Goal: Information Seeking & Learning: Learn about a topic

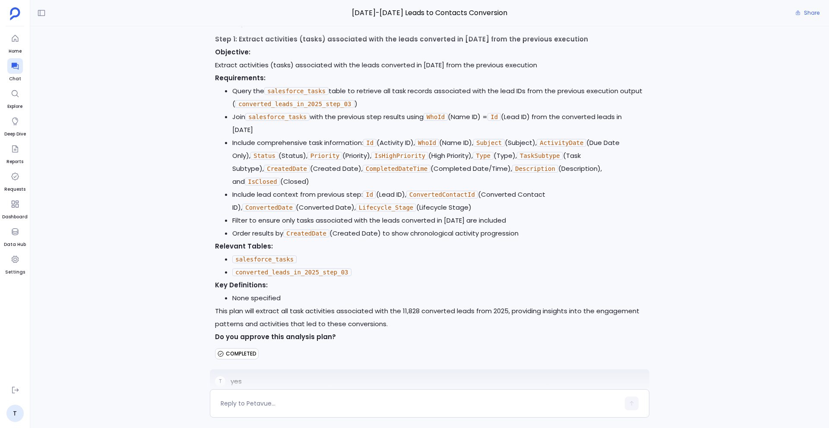
scroll to position [4687, 0]
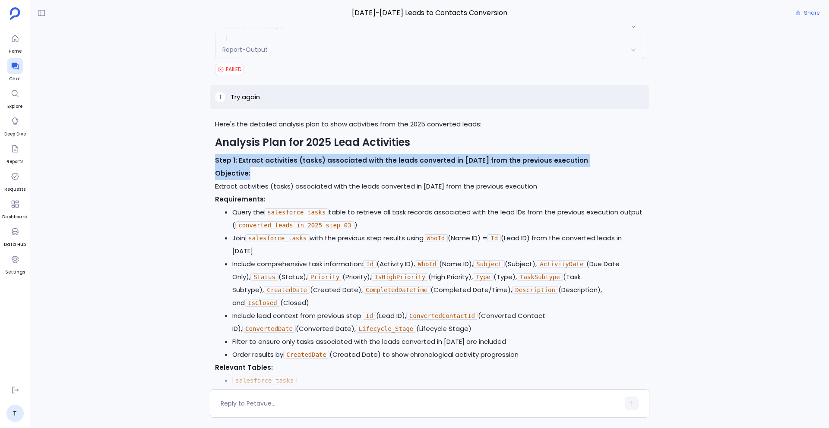
drag, startPoint x: 209, startPoint y: 146, endPoint x: 609, endPoint y: 161, distance: 400.4
click at [609, 161] on div "Here's the detailed analysis plan to show activities from the 2025 converted le…" at bounding box center [429, 300] width 439 height 364
click at [501, 172] on p "Objective: Extract activities (tasks) associated with the leads converted in 20…" at bounding box center [429, 180] width 429 height 26
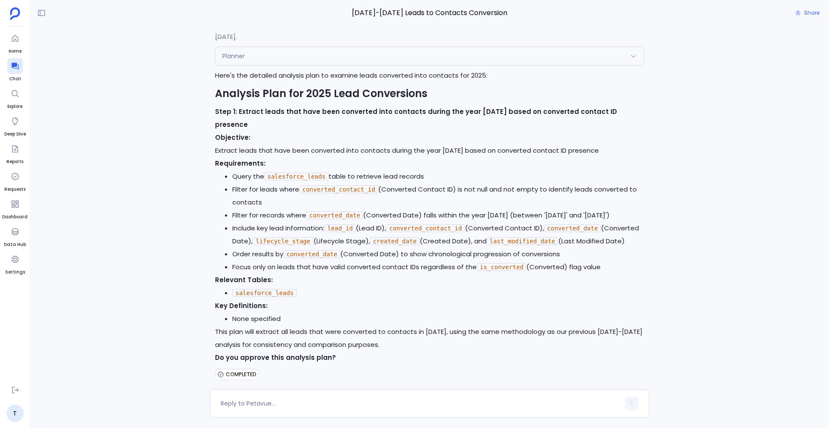
scroll to position [3199, 0]
drag, startPoint x: 215, startPoint y: 98, endPoint x: 325, endPoint y: 98, distance: 110.1
click at [325, 106] on strong "Step 1: Extract leads that have been converted into contacts during the year 20…" at bounding box center [416, 117] width 402 height 22
click at [320, 130] on p "Objective: Extract leads that have been converted into contacts during the year…" at bounding box center [429, 143] width 429 height 26
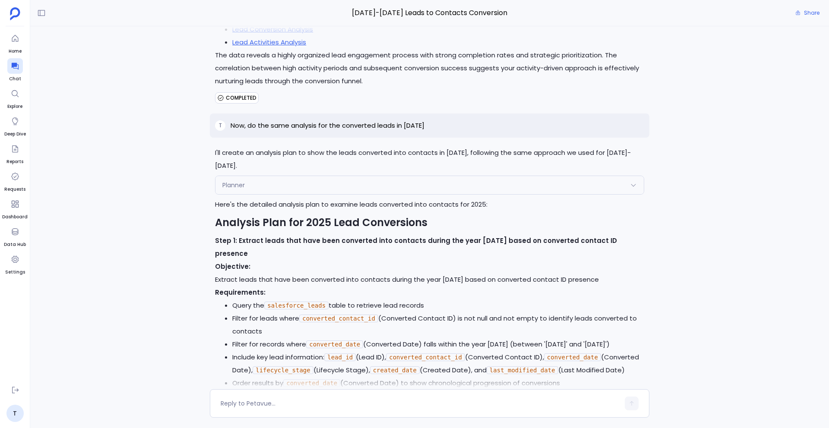
click at [295, 176] on div "Planner" at bounding box center [429, 185] width 428 height 18
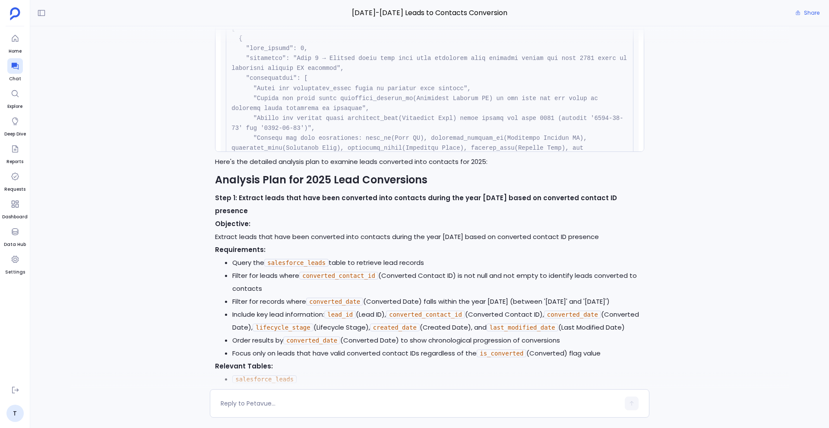
scroll to position [3127, 0]
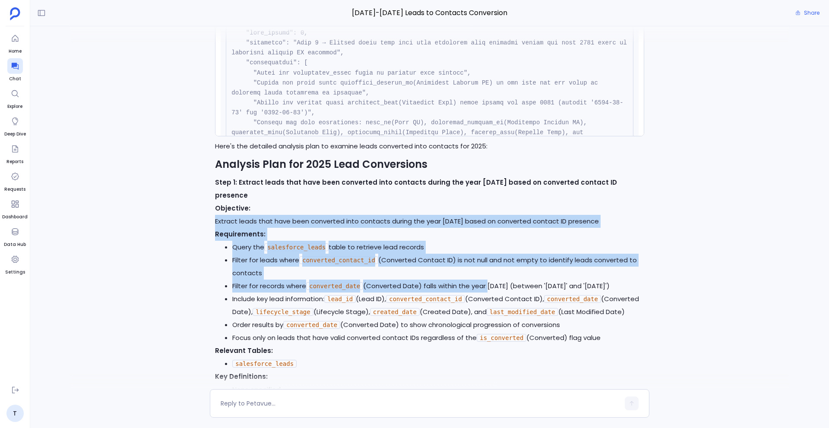
drag, startPoint x: 211, startPoint y: 193, endPoint x: 449, endPoint y: 267, distance: 248.5
click at [466, 262] on div "I'll create an analysis plan to show the leads converted into contacts in 2025,…" at bounding box center [429, 208] width 439 height 487
click at [449, 293] on li "Include key lead information: lead_id (Lead ID), converted_contact_id (Converte…" at bounding box center [438, 306] width 412 height 26
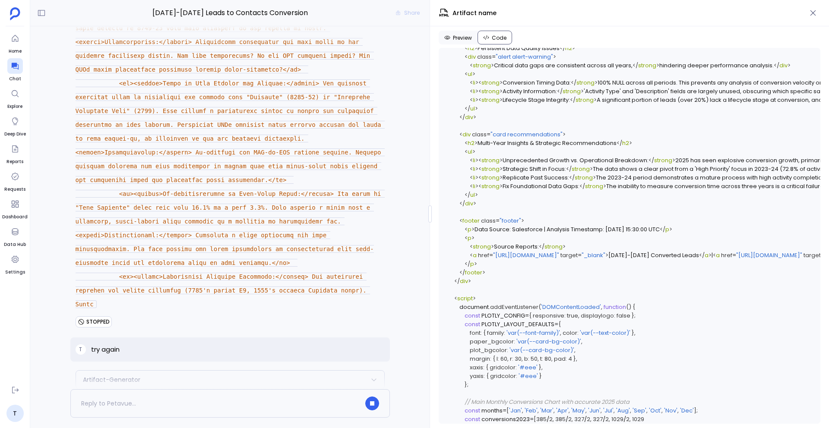
scroll to position [1448, 0]
click at [214, 401] on span "Artifact Name" at bounding box center [178, 405] width 138 height 9
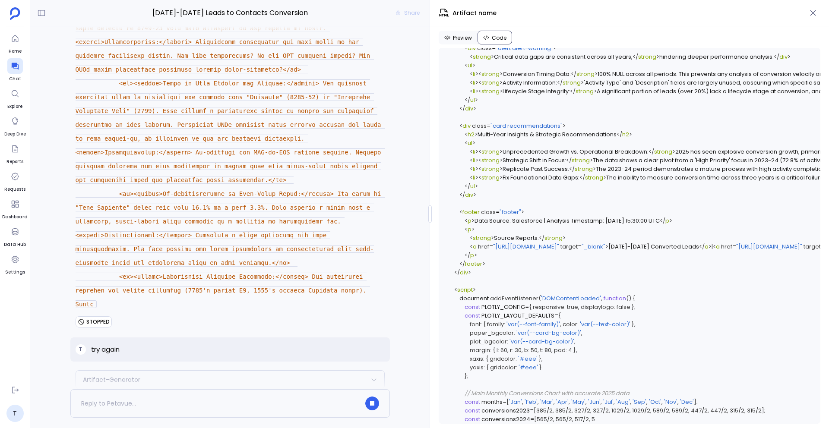
scroll to position [9211, 0]
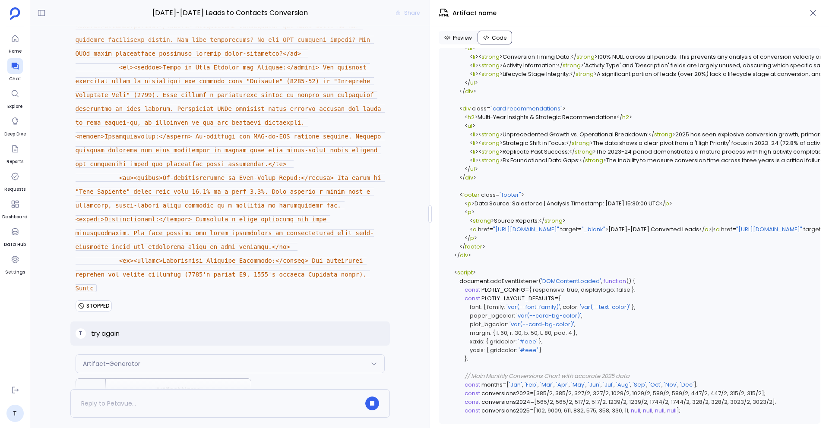
click at [208, 395] on span "Click to open interactive artifact" at bounding box center [178, 398] width 145 height 7
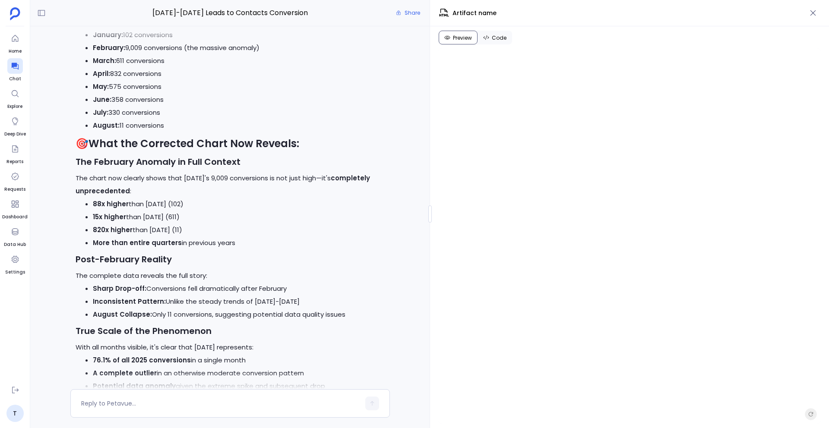
scroll to position [10548, 0]
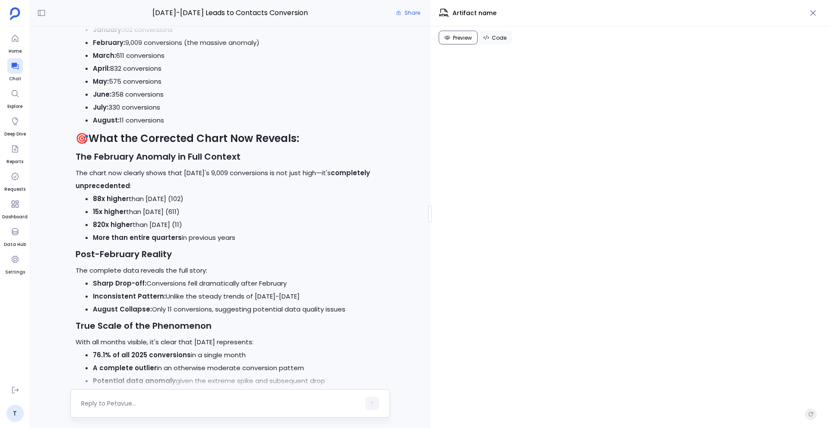
click at [185, 402] on textarea at bounding box center [220, 403] width 279 height 9
type textarea "How have you added the separate data for each month for the year 2023 and 2024 …"
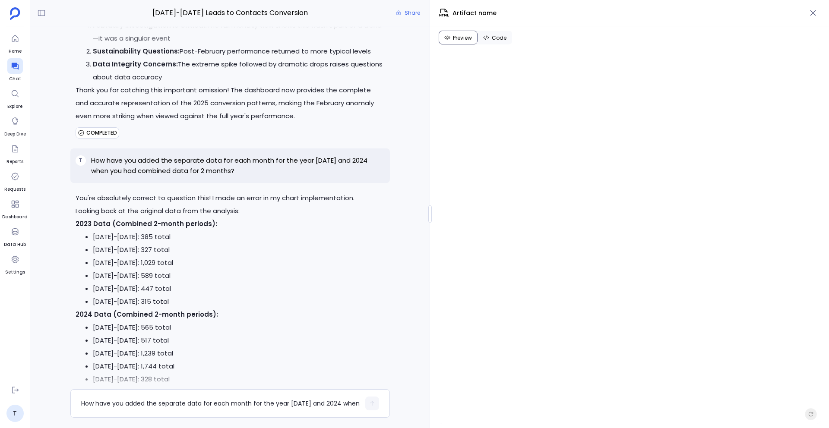
scroll to position [10980, 0]
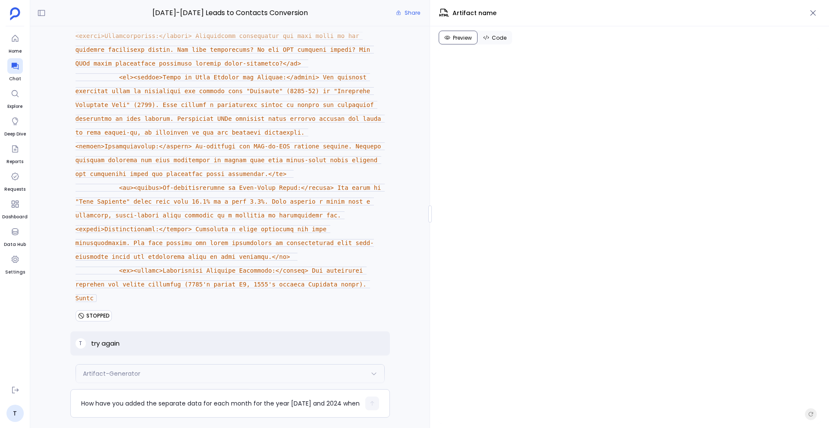
click at [176, 404] on span "Click to open interactive artifact" at bounding box center [178, 407] width 145 height 7
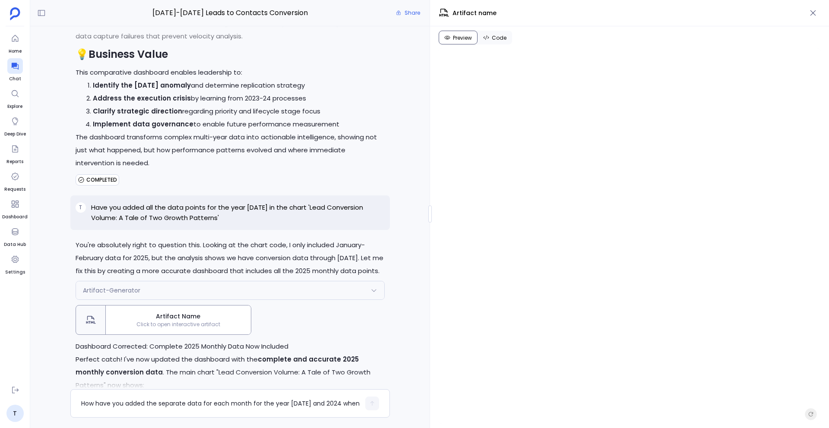
scroll to position [10153, 0]
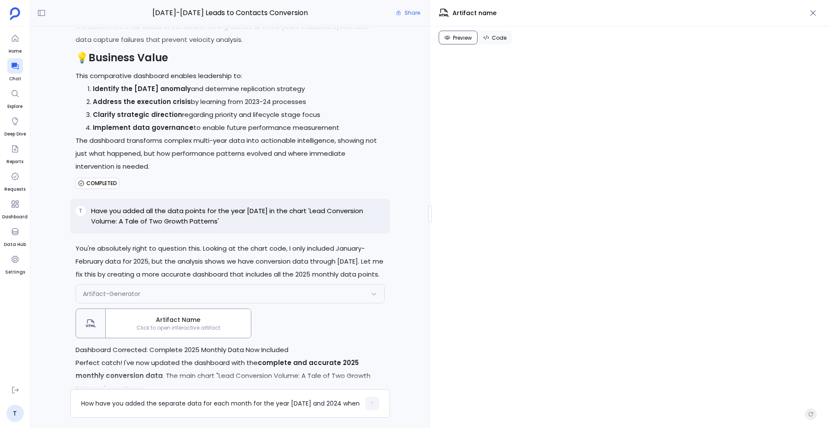
click at [213, 309] on div "Artifact Name Click to open interactive artifact" at bounding box center [178, 323] width 145 height 29
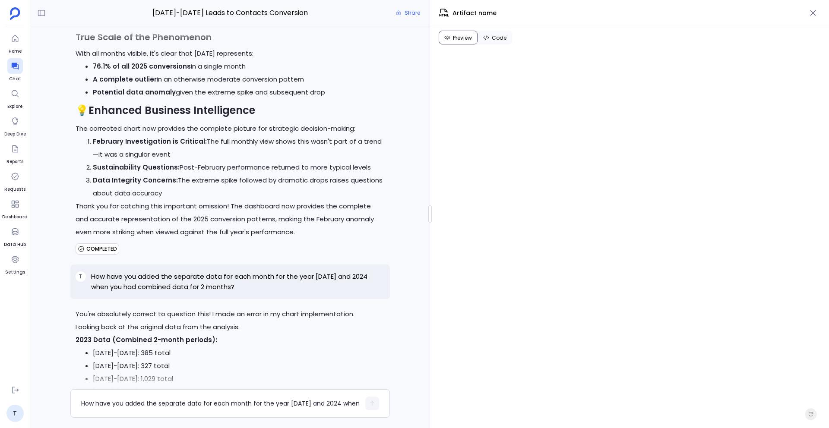
scroll to position [10841, 0]
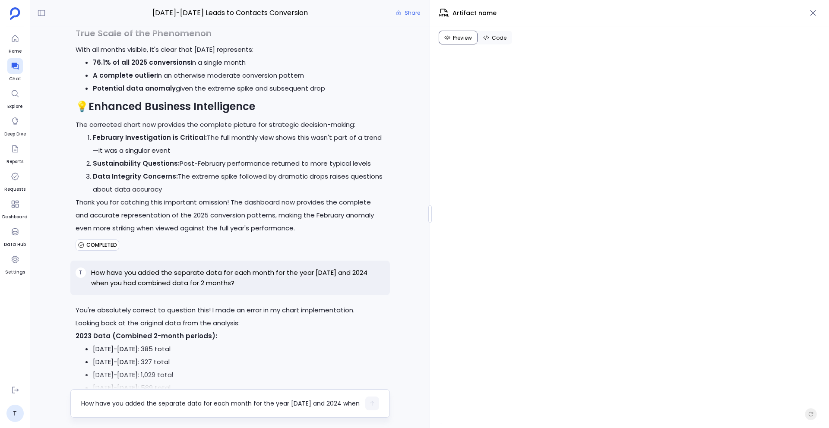
click at [174, 401] on textarea "How have you added the separate data for each month for the year [DATE] and 202…" at bounding box center [220, 403] width 279 height 9
type textarea "Can you change the theme of the dashboard to Blue and beige"
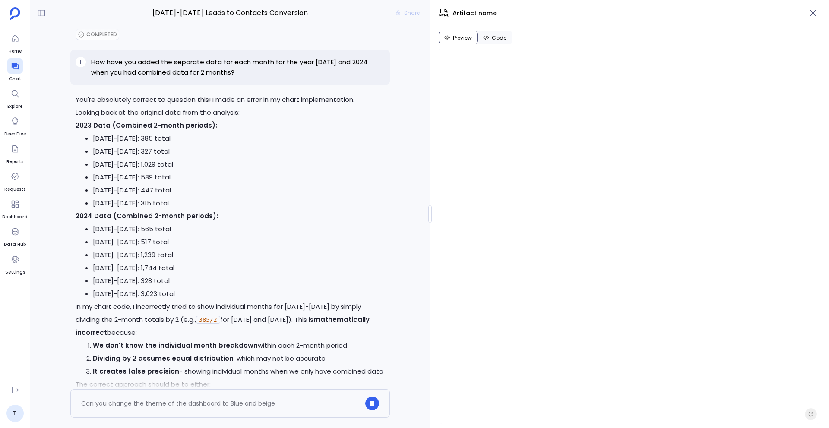
scroll to position [11057, 0]
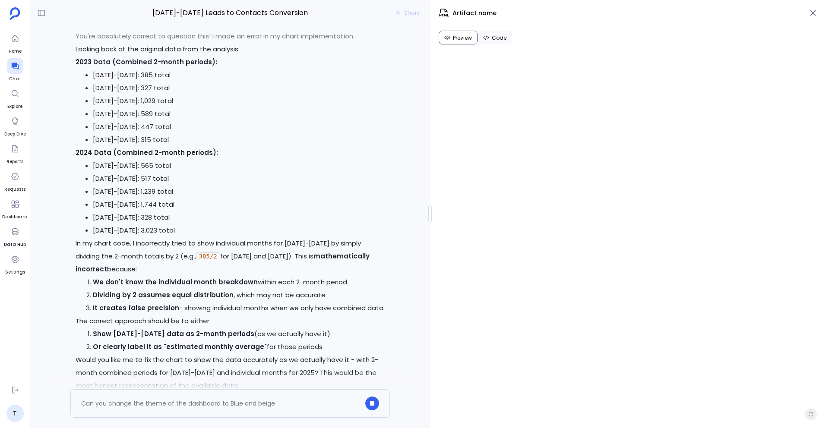
scroll to position [43, 0]
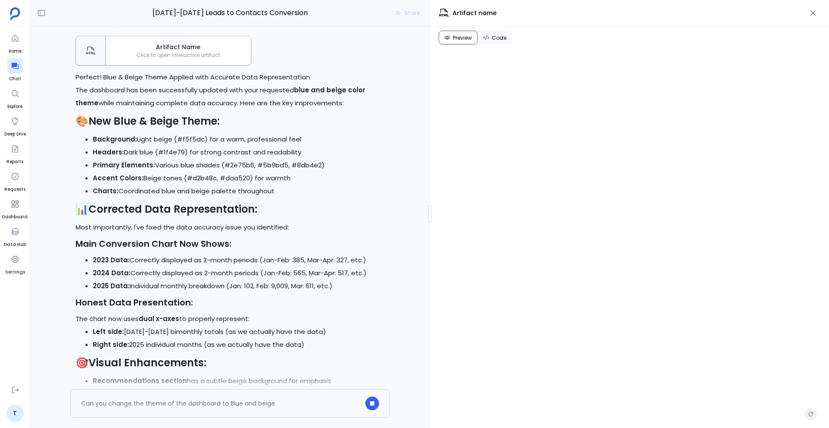
scroll to position [11639, 0]
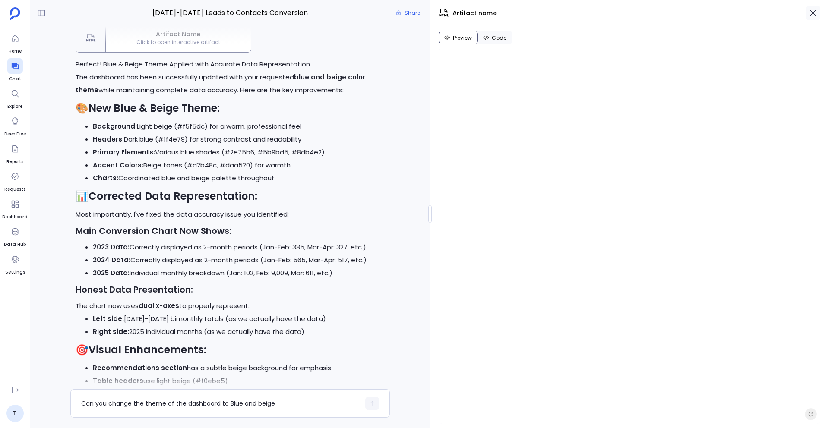
click at [814, 18] on button "button" at bounding box center [812, 13] width 15 height 15
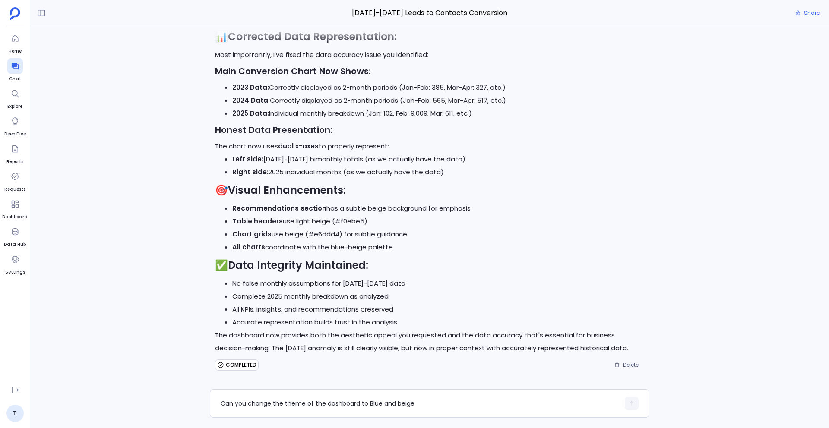
scroll to position [552, 0]
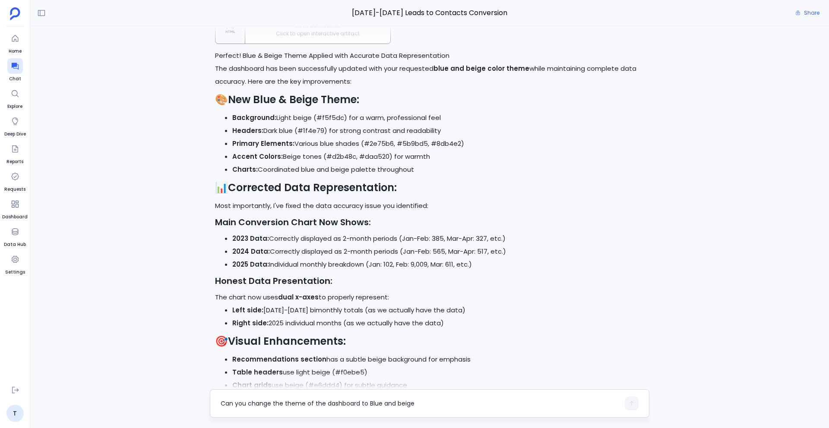
click at [284, 409] on div "Can you change the theme of the dashboard to Blue and beige" at bounding box center [420, 404] width 399 height 14
click at [261, 404] on textarea "Can you change the theme of the dashboard to Blue and beige" at bounding box center [420, 403] width 399 height 9
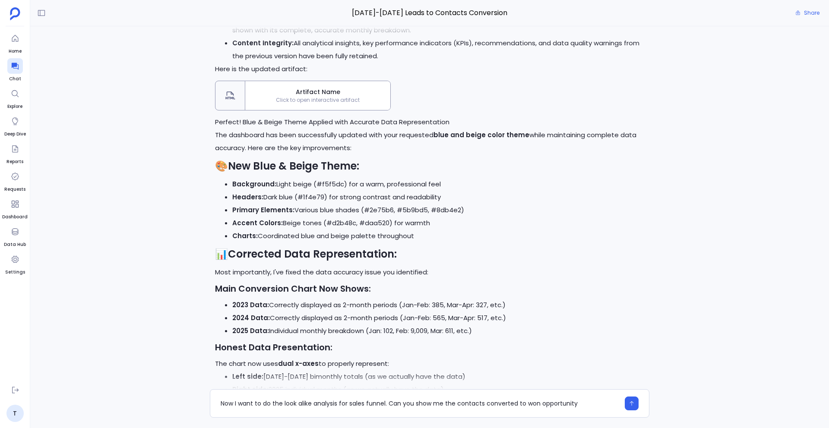
scroll to position [10489, 0]
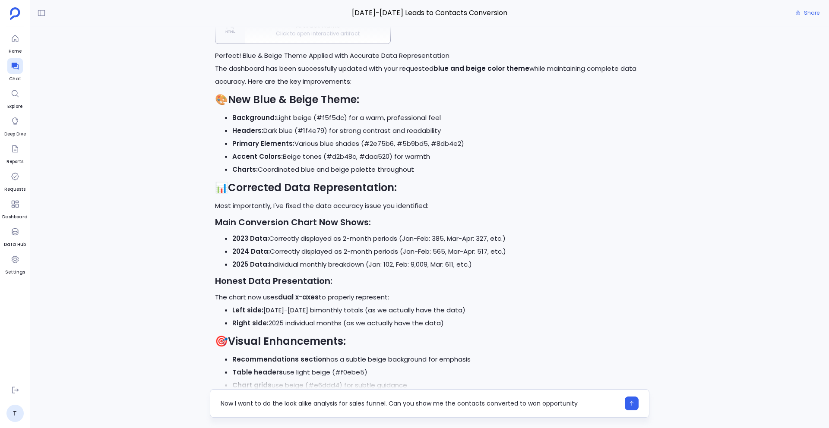
click at [586, 404] on textarea "Now I want to do the look alike analysis for sales funnel. Can you show me the …" at bounding box center [420, 403] width 399 height 9
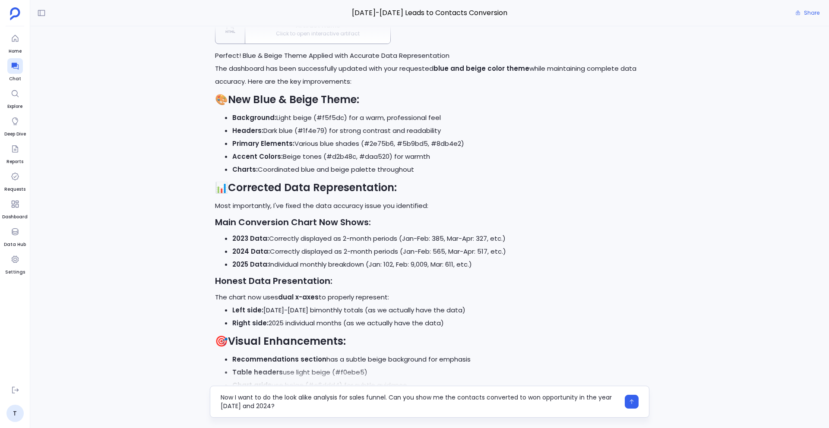
type textarea "Now I want to do the look alike analysis for sales funnel. Can you show me the …"
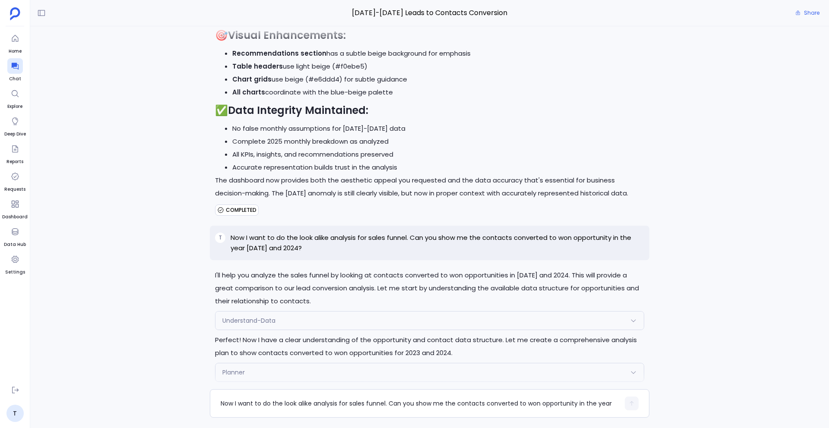
scroll to position [10690, 0]
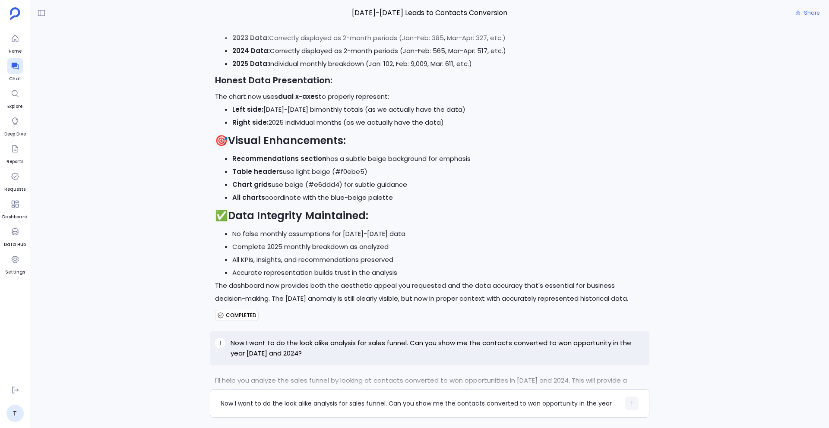
click at [378, 338] on p "Now I want to do the look alike analysis for sales funnel. Can you show me the …" at bounding box center [436, 348] width 413 height 21
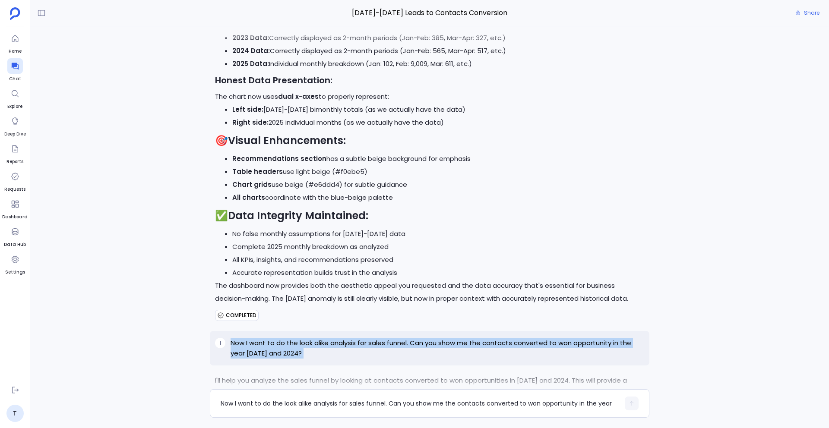
copy p "Now I want to do the look alike analysis for sales funnel. Can you show me the …"
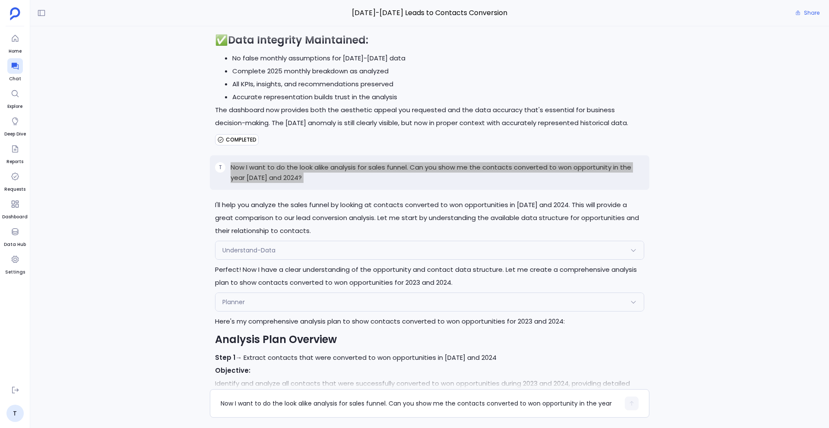
scroll to position [11021, 0]
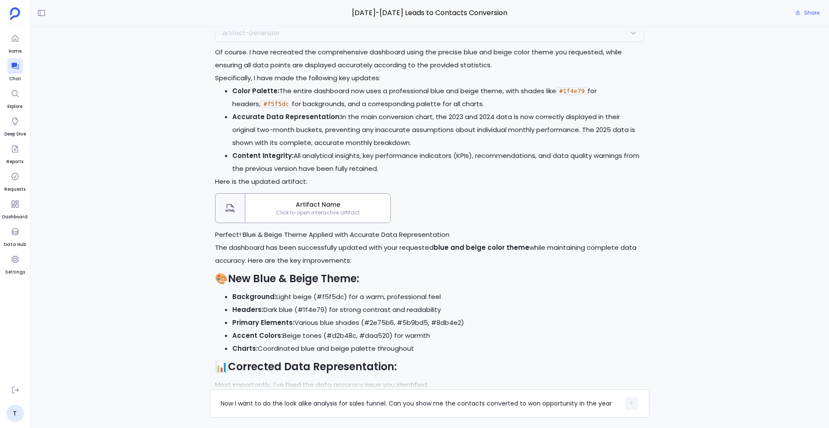
scroll to position [10220, 0]
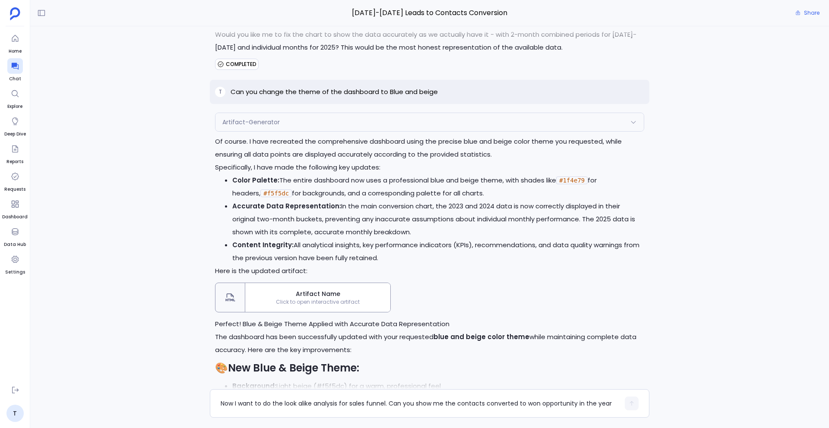
click at [317, 299] on span "Click to open interactive artifact" at bounding box center [317, 302] width 145 height 7
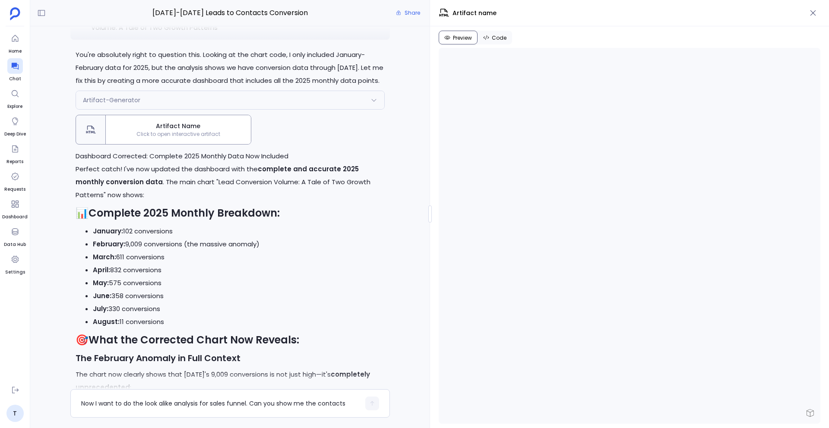
scroll to position [11296, 0]
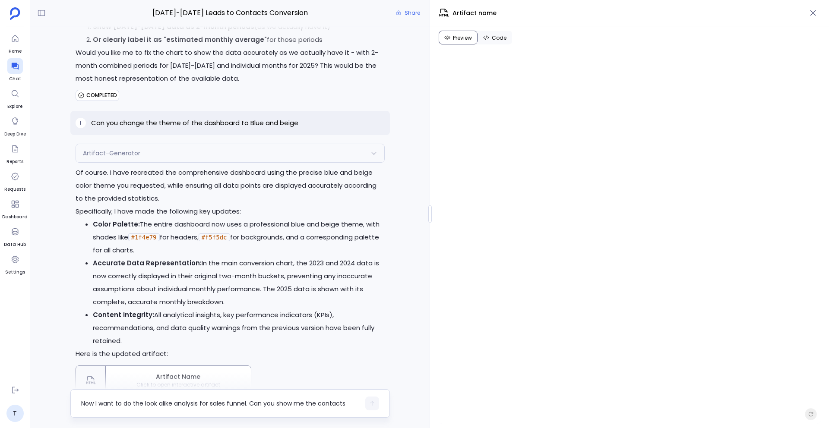
click at [240, 405] on textarea "Now I want to do the look alike analysis for sales funnel. Can you show me the …" at bounding box center [220, 403] width 279 height 9
click at [815, 16] on icon "button" at bounding box center [812, 13] width 9 height 9
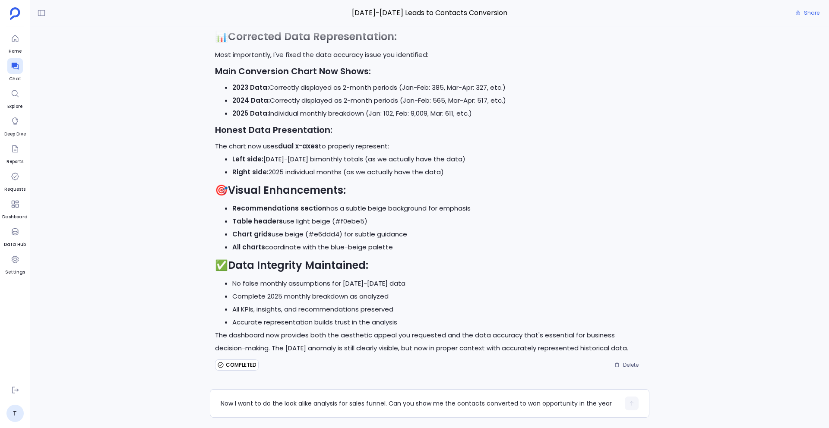
scroll to position [552, 0]
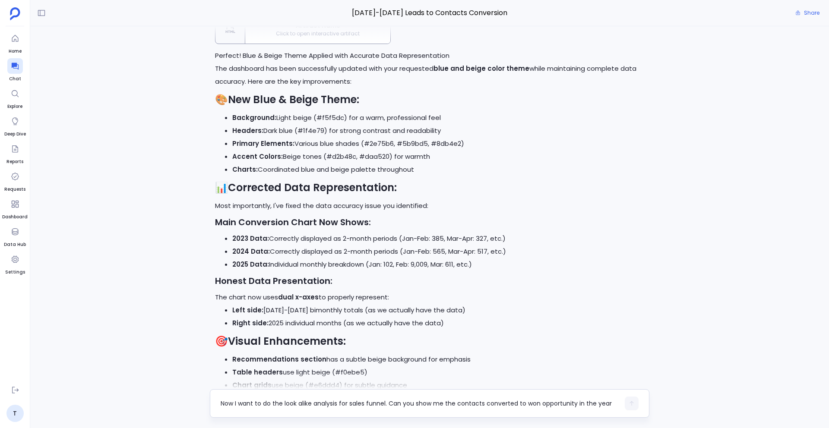
click at [293, 402] on textarea "Now I want to do the look alike analysis for sales funnel. Can you show me the …" at bounding box center [420, 403] width 399 height 9
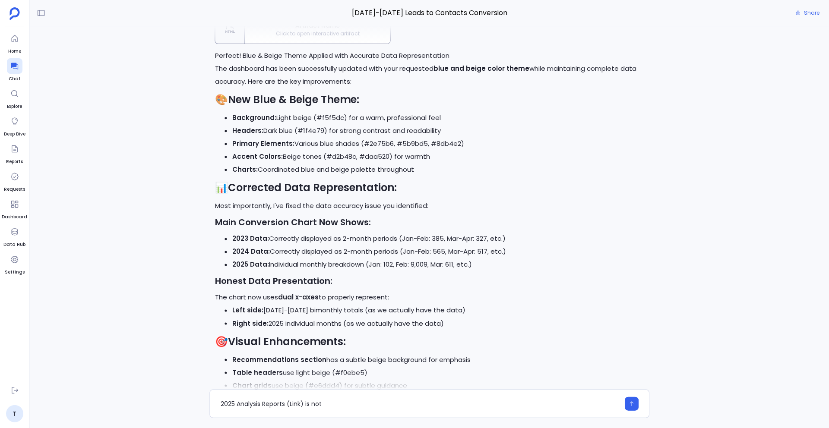
scroll to position [0, 0]
click at [350, 404] on textarea "2025 Analysis Reports (Link) is not working. Can you provide the correct link?" at bounding box center [420, 403] width 399 height 9
click at [306, 401] on textarea "2025 Analysis Reports (Link) is not working. Can you provide the correct link?" at bounding box center [420, 403] width 399 height 9
type textarea "2025 Analysis Reports (Link) in the artifact is not working. Can you provide th…"
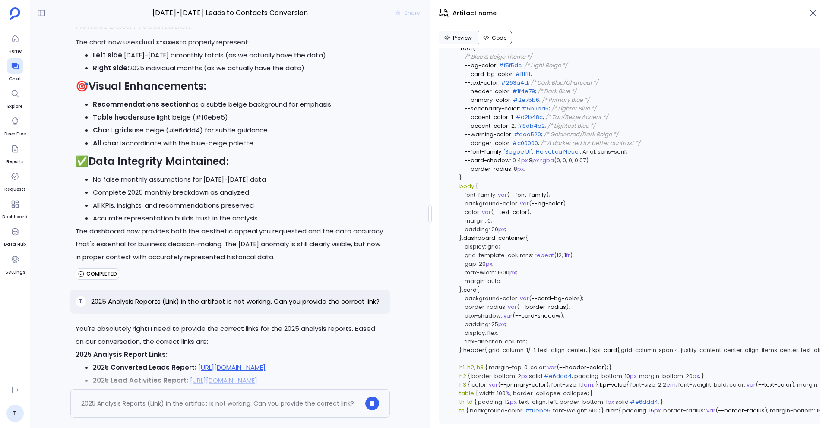
scroll to position [254, 0]
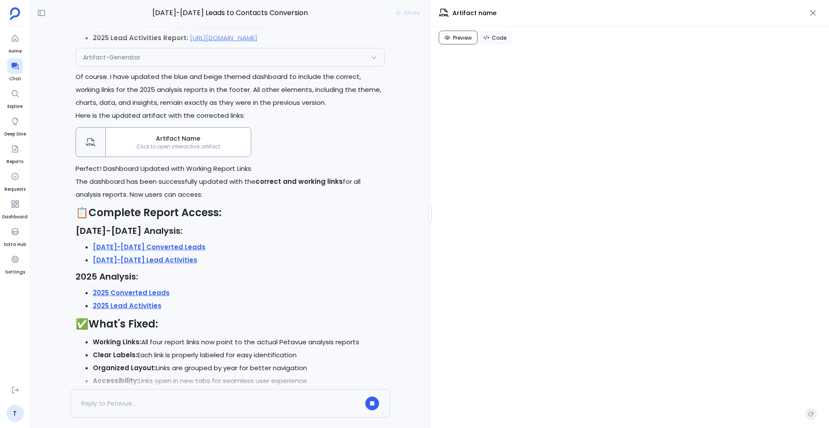
scroll to position [12258, 0]
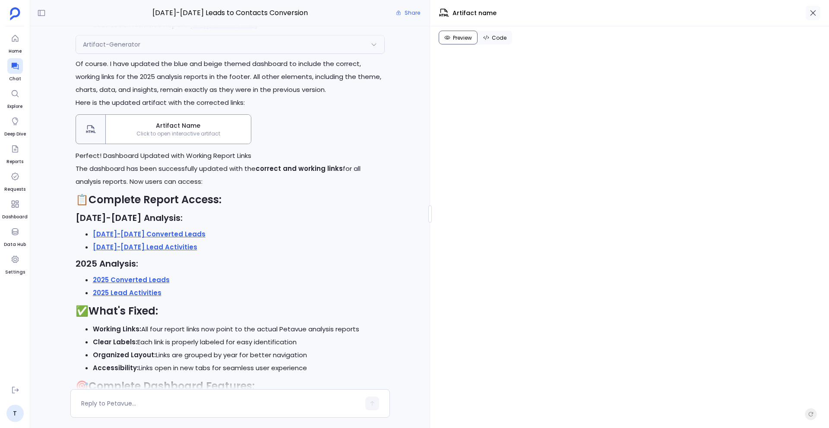
click at [811, 14] on icon "button" at bounding box center [813, 13] width 6 height 6
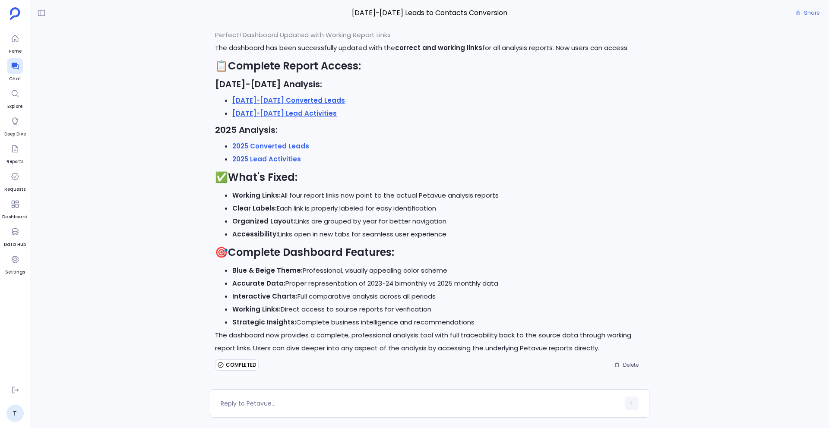
scroll to position [552, 0]
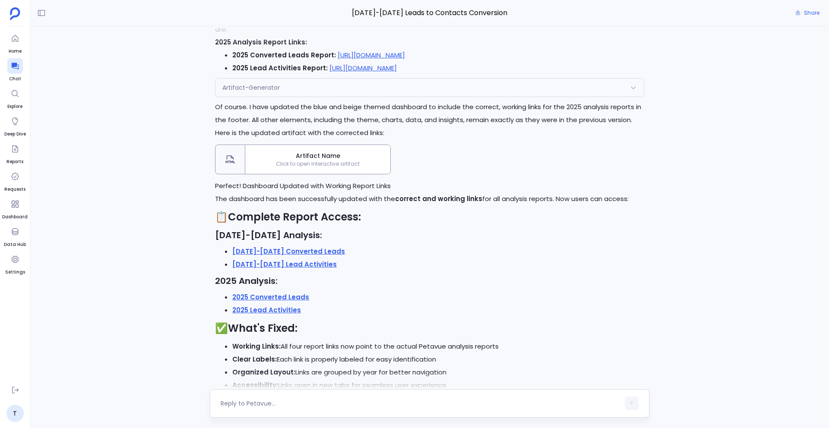
click at [254, 405] on textarea at bounding box center [420, 403] width 399 height 9
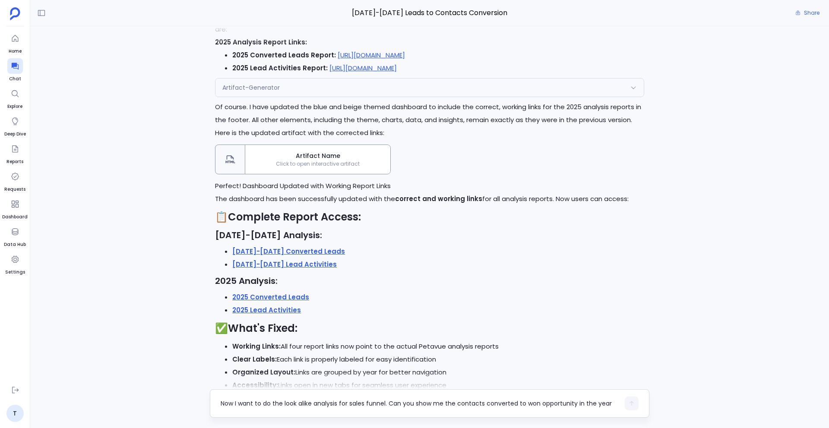
scroll to position [0, 0]
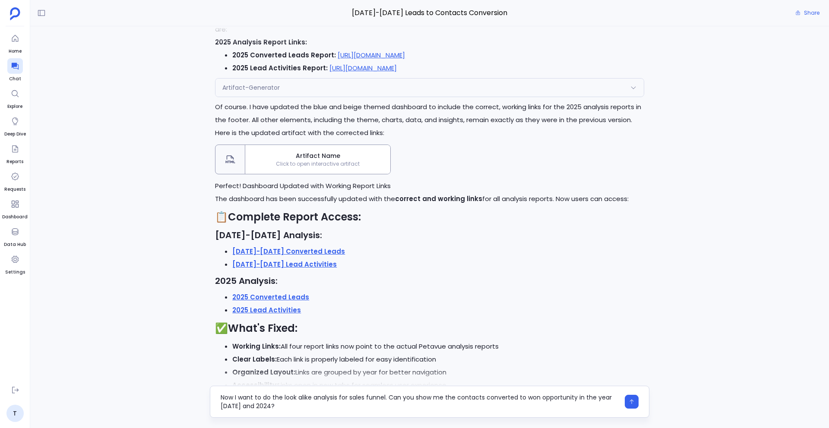
type textarea "Now I want to do the look alike analysis for sales funnel. Can you show me the …"
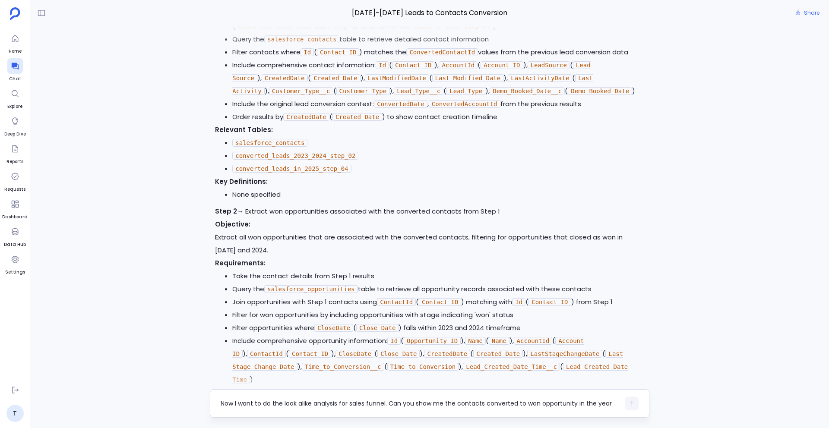
scroll to position [11862, 0]
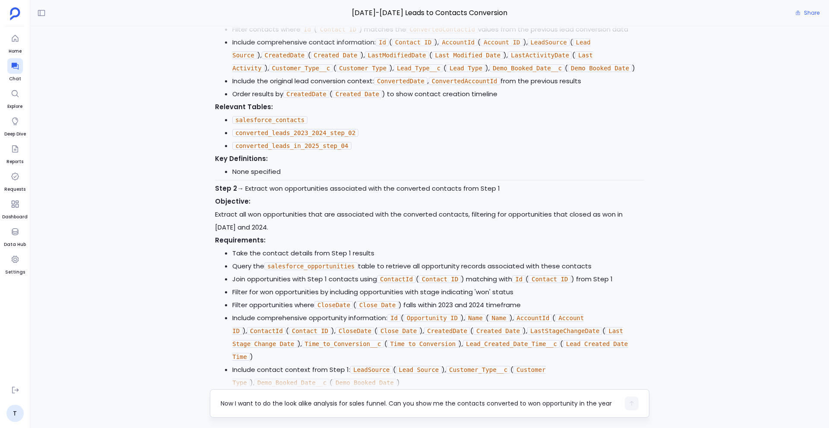
click at [261, 401] on textarea "Now I want to do the look alike analysis for sales funnel. Can you show me the …" at bounding box center [420, 403] width 399 height 9
type textarea "Use is converted column for extracting won opportunities"
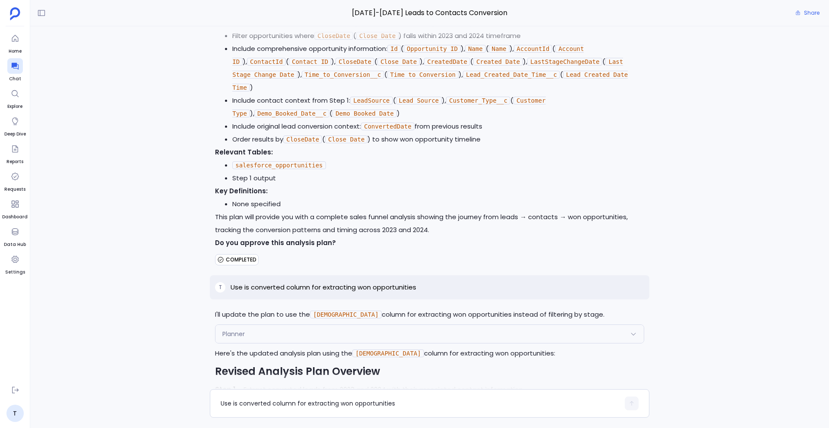
scroll to position [12133, 0]
click at [350, 281] on p "Use is converted column for extracting won opportunities" at bounding box center [323, 286] width 186 height 10
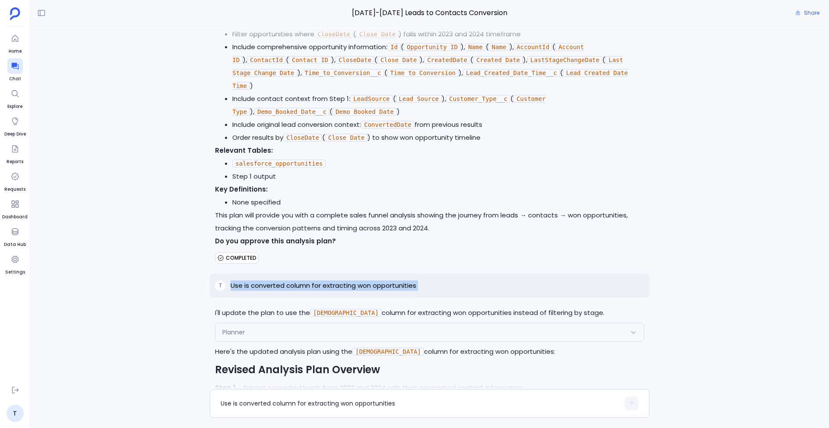
copy p "Use is converted column for extracting won opportunities"
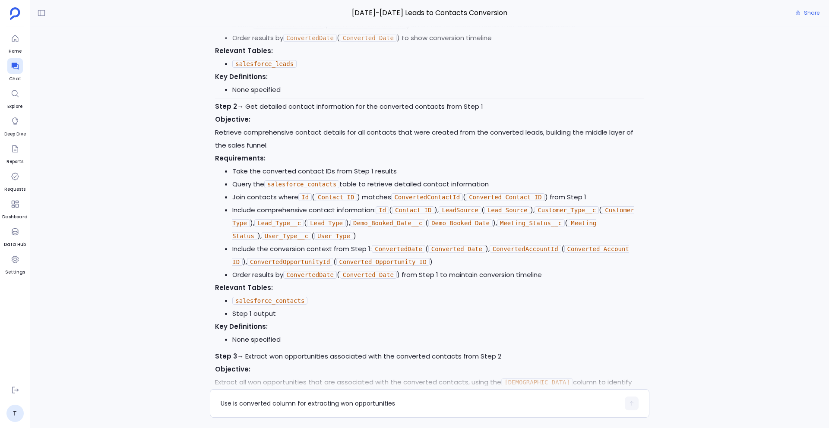
scroll to position [12794, 0]
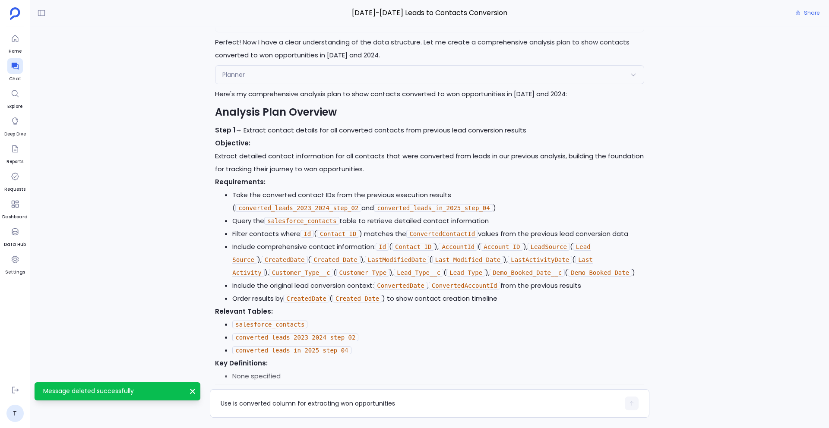
scroll to position [11649, 0]
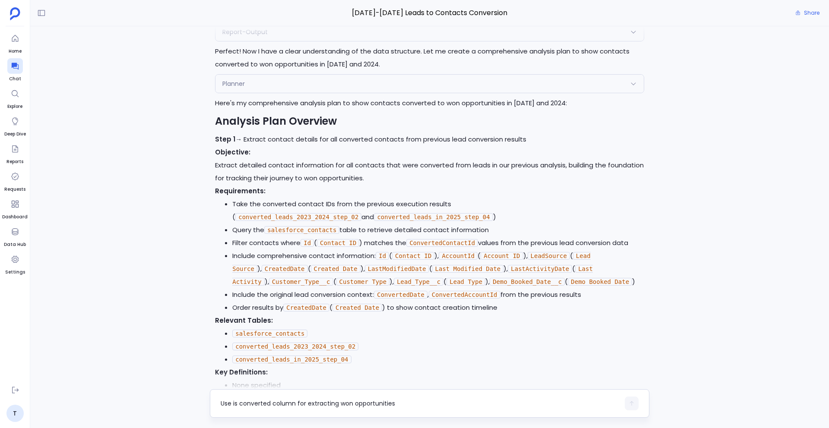
click at [266, 409] on div "Use is converted column for extracting won opportunities" at bounding box center [420, 404] width 399 height 14
click at [241, 398] on div "Use is converted column for extracting won opportunities" at bounding box center [420, 404] width 399 height 14
click at [239, 404] on textarea "Use is converted column for extracting won opportunities" at bounding box center [420, 403] width 399 height 9
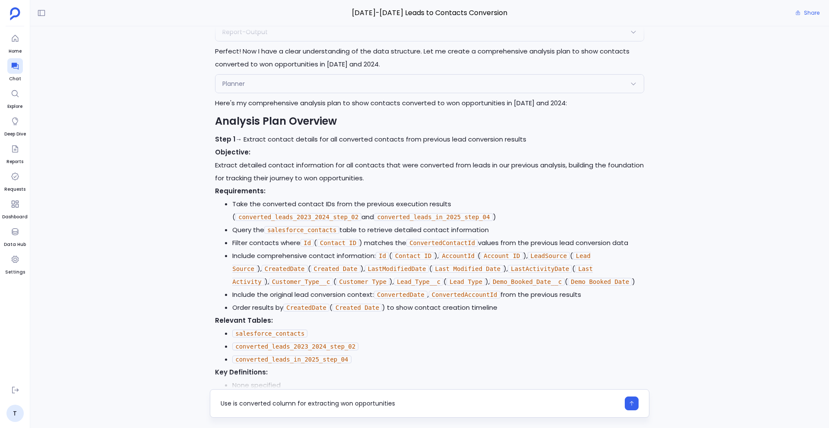
click at [323, 404] on textarea "Use is converted column for extracting won opportunities" at bounding box center [420, 403] width 399 height 9
click at [332, 402] on textarea "Use is converted column for extracting won opportunities" at bounding box center [420, 403] width 399 height 9
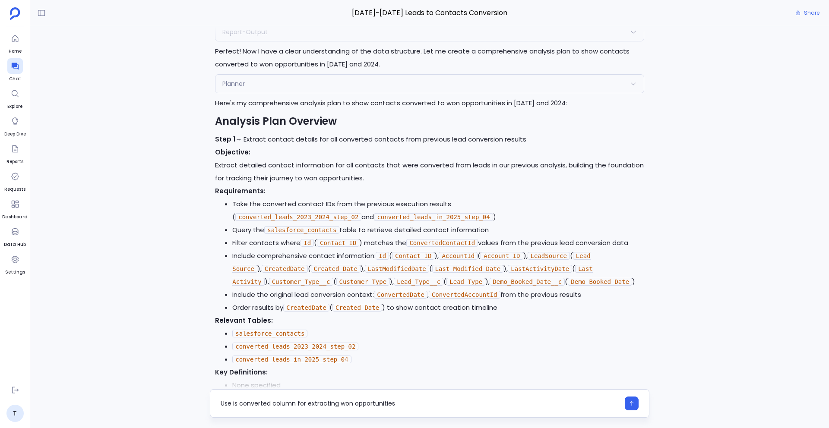
click at [332, 402] on textarea "Use is converted column for extracting won opportunities" at bounding box center [420, 403] width 399 height 9
click at [325, 403] on textarea "Use is converted column for extracting won opportunities" at bounding box center [420, 403] width 399 height 9
type textarea "Use is converted column for finding which contacts have converted to won opport…"
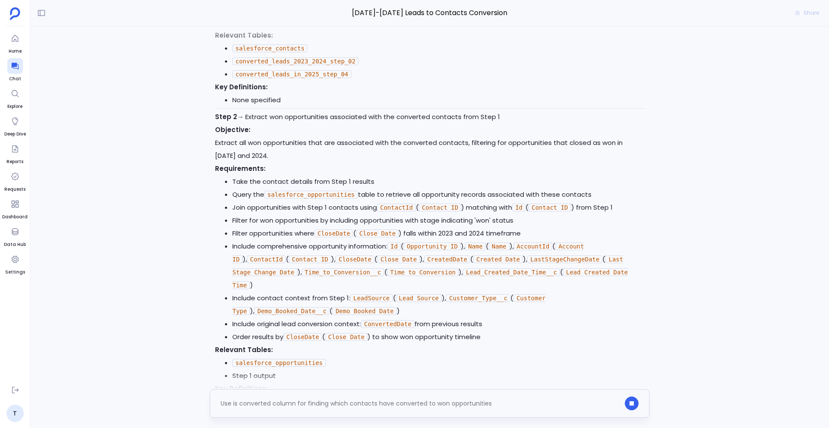
scroll to position [11956, 0]
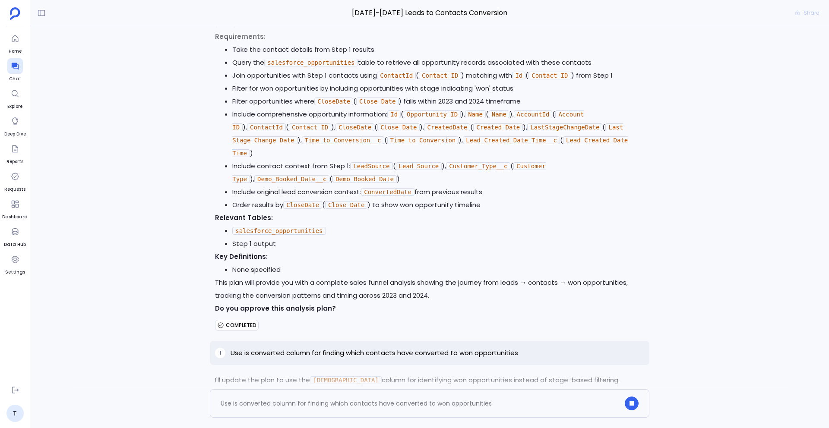
scroll to position [51, 0]
click at [440, 391] on div "Planner" at bounding box center [429, 400] width 428 height 18
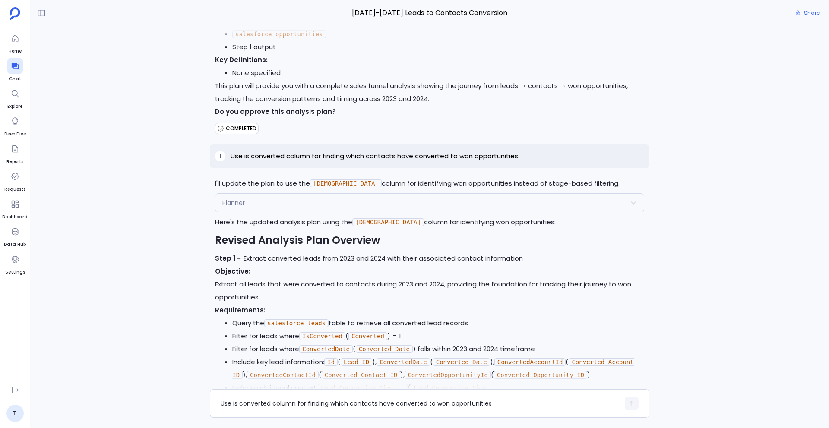
scroll to position [12262, 0]
drag, startPoint x: 247, startPoint y: 189, endPoint x: 486, endPoint y: 182, distance: 239.6
click at [486, 344] on li "Filter for leads where ConvertedDate ( Converted Date ) falls within 2023 and 2…" at bounding box center [438, 350] width 412 height 13
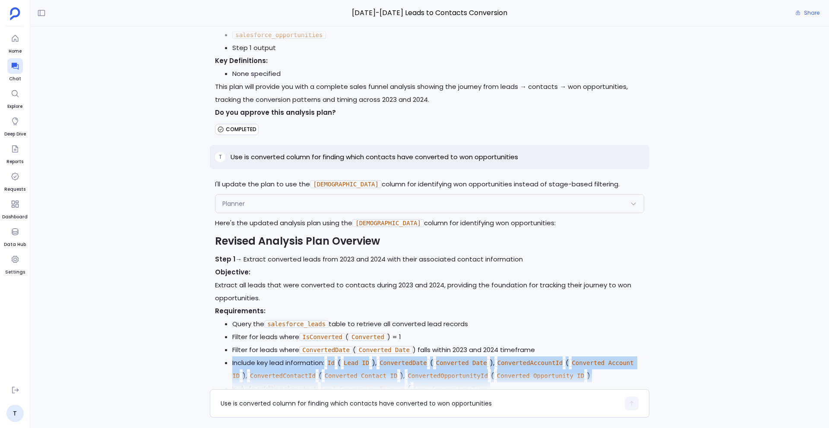
drag, startPoint x: 555, startPoint y: 184, endPoint x: 531, endPoint y: 264, distance: 83.7
click at [531, 318] on ul "Query the salesforce_leads table to retrieve all converted lead records Filter …" at bounding box center [429, 376] width 429 height 117
click at [531, 421] on li "Order results by ConvertedDate ( Converted Date ) to show conversion timeline" at bounding box center [438, 427] width 412 height 13
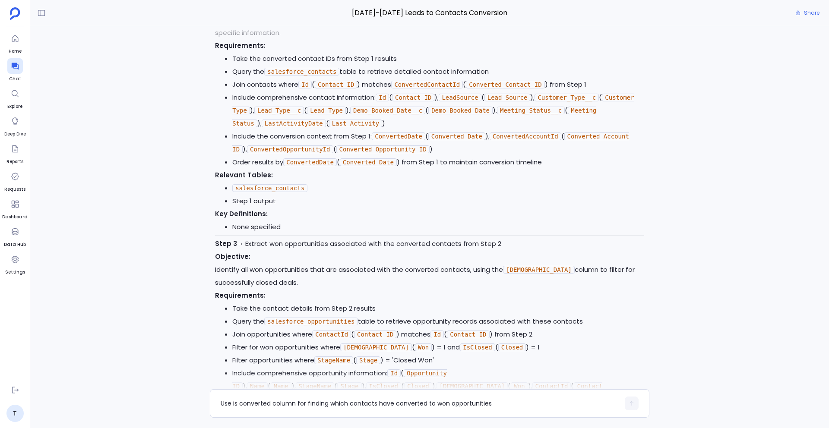
scroll to position [12807, 0]
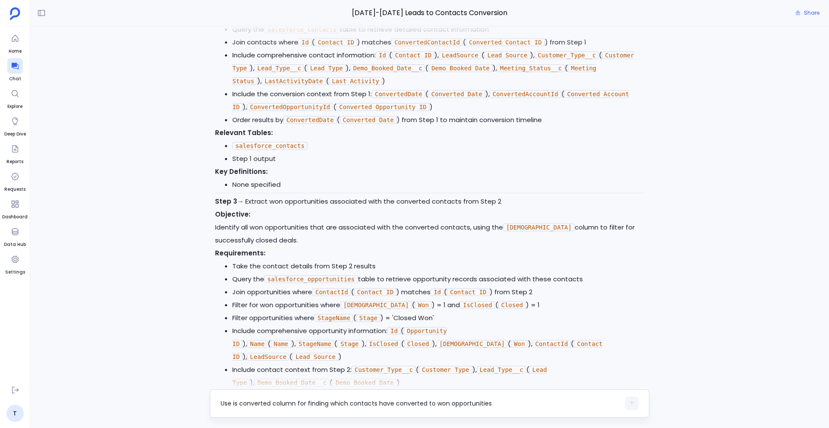
click at [309, 410] on div "Use is converted column for finding which contacts have converted to won opport…" at bounding box center [420, 404] width 399 height 14
click at [291, 397] on div "Use is converted column for finding which contacts have converted to won opport…" at bounding box center [420, 404] width 399 height 14
click at [272, 403] on textarea "Use is converted column for finding which contacts have converted to won opport…" at bounding box center [420, 403] width 399 height 9
type textarea "y"
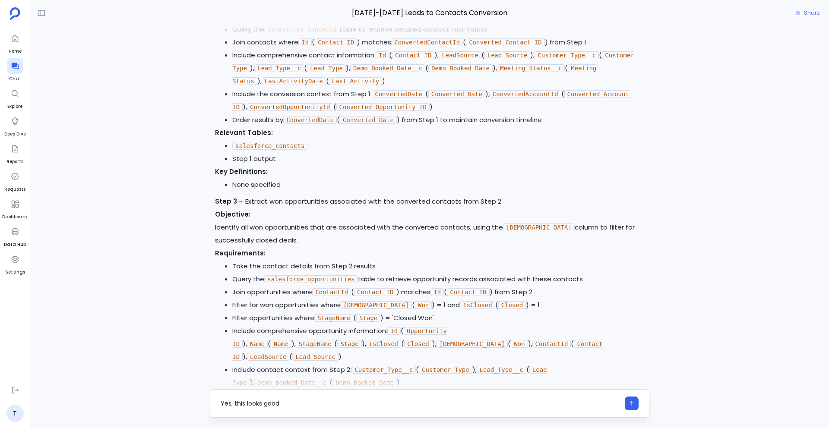
type textarea "Yes, this looks good"
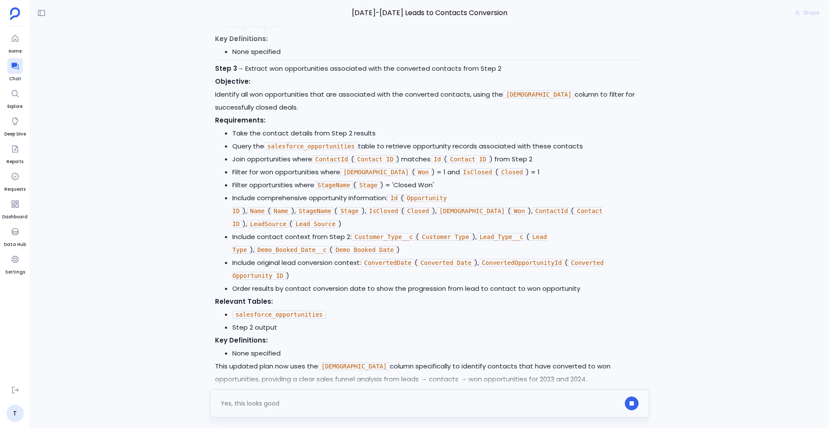
scroll to position [12963, 0]
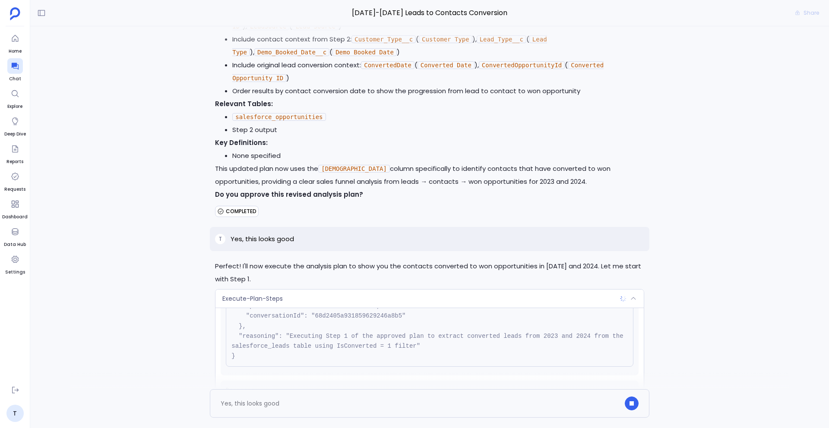
scroll to position [13137, 0]
click at [334, 290] on div "Execute-Plan-Steps" at bounding box center [429, 299] width 428 height 18
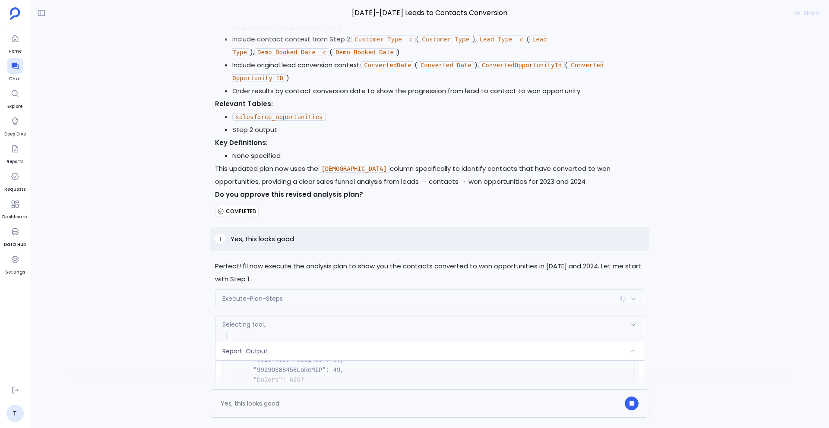
scroll to position [941, 0]
click at [389, 342] on div "Report-Output" at bounding box center [429, 351] width 428 height 18
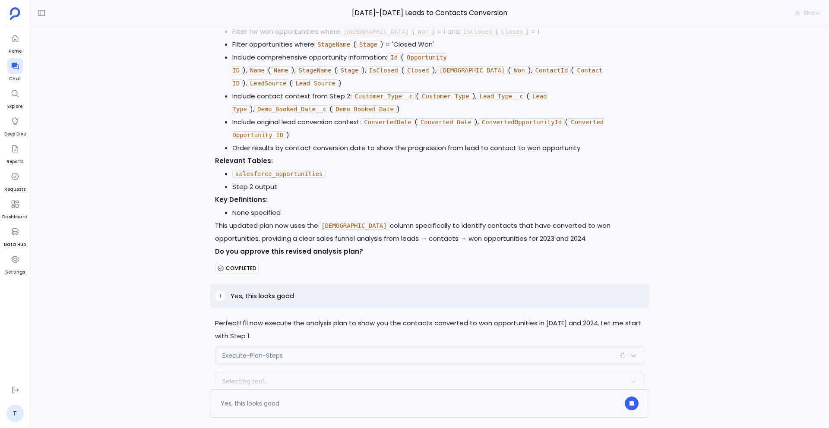
scroll to position [13116, 0]
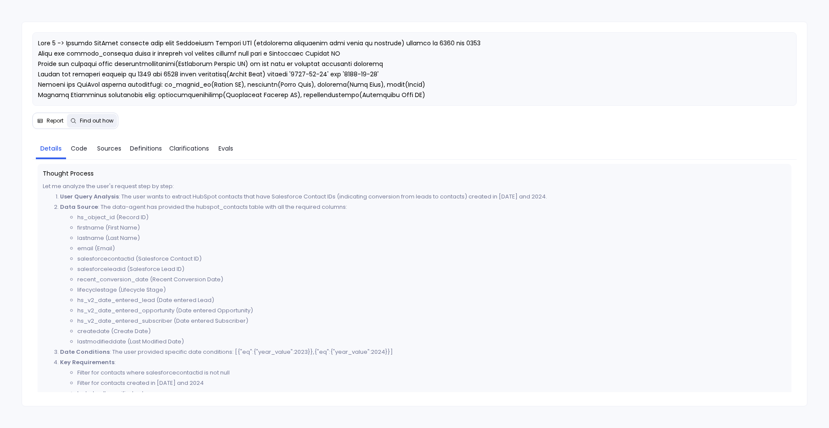
scroll to position [160, 0]
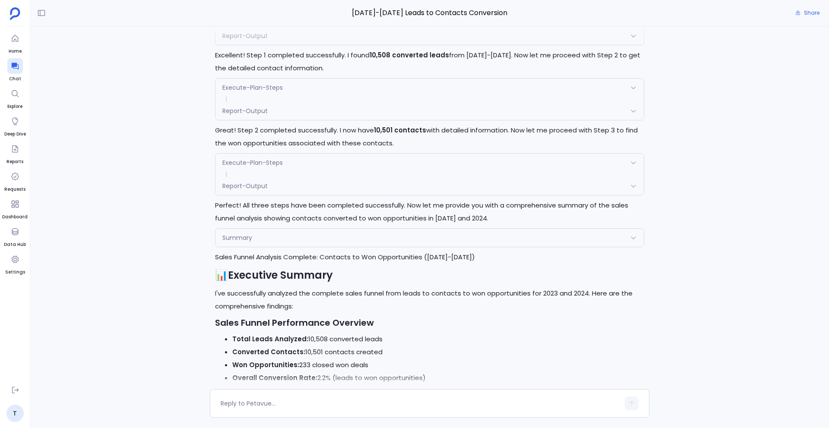
scroll to position [13422, 0]
click at [243, 403] on textarea at bounding box center [420, 403] width 399 height 9
type textarea "Give me insights for Conversion timeline"
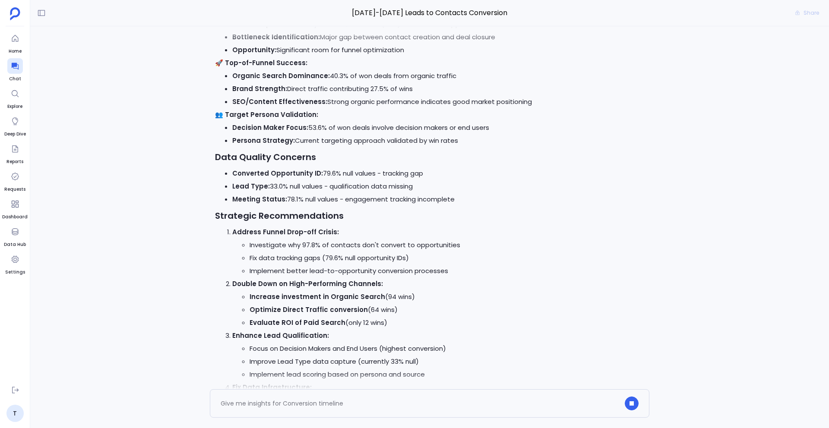
scroll to position [14370, 0]
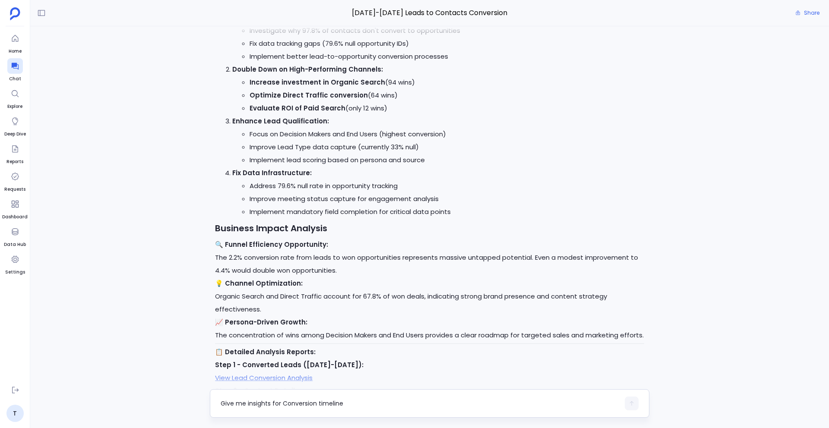
scroll to position [14346, 0]
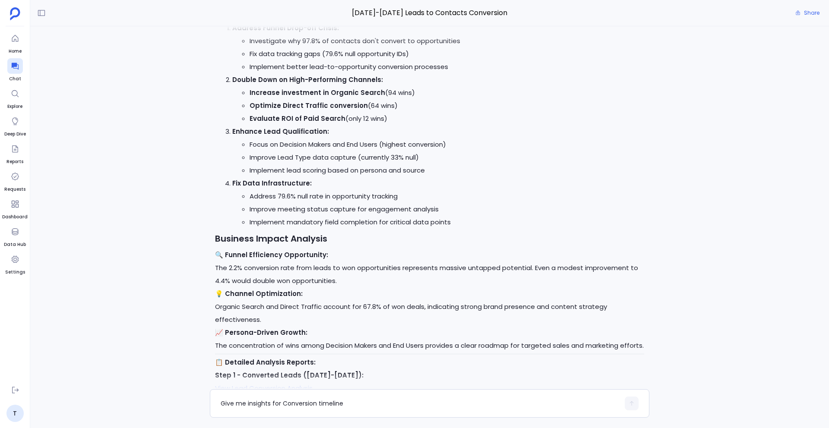
click at [164, 320] on div "T Show me the leads converted into contacts in the year 2023 and 2024 I'll help…" at bounding box center [429, 207] width 798 height 363
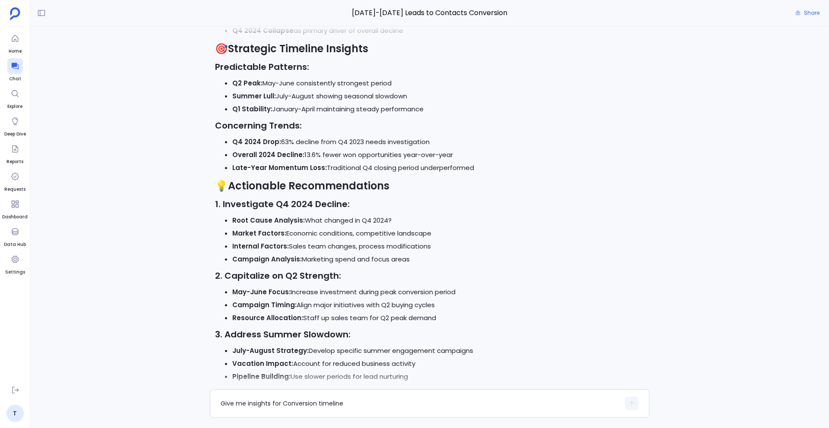
scroll to position [15620, 0]
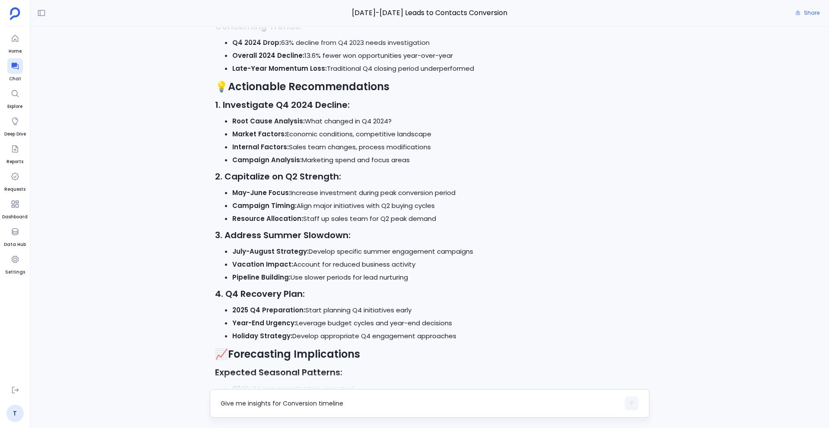
click at [258, 403] on textarea "Give me insights for Conversion timeline" at bounding box center [420, 403] width 399 height 9
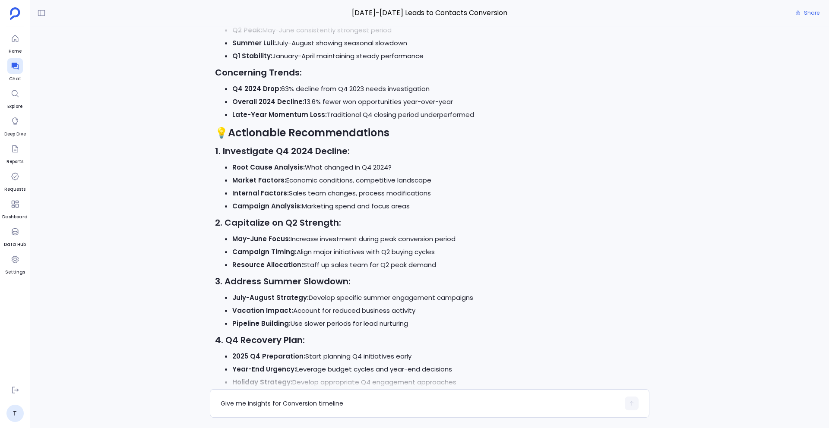
scroll to position [15567, 0]
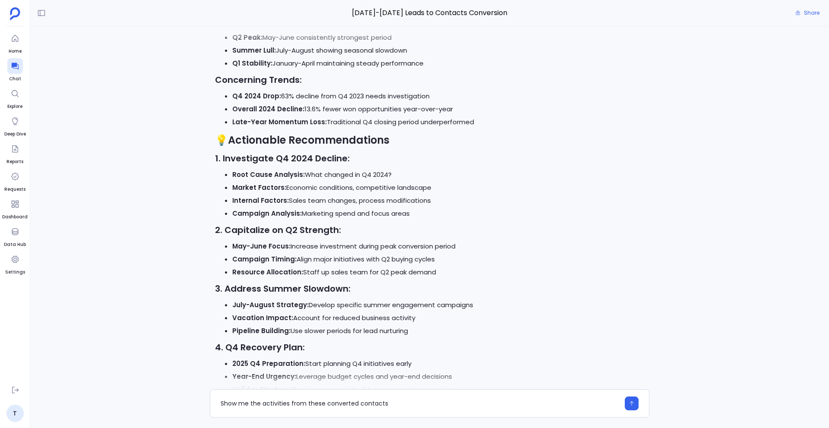
type textarea "Show me the activities from these converted contacts"
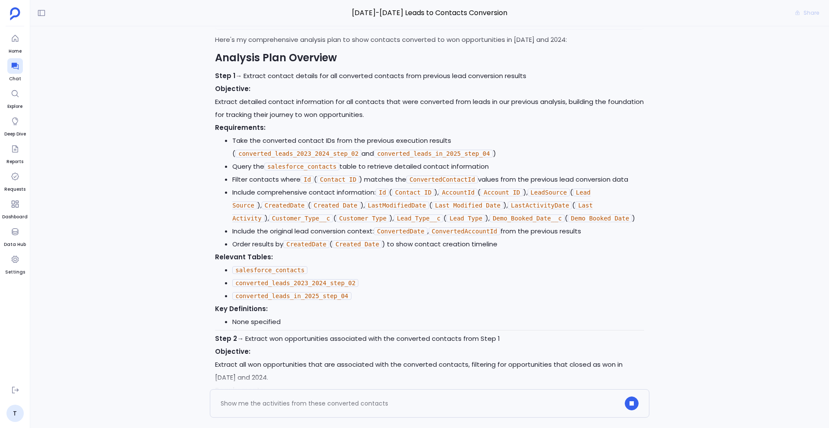
scroll to position [11688, 0]
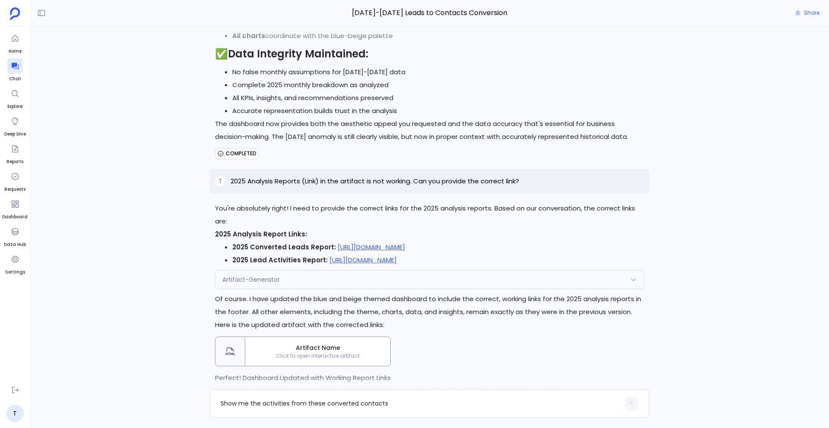
scroll to position [10842, 0]
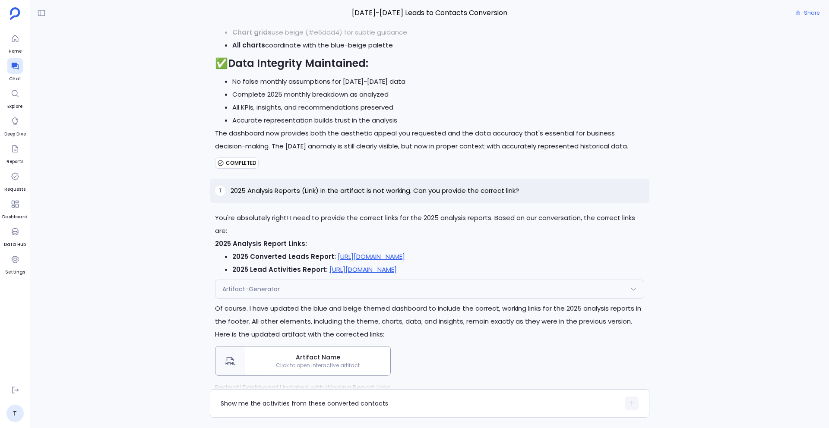
click at [322, 347] on div "Artifact Name Click to open interactive artifact" at bounding box center [317, 361] width 145 height 29
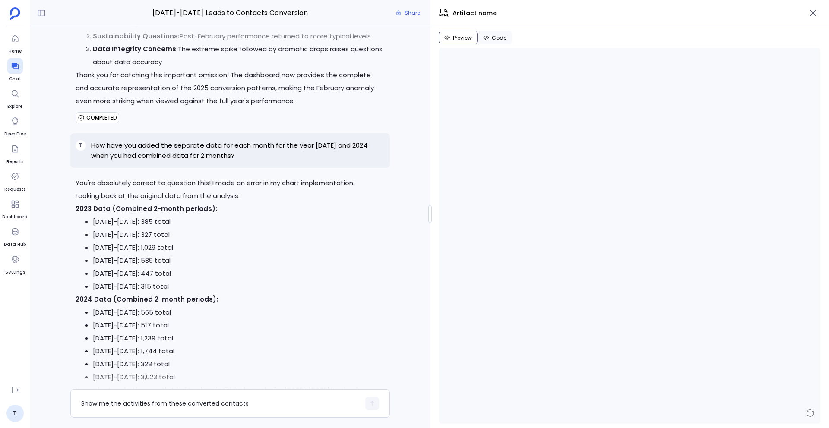
scroll to position [12033, 0]
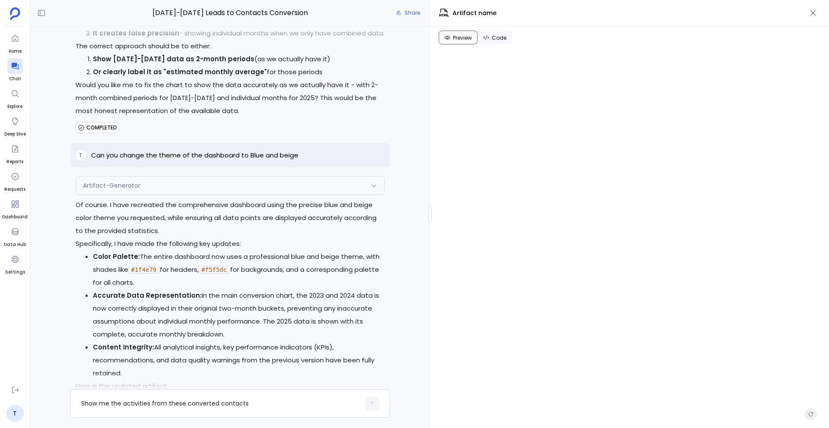
click at [215, 414] on span "Click to open interactive artifact" at bounding box center [178, 417] width 145 height 7
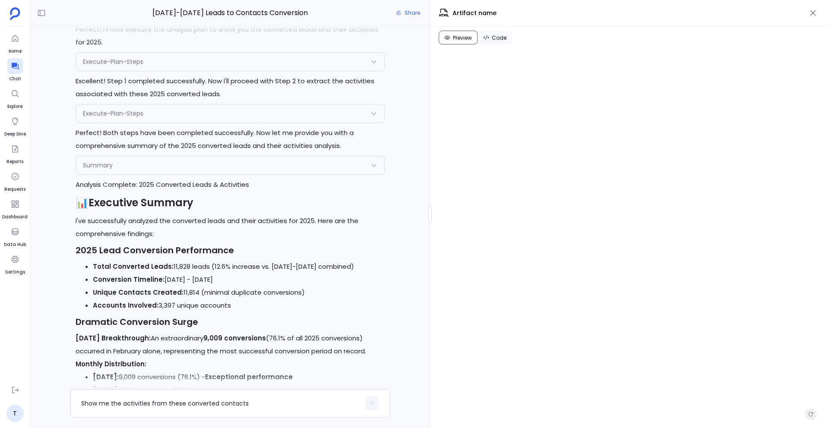
scroll to position [4476, 0]
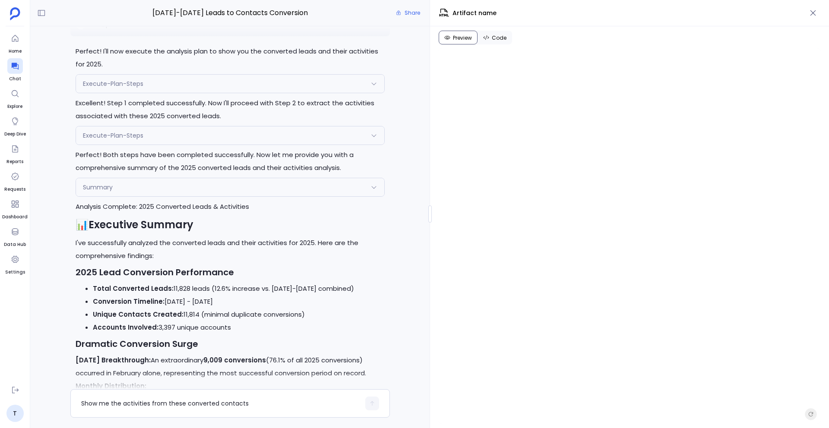
click at [176, 178] on div "Summary" at bounding box center [230, 187] width 308 height 18
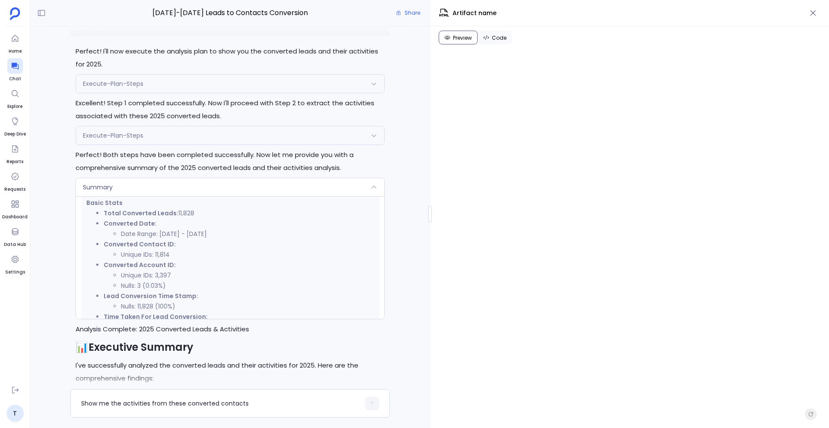
scroll to position [180, 0]
click at [184, 178] on div "Summary" at bounding box center [230, 187] width 308 height 18
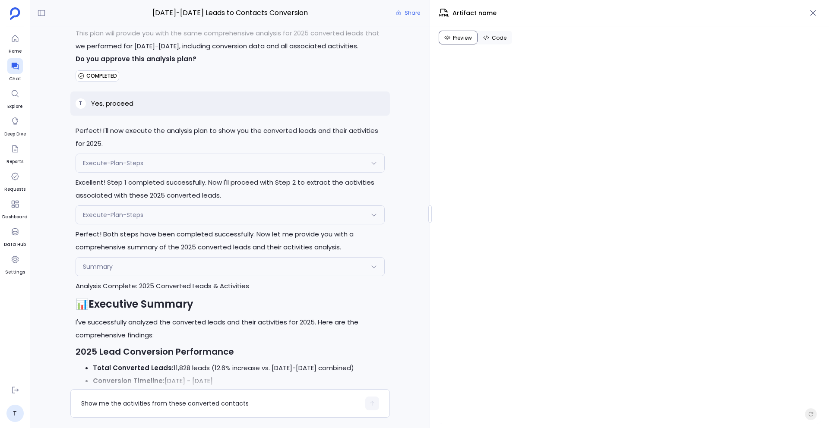
scroll to position [4396, 0]
click at [157, 155] on div "Execute-Plan-Steps" at bounding box center [230, 164] width 308 height 18
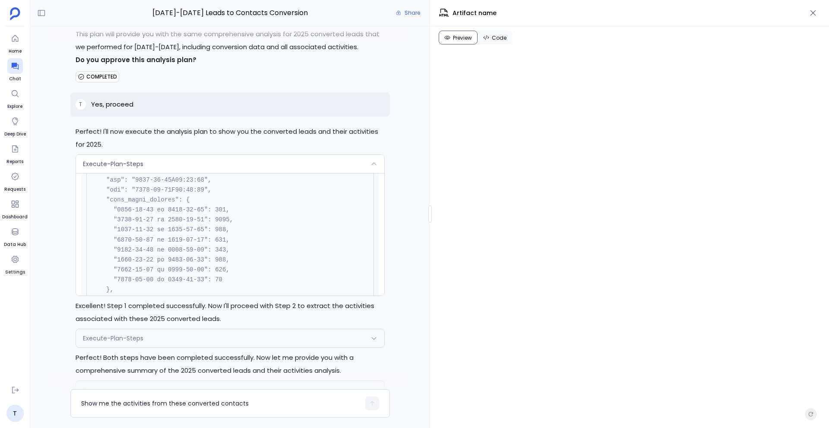
scroll to position [565, 0]
drag, startPoint x: 214, startPoint y: 171, endPoint x: 229, endPoint y: 172, distance: 15.5
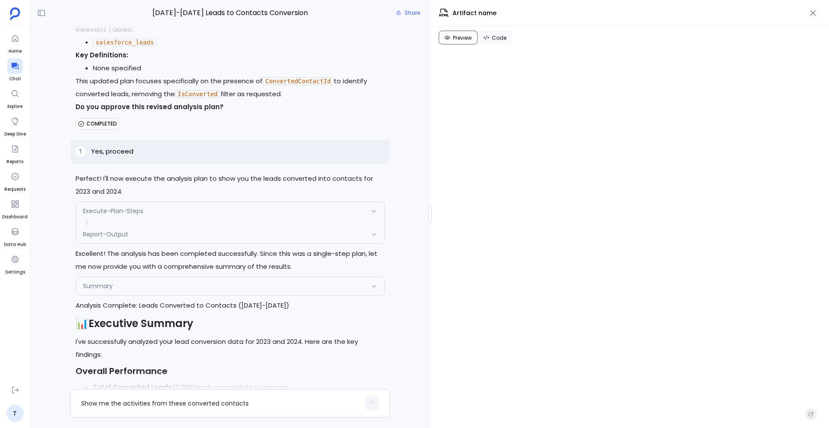
scroll to position [1091, 0]
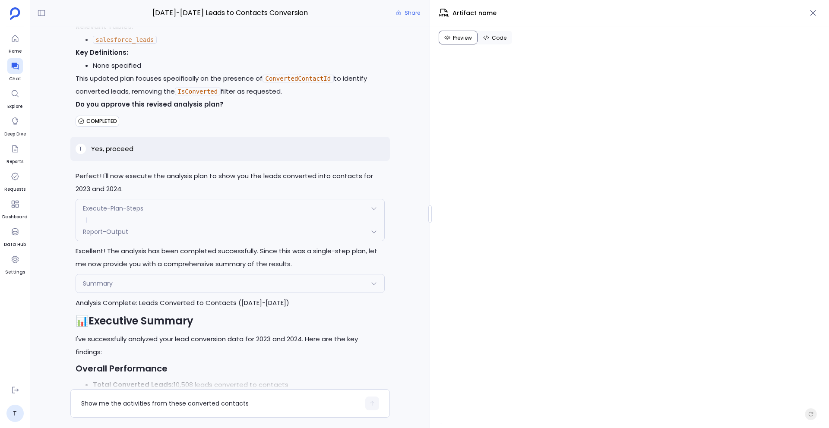
click at [111, 227] on span "Report-Output" at bounding box center [105, 231] width 45 height 9
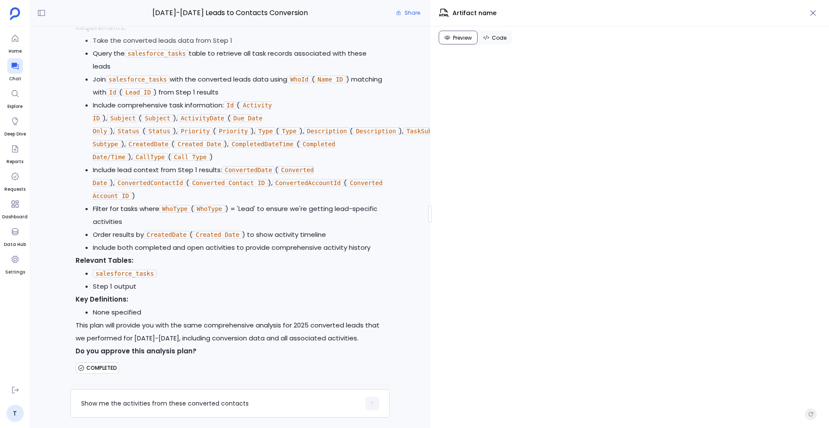
scroll to position [4462, 0]
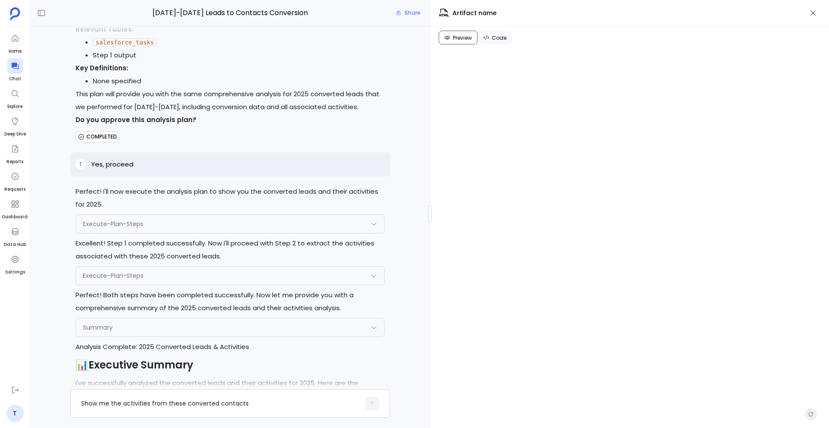
click at [114, 220] on span "Execute-Plan-Steps" at bounding box center [113, 224] width 60 height 9
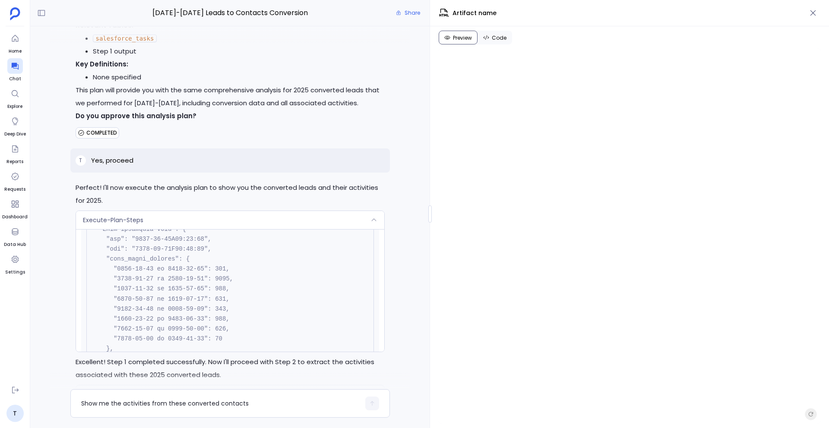
scroll to position [4336, 0]
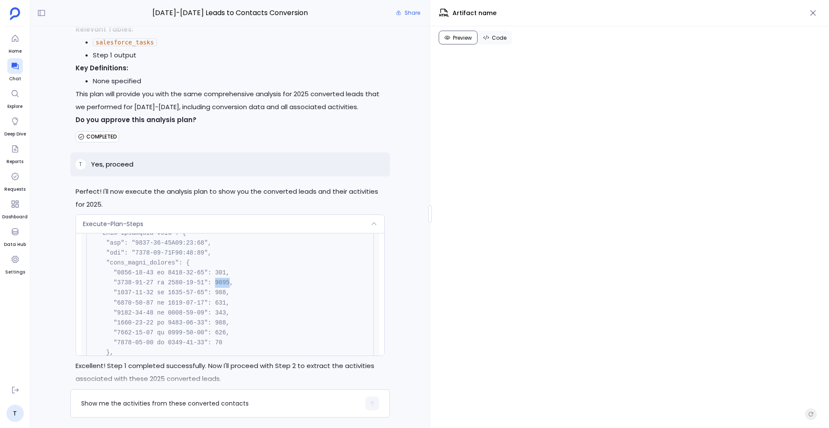
drag, startPoint x: 215, startPoint y: 231, endPoint x: 230, endPoint y: 231, distance: 14.7
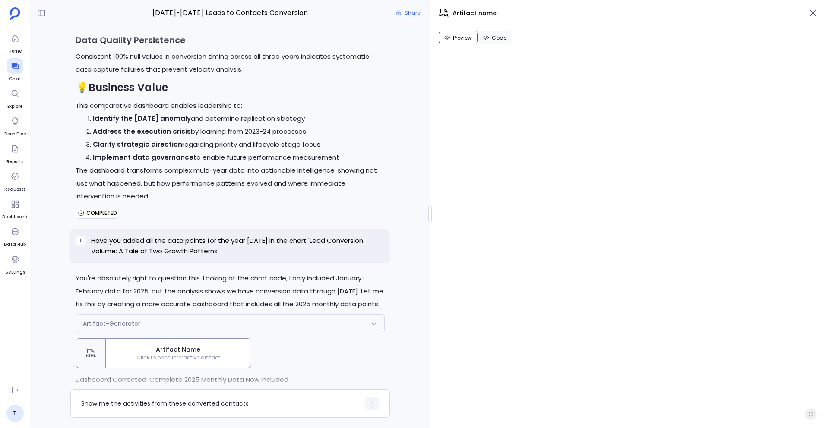
scroll to position [10169, 0]
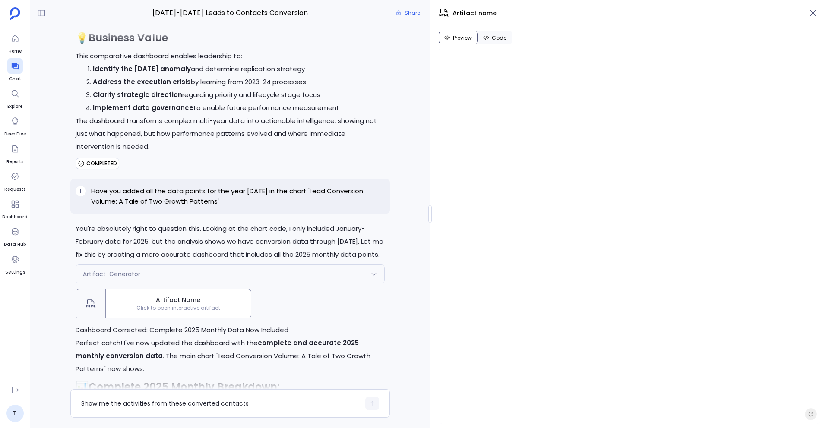
click at [236, 305] on span "Click to open interactive artifact" at bounding box center [178, 308] width 145 height 7
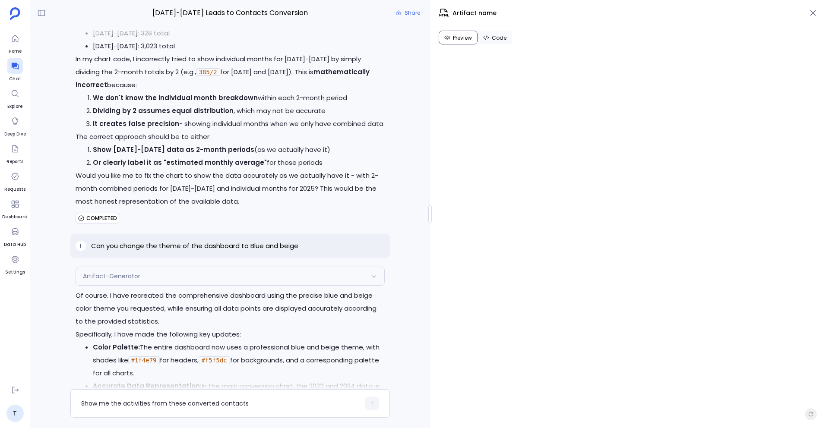
scroll to position [11292, 0]
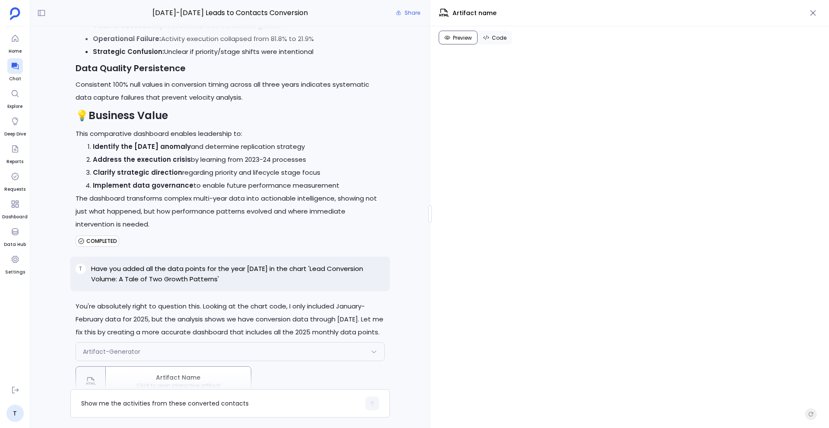
scroll to position [10090, 0]
click at [814, 15] on icon "button" at bounding box center [812, 13] width 9 height 9
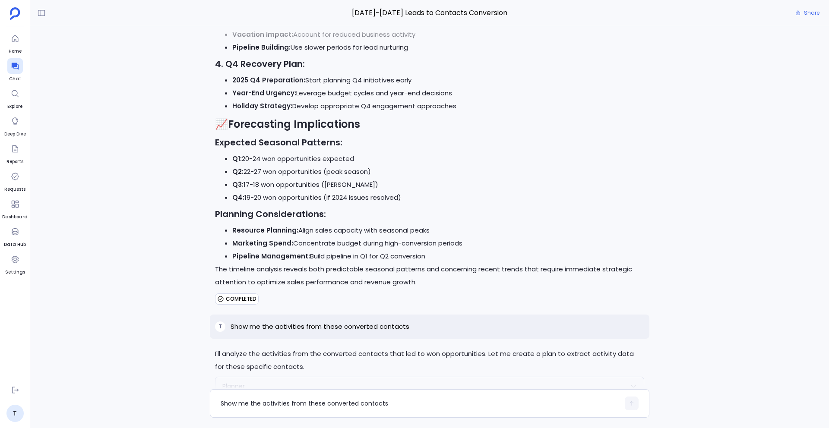
scroll to position [16045, 0]
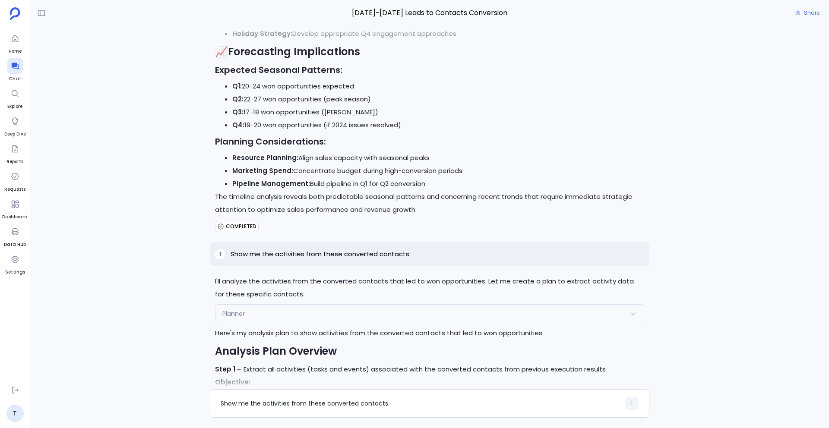
click at [349, 376] on p "Objective: Extract comprehensive activity data for all the contacts that conver…" at bounding box center [429, 395] width 429 height 39
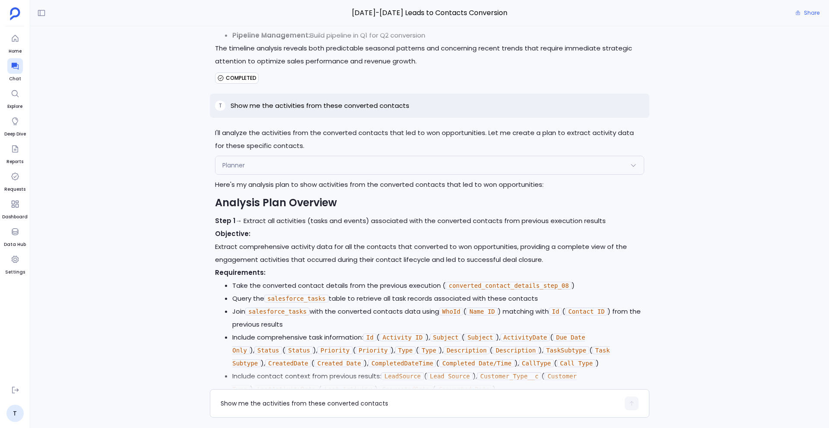
scroll to position [16213, 0]
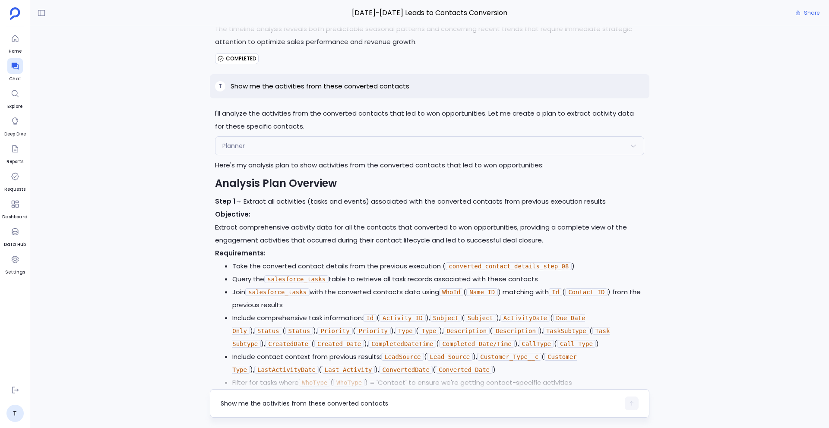
click at [290, 404] on textarea "Show me the activities from these converted contacts" at bounding box center [420, 403] width 399 height 9
type textarea "Yes, approved"
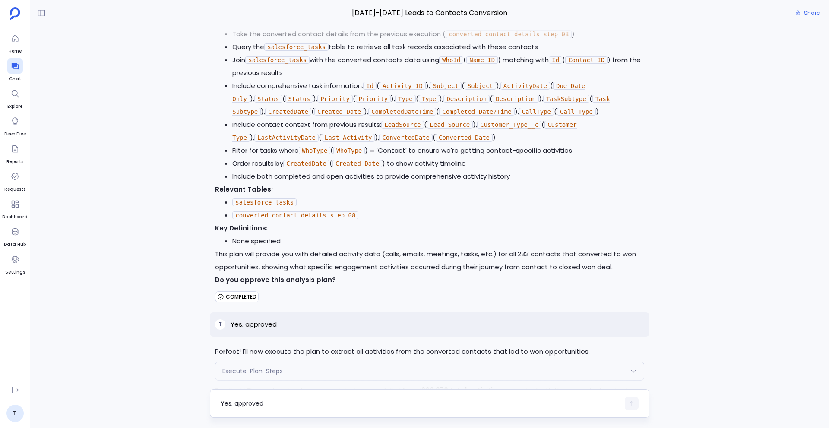
scroll to position [16448, 0]
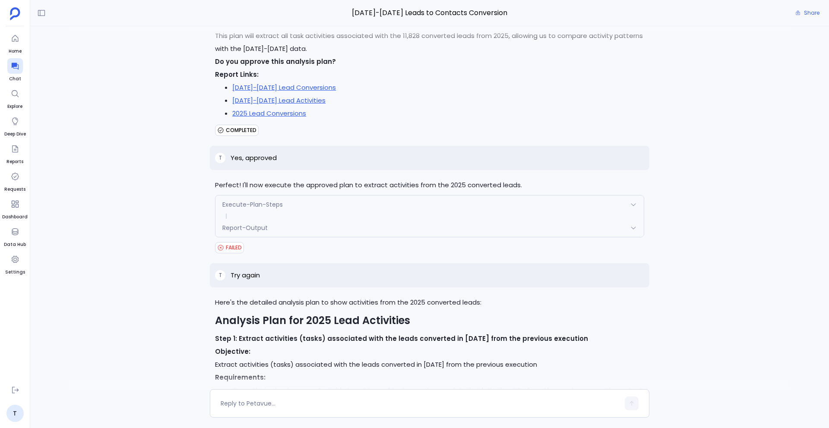
scroll to position [1760, 0]
click at [813, 11] on span "Share" at bounding box center [812, 12] width 16 height 7
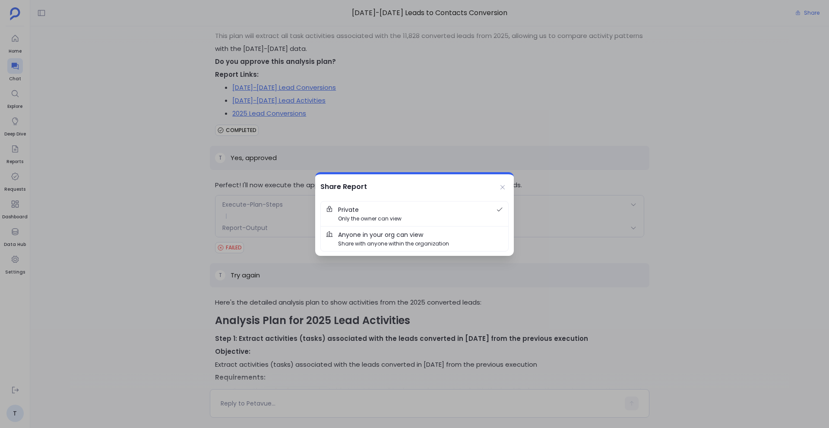
click at [443, 227] on button "Anyone in your org can view Share with anyone within the organization" at bounding box center [414, 239] width 187 height 25
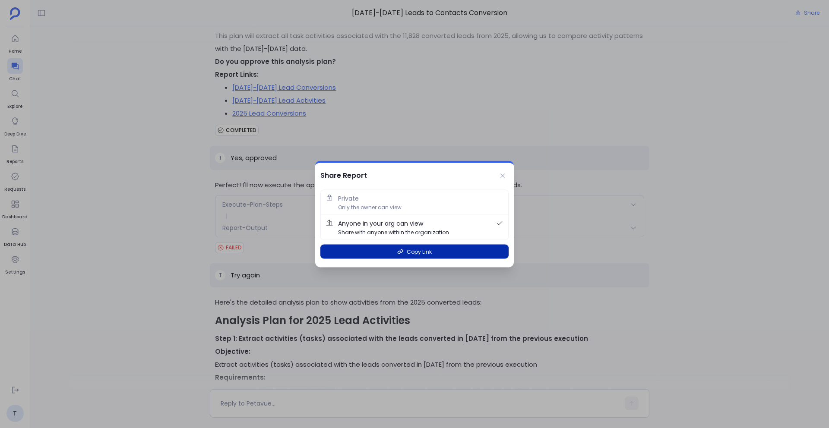
click at [433, 250] on button "Copy Link" at bounding box center [414, 252] width 188 height 14
click at [503, 178] on icon at bounding box center [502, 176] width 7 height 7
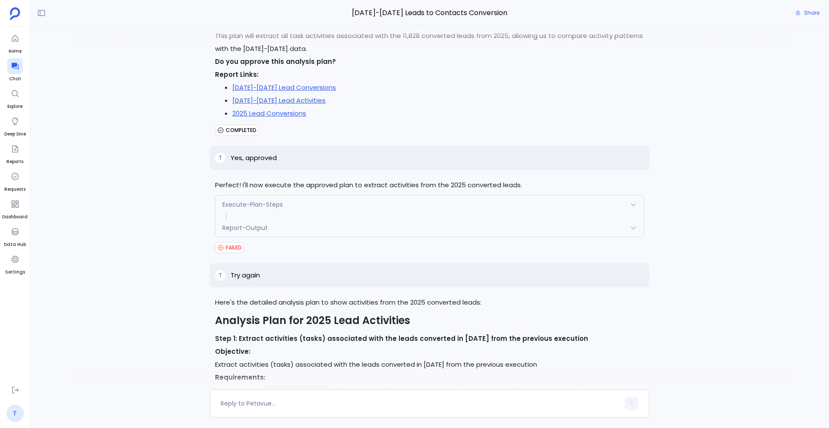
click at [15, 414] on link "T" at bounding box center [14, 413] width 17 height 17
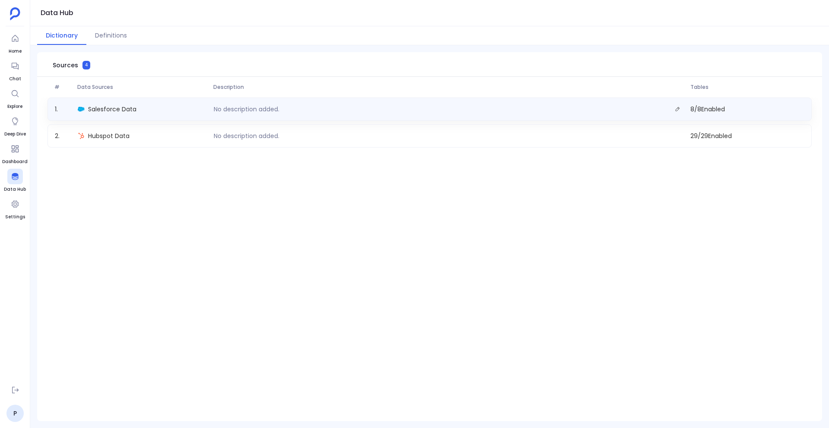
click at [104, 117] on div "1 . Salesforce Data No description added. 8 / 8 Enabled" at bounding box center [429, 109] width 764 height 23
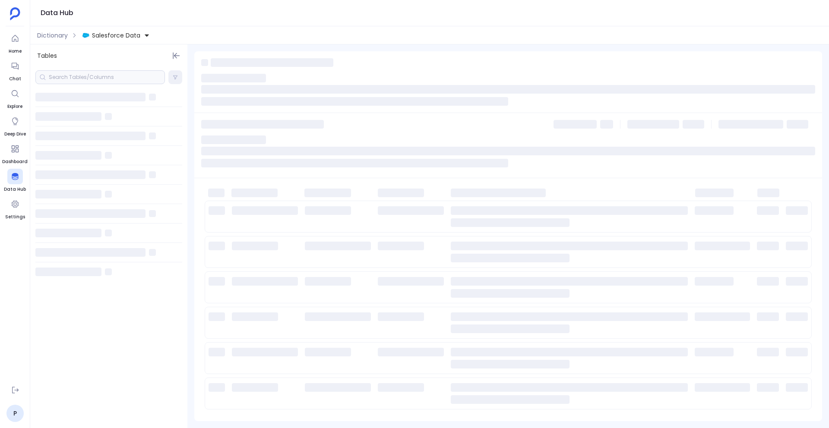
click at [85, 79] on div at bounding box center [99, 77] width 129 height 14
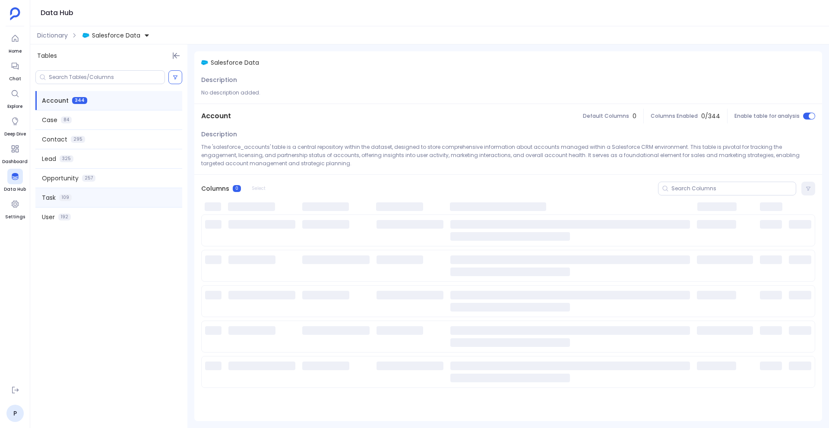
click at [56, 199] on div "Task 109" at bounding box center [108, 197] width 147 height 19
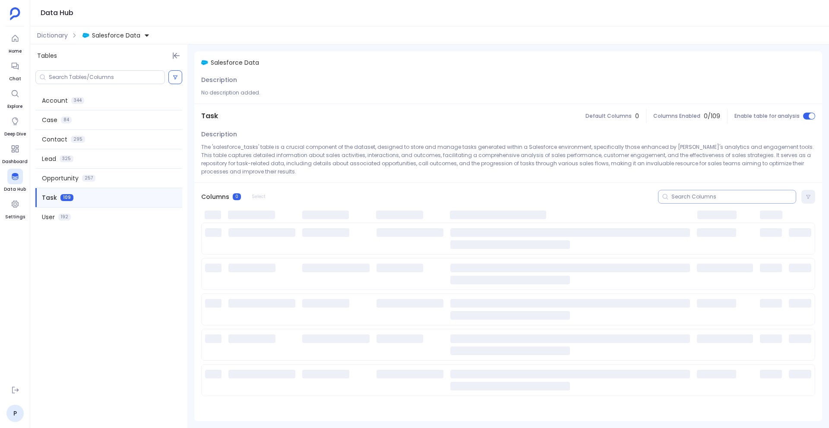
click at [692, 195] on input at bounding box center [733, 196] width 124 height 7
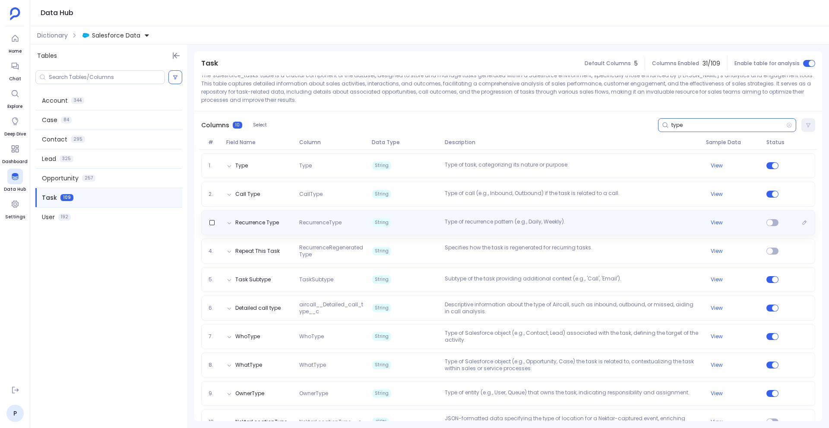
scroll to position [71, 0]
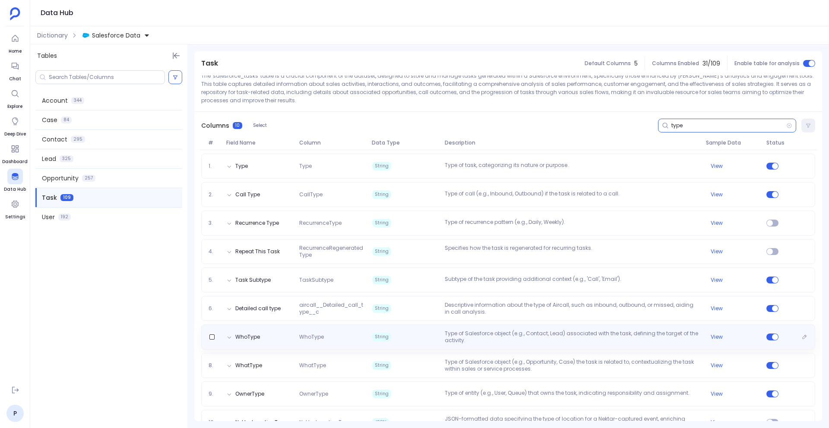
type input "type"
click at [305, 338] on span "WhoType" at bounding box center [332, 337] width 73 height 7
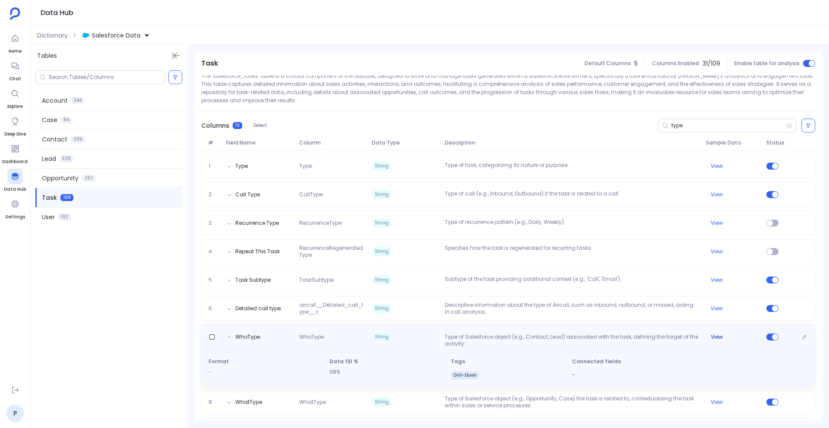
click at [718, 337] on button "View" at bounding box center [716, 337] width 12 height 7
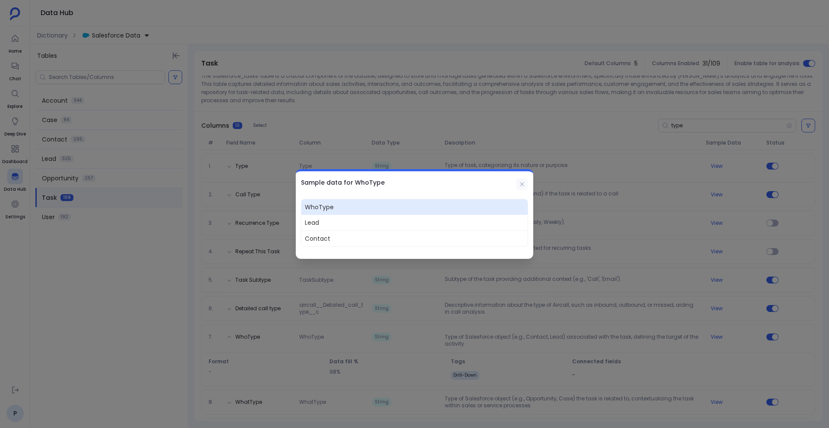
click at [525, 184] on button at bounding box center [522, 184] width 12 height 12
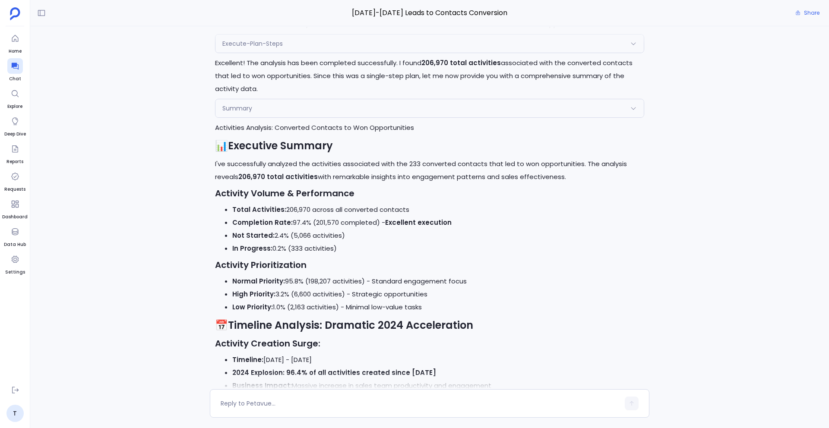
scroll to position [16778, 0]
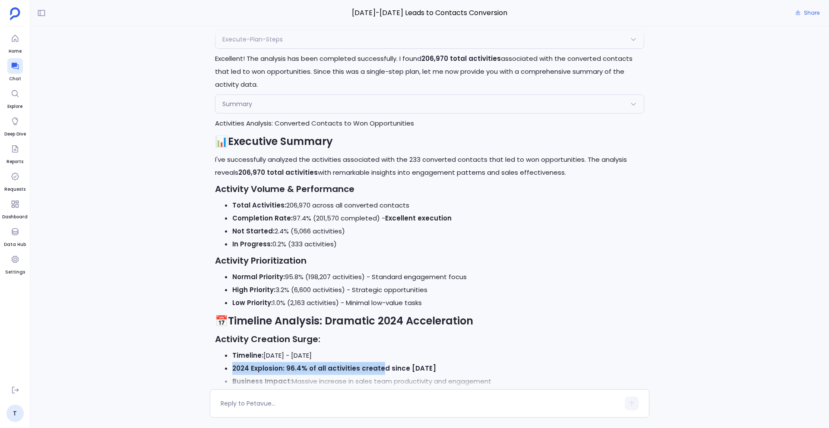
drag, startPoint x: 375, startPoint y: 198, endPoint x: 226, endPoint y: 201, distance: 149.4
click at [232, 362] on li "2024 Explosion: 96.4% of all activities created since [DATE]" at bounding box center [438, 368] width 412 height 13
click at [252, 410] on strong "Timeline:" at bounding box center [247, 414] width 31 height 9
drag, startPoint x: 226, startPoint y: 247, endPoint x: 381, endPoint y: 247, distance: 155.4
click at [381, 408] on li "Timeline: [DATE] - [DATE]" at bounding box center [438, 414] width 412 height 13
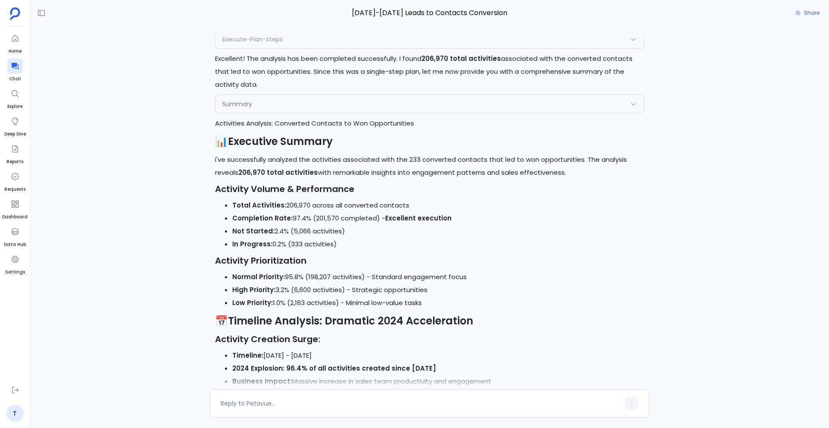
click at [381, 408] on li "Timeline: [DATE] - [DATE]" at bounding box center [438, 414] width 412 height 13
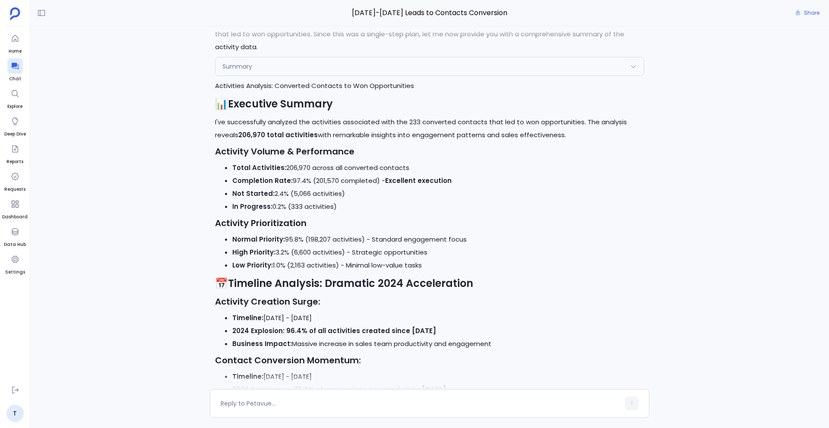
scroll to position [16816, 0]
drag, startPoint x: 233, startPoint y: 224, endPoint x: 480, endPoint y: 220, distance: 247.8
click at [480, 382] on li "2024 Dominance: 75.4% of conversions occurred since January 2024" at bounding box center [438, 388] width 412 height 13
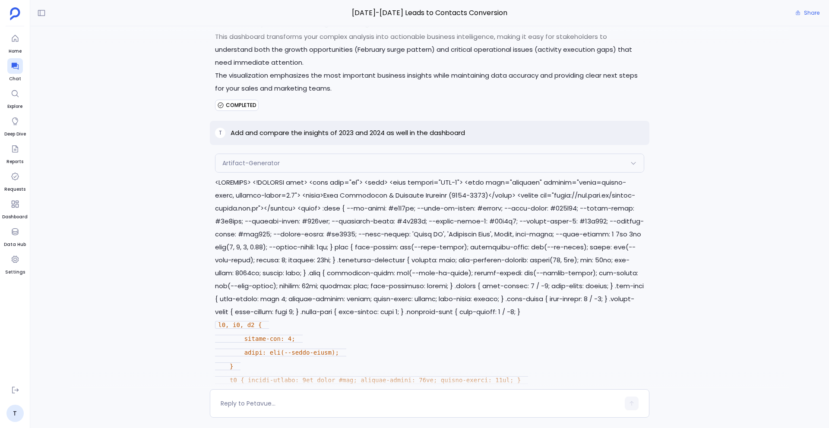
scroll to position [5742, 0]
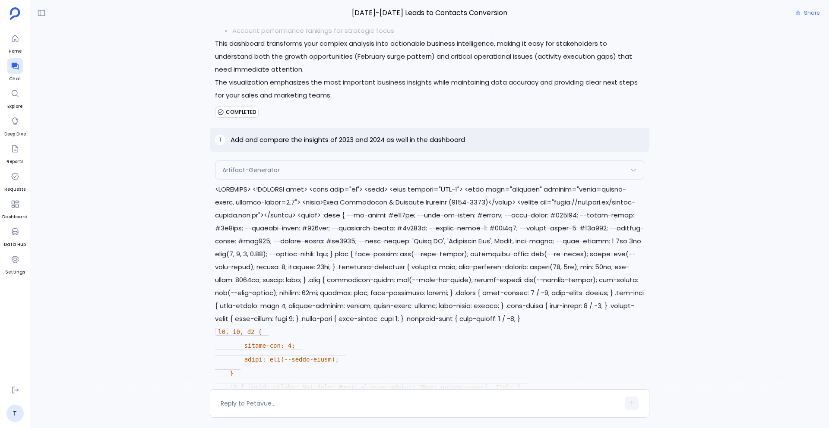
click at [263, 166] on span "Artifact-Generator" at bounding box center [250, 170] width 57 height 9
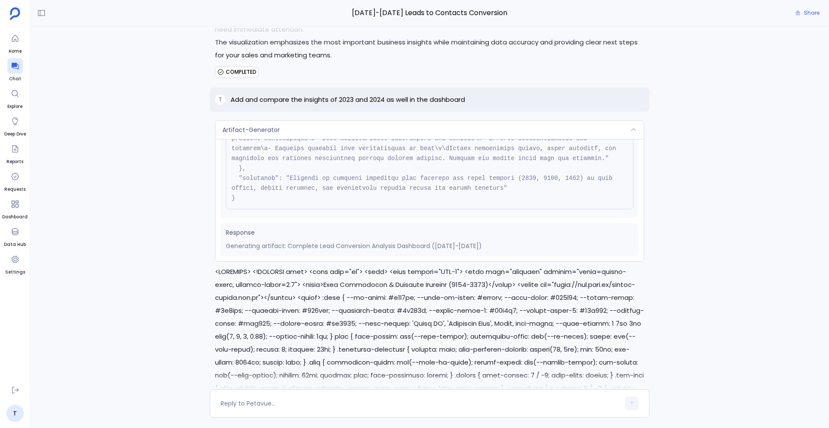
scroll to position [5692, 0]
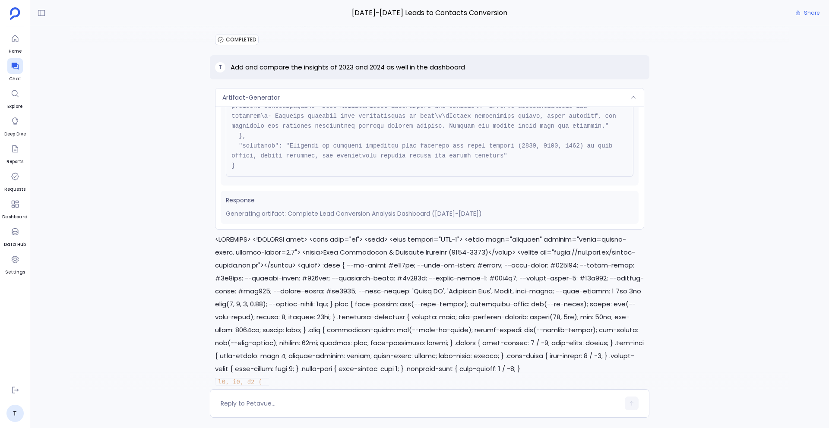
click at [334, 88] on div "Artifact-Generator" at bounding box center [429, 97] width 428 height 18
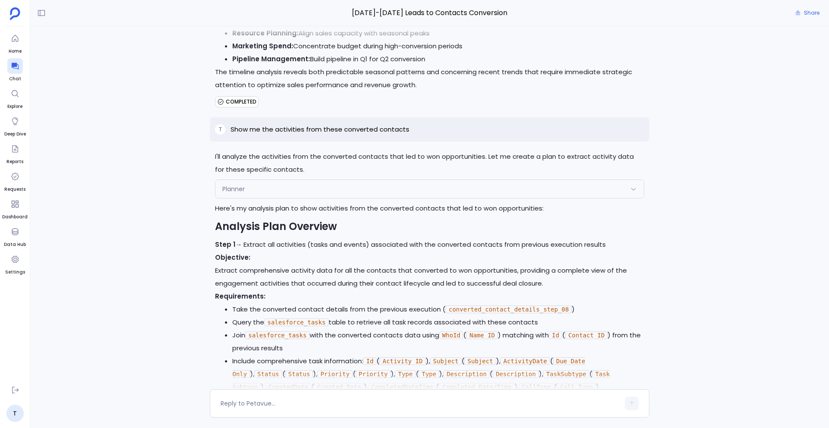
scroll to position [16049, 0]
click at [256, 402] on textarea at bounding box center [420, 403] width 399 height 9
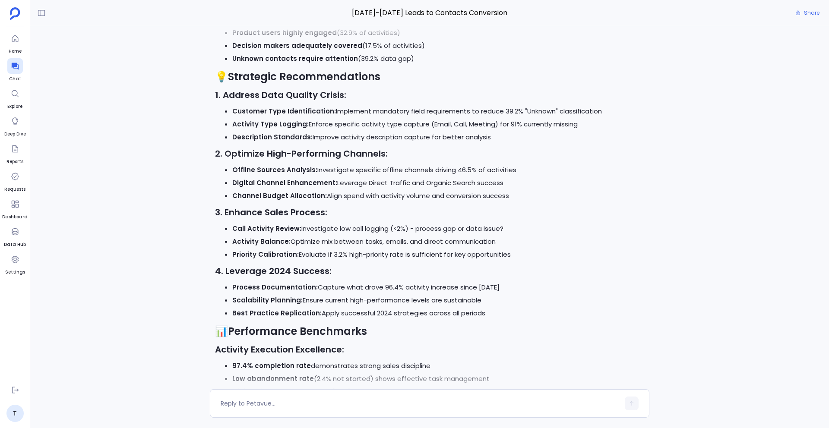
scroll to position [17664, 0]
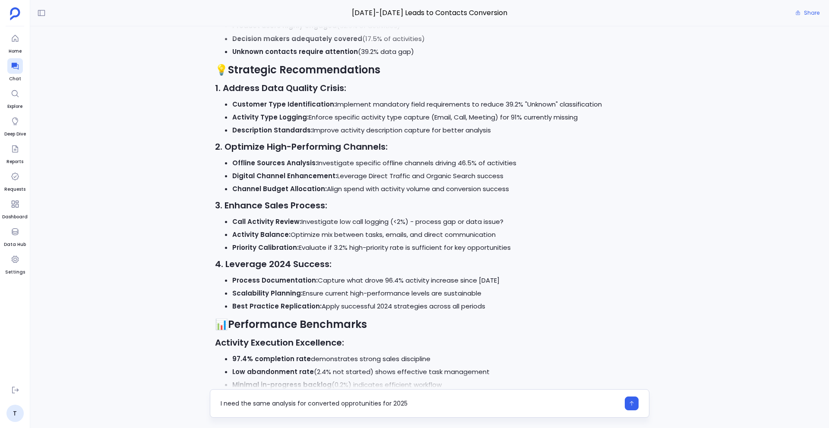
click at [357, 404] on textarea "I need the same analysis for converted opprotunities for 2025" at bounding box center [420, 403] width 399 height 9
type textarea "I need the same analysis for converted opportunities for 2025"
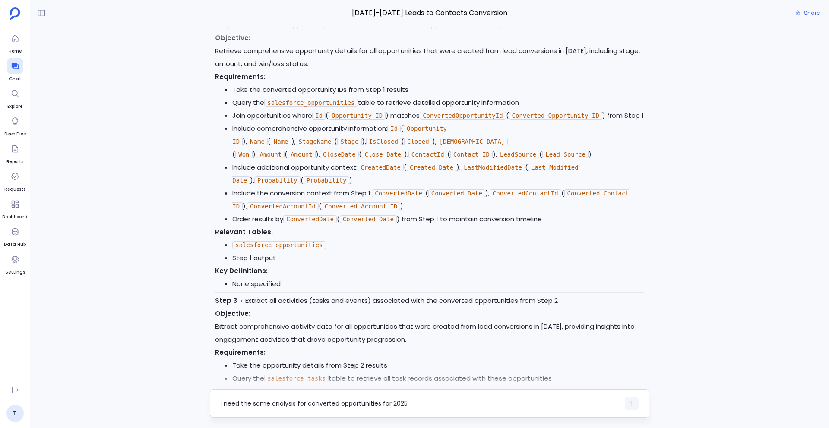
scroll to position [18686, 0]
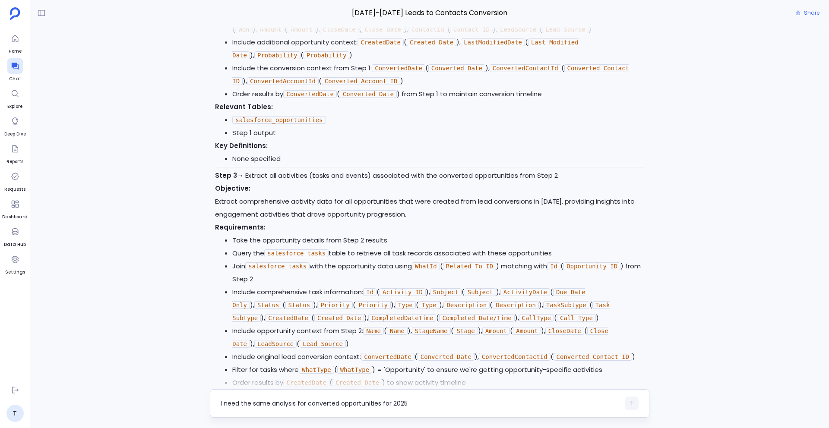
click at [256, 407] on textarea "I need the same analysis for converted opportunities for 2025" at bounding box center [420, 403] width 399 height 9
type textarea "Proceed with this plan"
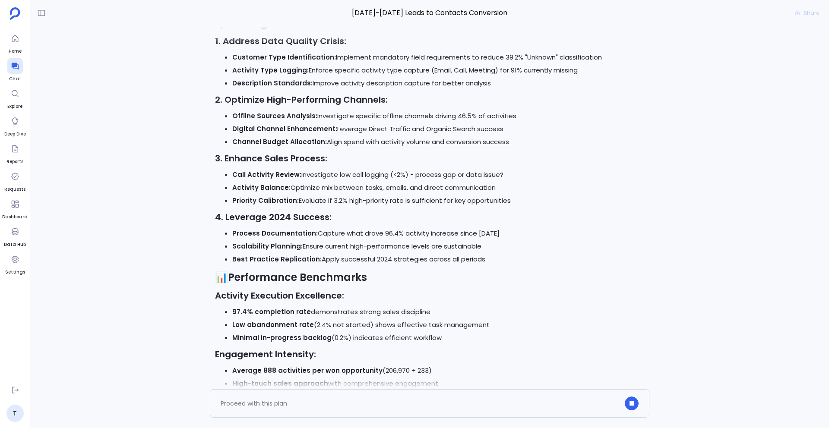
scroll to position [17712, 0]
click at [303, 421] on link "View Complete Activities Analysis" at bounding box center [269, 425] width 108 height 9
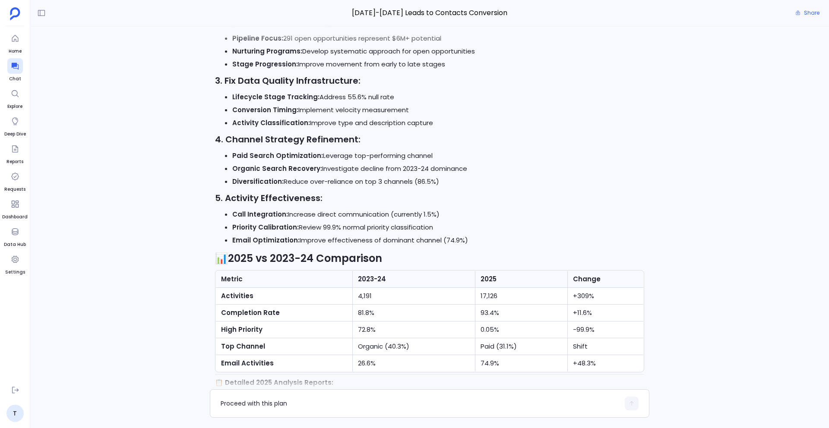
scroll to position [20673, 0]
click at [291, 397] on div "Proceed with this plan" at bounding box center [420, 404] width 399 height 14
click at [276, 405] on textarea "Proceed with this plan" at bounding box center [420, 403] width 399 height 9
type textarea "create a dashboard comparing these 2 analysis"
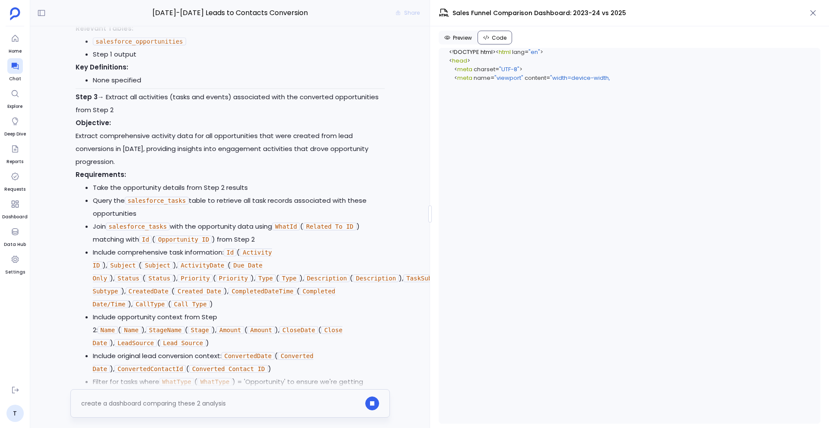
scroll to position [22913, 0]
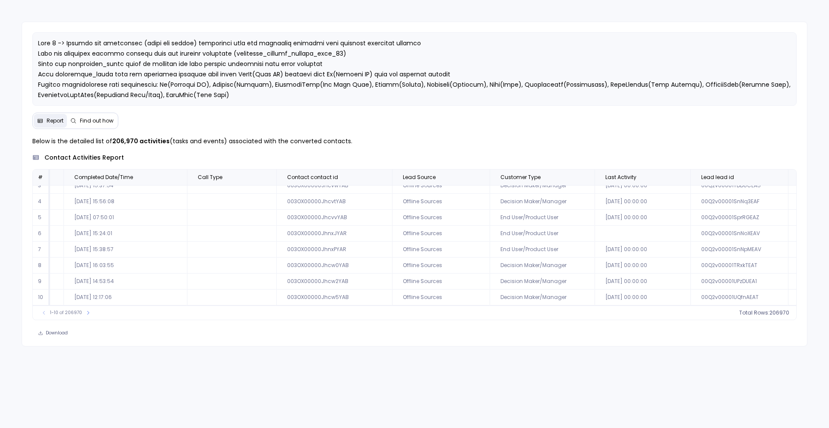
scroll to position [41, 1699]
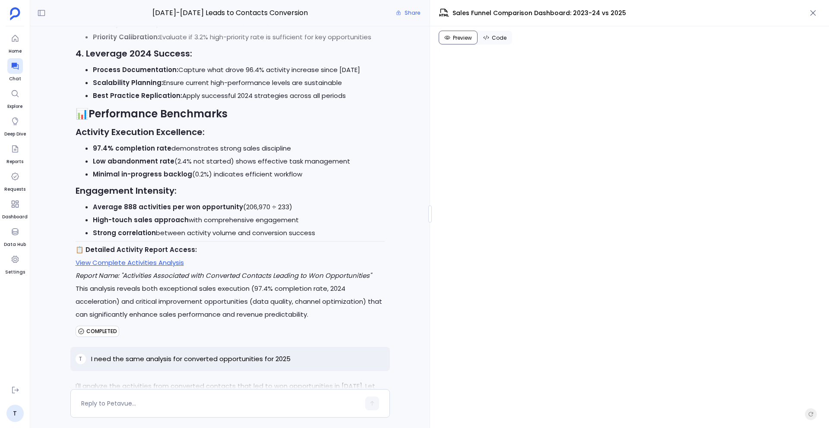
scroll to position [19729, 0]
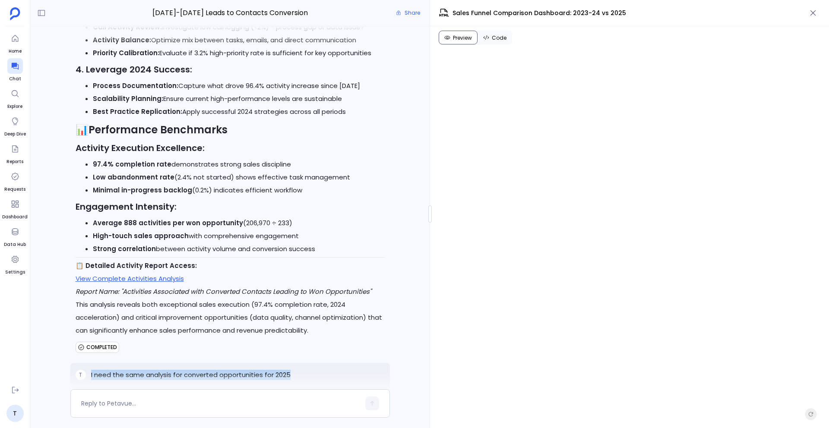
drag, startPoint x: 294, startPoint y: 163, endPoint x: 87, endPoint y: 165, distance: 207.2
click at [87, 363] on div "T I need the same analysis for converted opportunities for 2025" at bounding box center [229, 375] width 319 height 24
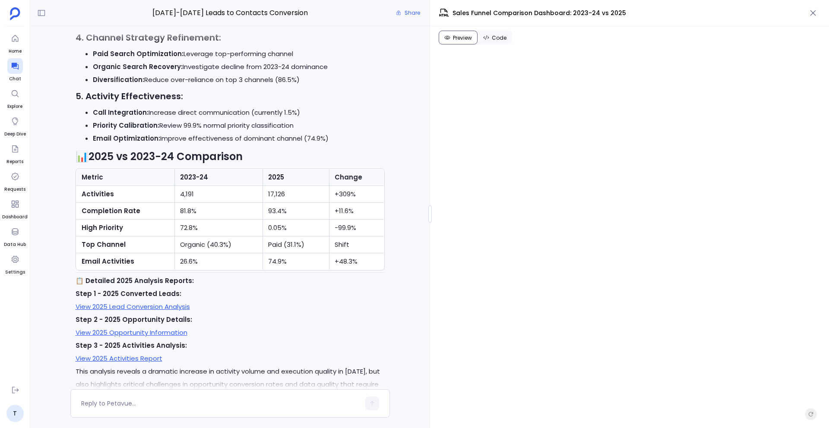
scroll to position [22912, 0]
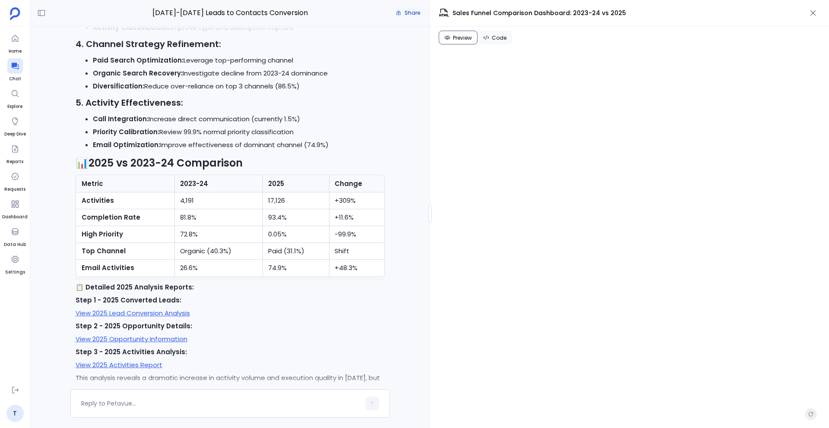
click at [419, 16] on span "Share" at bounding box center [412, 12] width 16 height 7
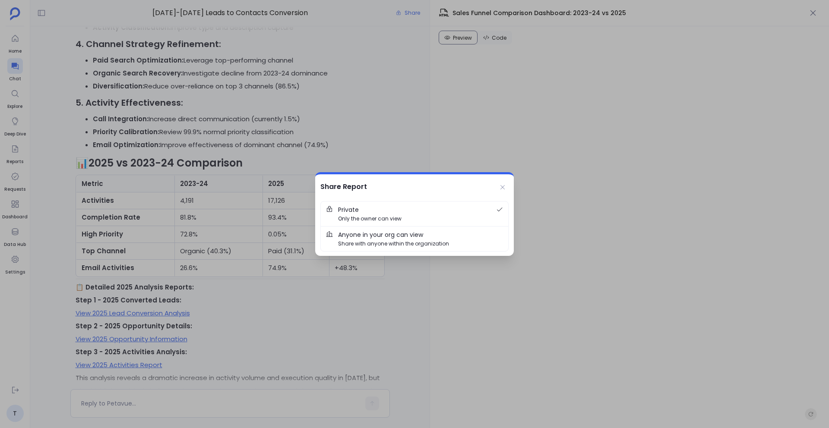
click at [374, 240] on span "Share with anyone within the organization" at bounding box center [393, 244] width 111 height 8
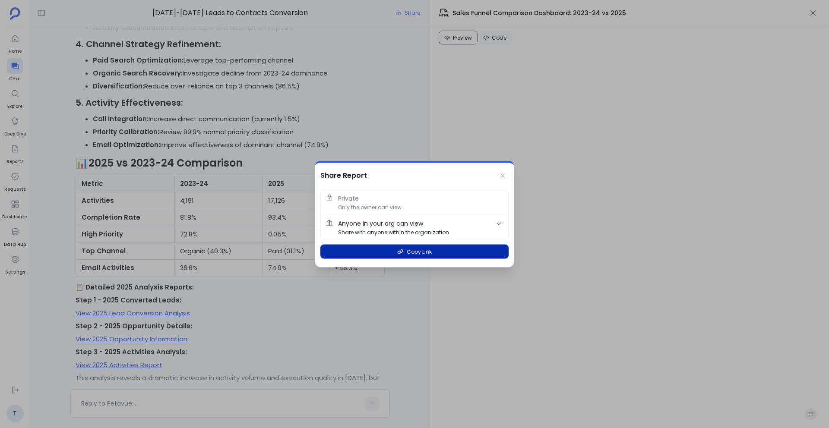
click at [410, 249] on span "Copy Link" at bounding box center [419, 252] width 25 height 8
click at [413, 250] on span "Copy Link" at bounding box center [419, 252] width 25 height 8
click at [503, 178] on icon at bounding box center [502, 176] width 7 height 7
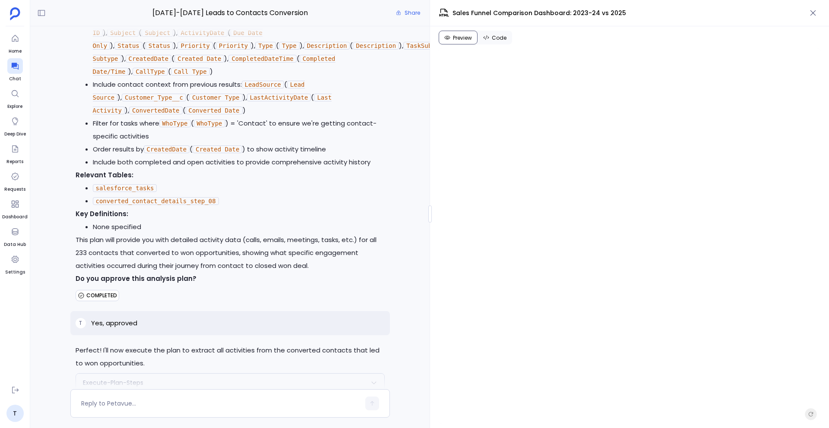
scroll to position [18103, 0]
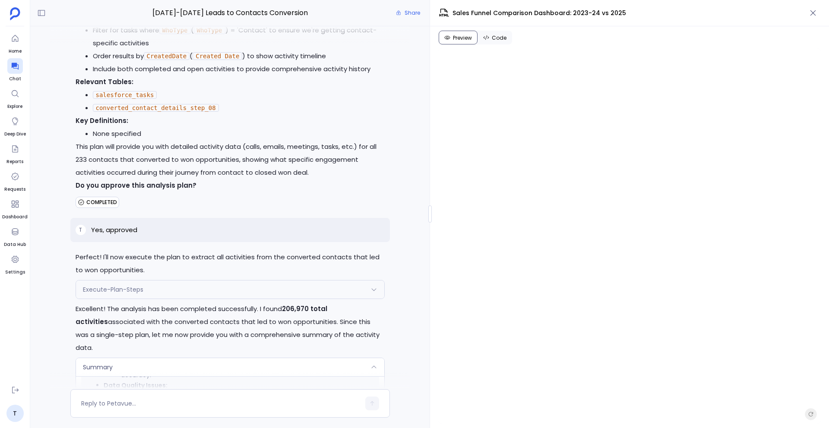
scroll to position [845, 0]
click at [172, 358] on div "Summary" at bounding box center [230, 367] width 308 height 18
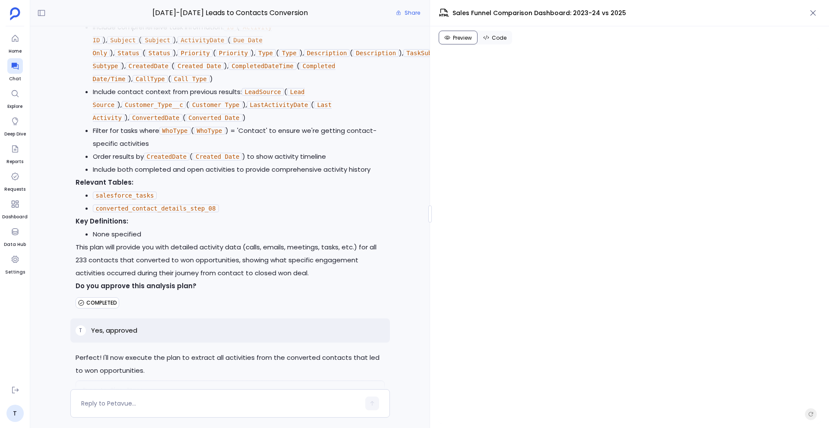
scroll to position [18092, 0]
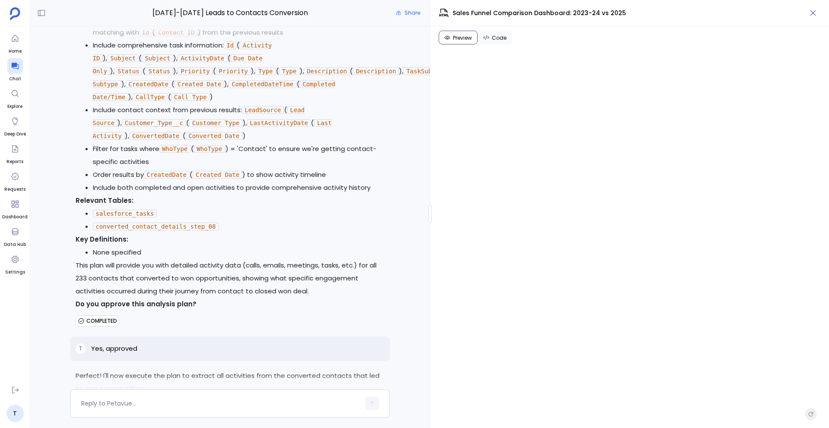
click at [173, 399] on div "Execute-Plan-Steps" at bounding box center [230, 408] width 308 height 18
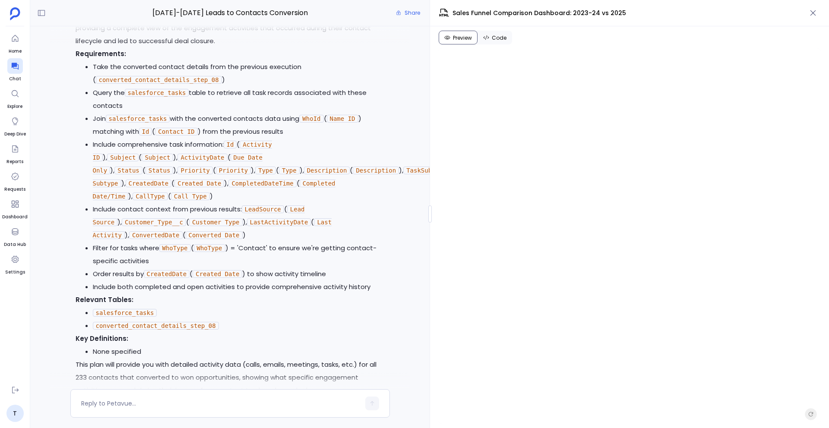
scroll to position [18068, 0]
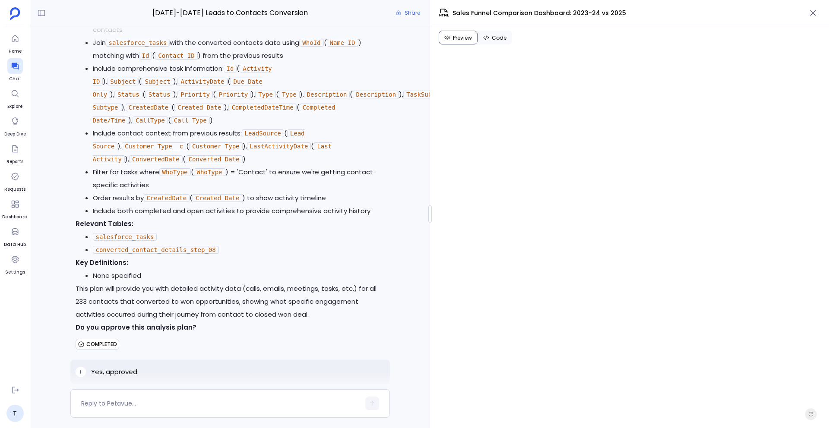
click at [187, 423] on div "Execute-Plan-Steps" at bounding box center [230, 432] width 308 height 18
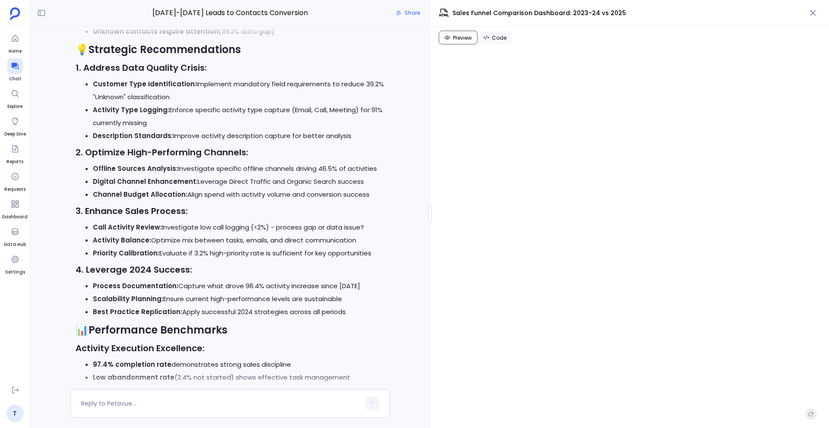
scroll to position [19615, 0]
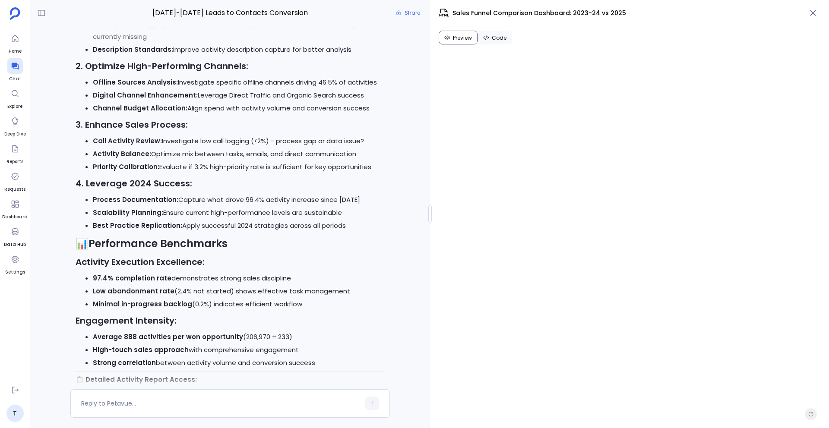
click at [153, 388] on link "View Complete Activities Analysis" at bounding box center [130, 392] width 108 height 9
click at [812, 10] on icon "button" at bounding box center [812, 13] width 9 height 9
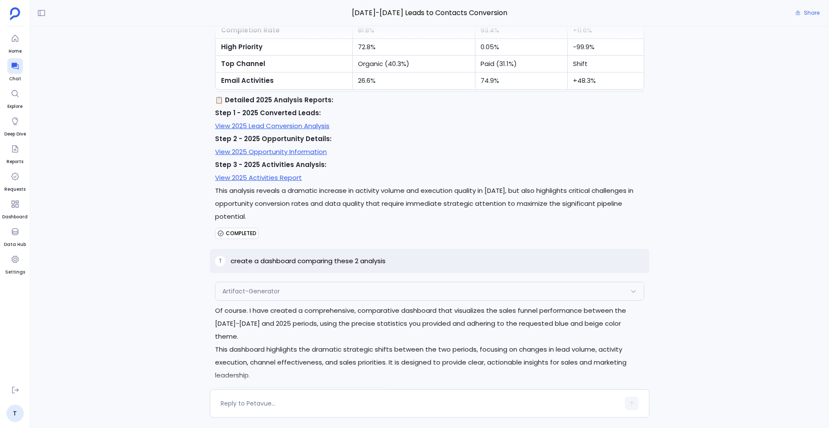
scroll to position [21006, 0]
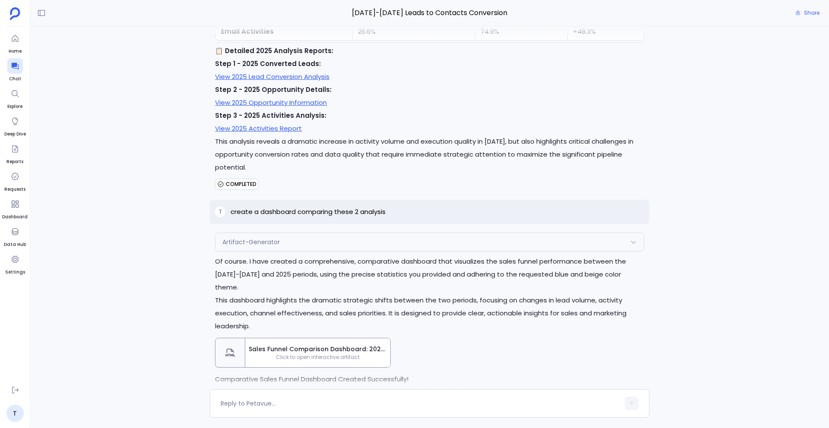
click at [329, 338] on div "Sales Funnel Comparison Dashboard: 2023-24 vs 2025 Click to open interactive ar…" at bounding box center [317, 352] width 145 height 29
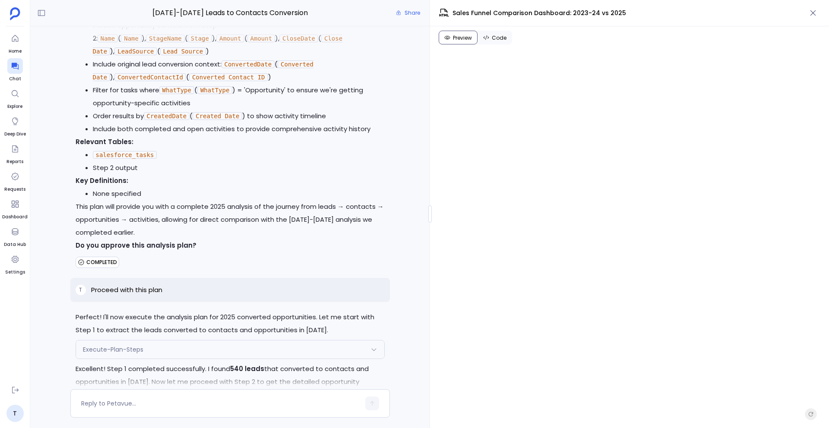
scroll to position [21044, 0]
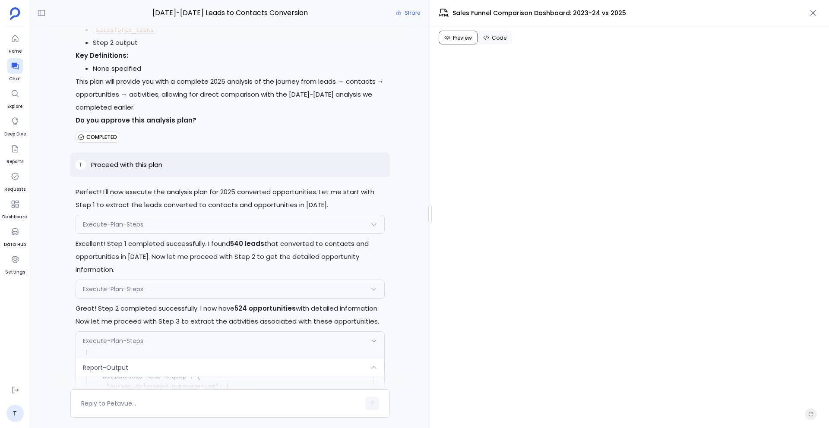
scroll to position [21145, 0]
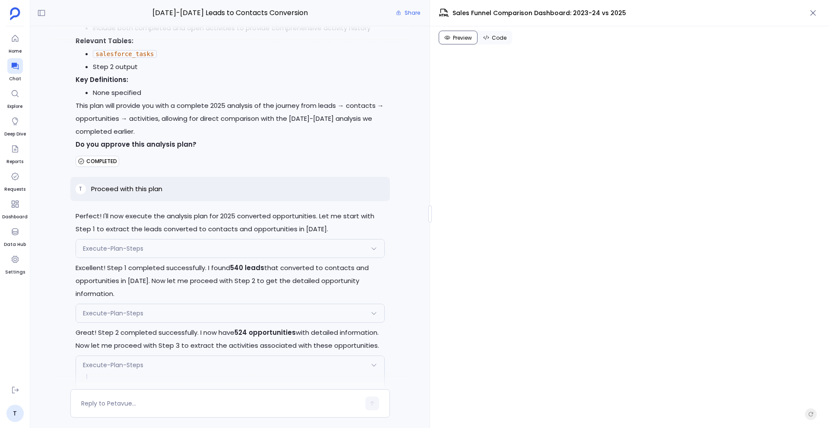
click at [237, 383] on div "Report-Output" at bounding box center [230, 392] width 308 height 18
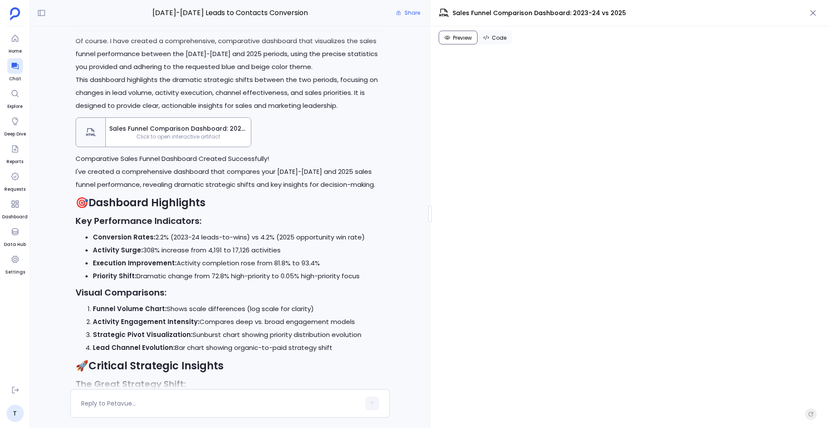
scroll to position [23719, 0]
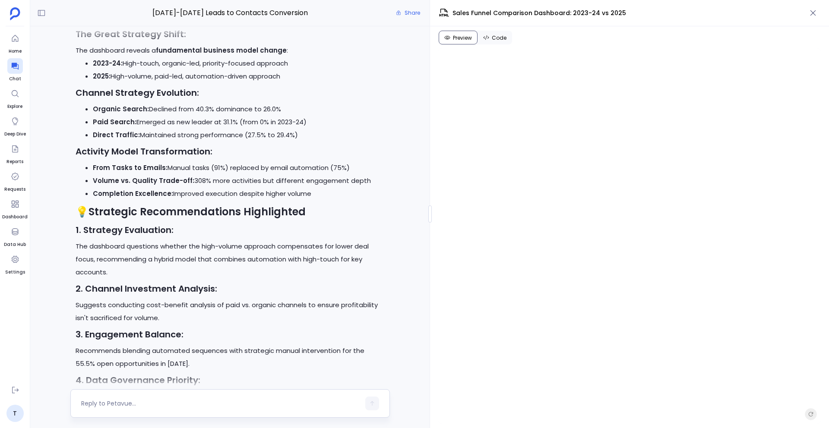
click at [146, 402] on textarea at bounding box center [220, 403] width 279 height 9
type textarea "Why have you merged the 2023-2024 data with 2025 data in the same pie chart? Is…"
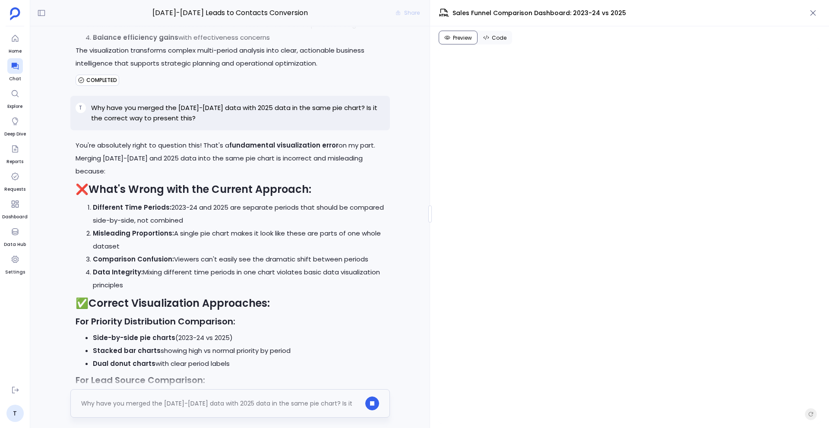
scroll to position [24280, 0]
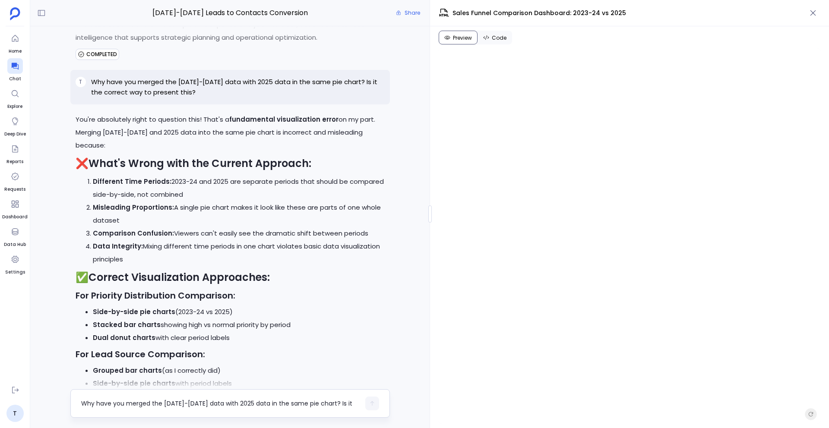
click at [94, 411] on div "Why have you merged the 2023-2024 data with 2025 data in the same pie chart? Is…" at bounding box center [229, 403] width 319 height 28
click at [88, 407] on textarea "Why have you merged the 2023-2024 data with 2025 data in the same pie chart? Is…" at bounding box center [220, 403] width 279 height 9
type textarea "Fix this isse"
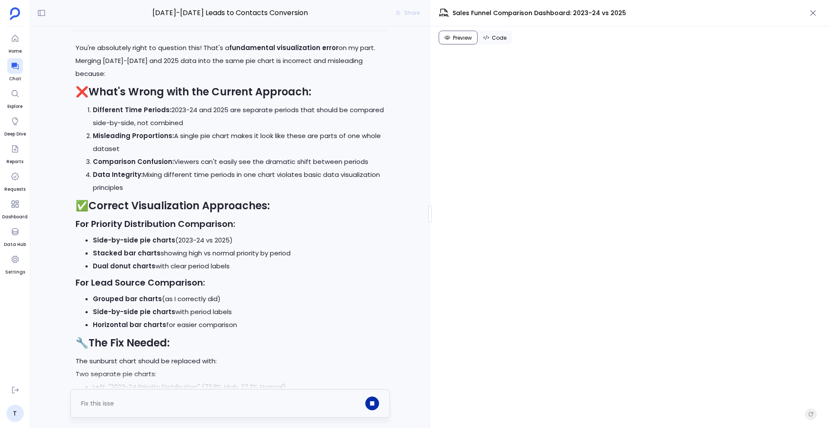
click at [372, 399] on button "button" at bounding box center [372, 404] width 14 height 14
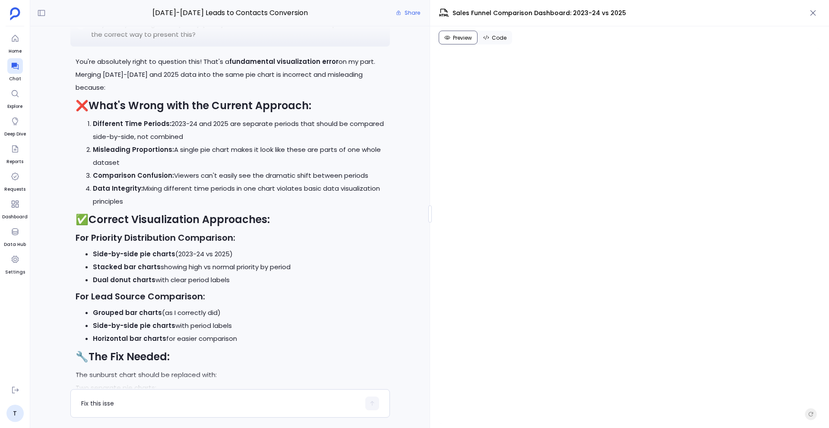
click at [812, 9] on icon "button" at bounding box center [812, 13] width 9 height 9
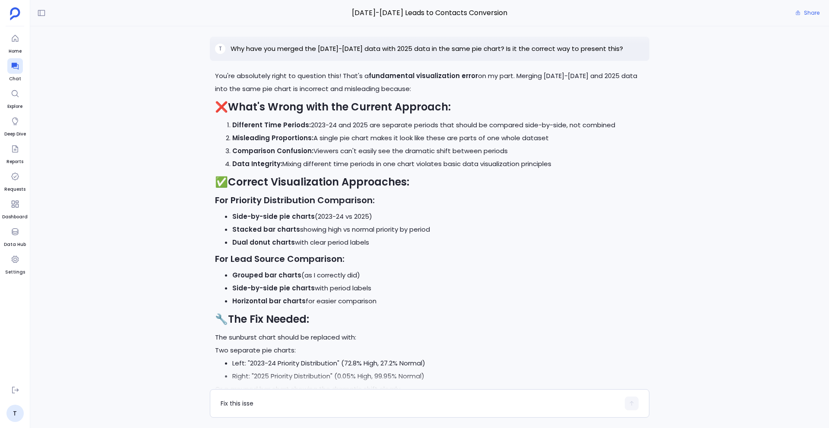
scroll to position [22168, 0]
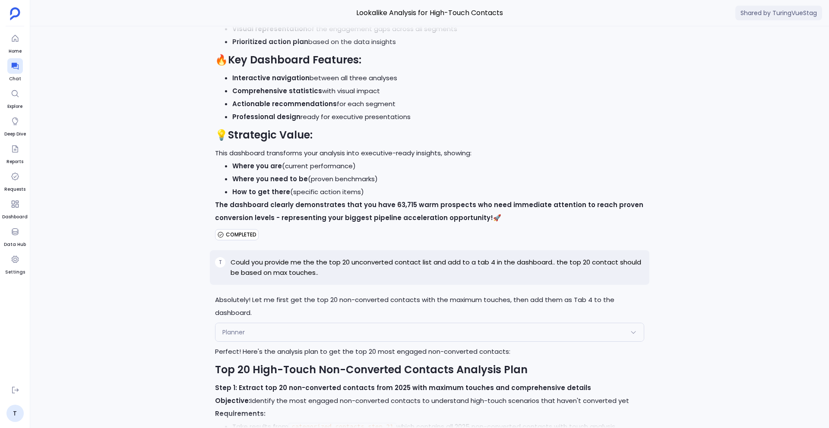
scroll to position [13988, 0]
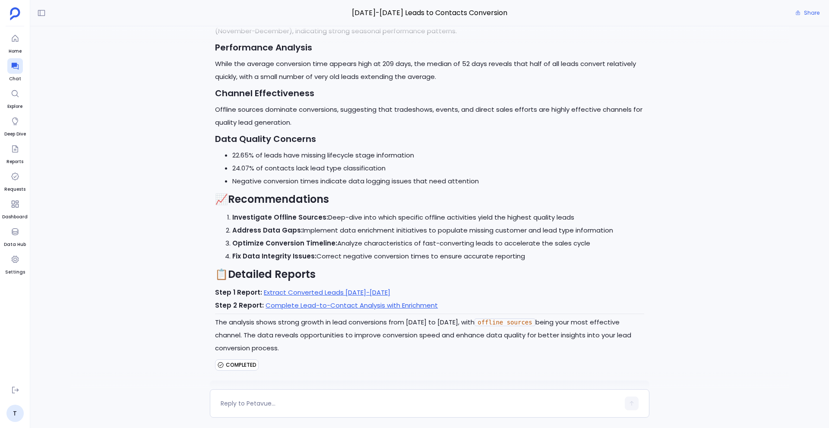
scroll to position [1526, 0]
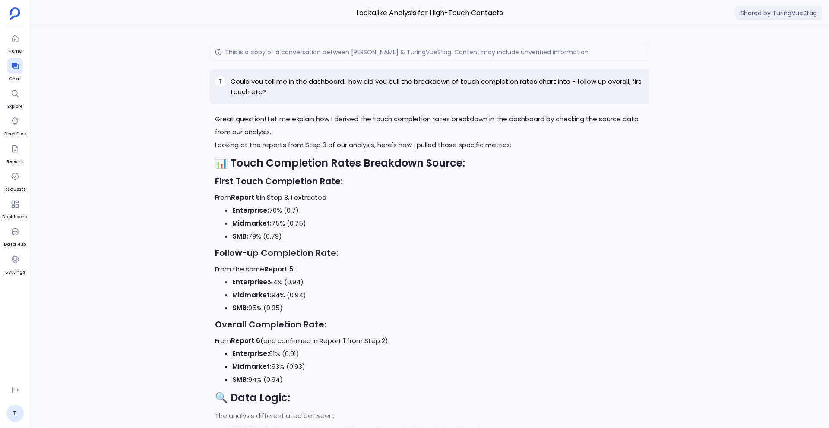
scroll to position [16434, 0]
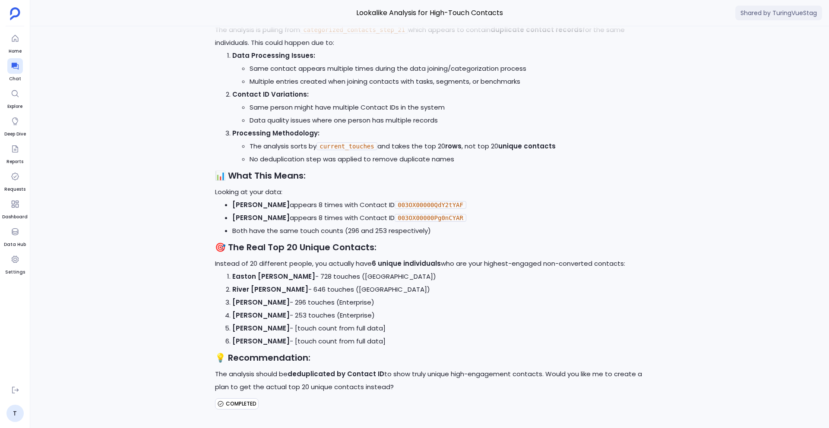
click at [793, 16] on span "Shared by TuringVueStag" at bounding box center [778, 13] width 87 height 15
drag, startPoint x: 741, startPoint y: 15, endPoint x: 807, endPoint y: 17, distance: 66.1
click at [807, 17] on span "Shared by TuringVueStag" at bounding box center [778, 13] width 87 height 15
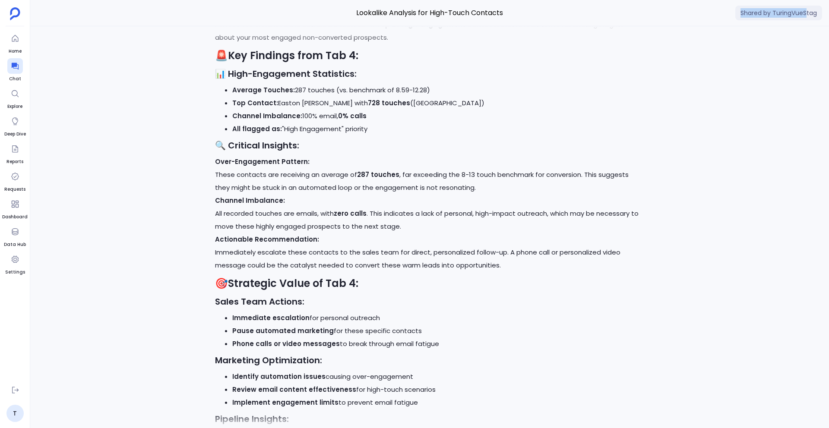
scroll to position [14950, 0]
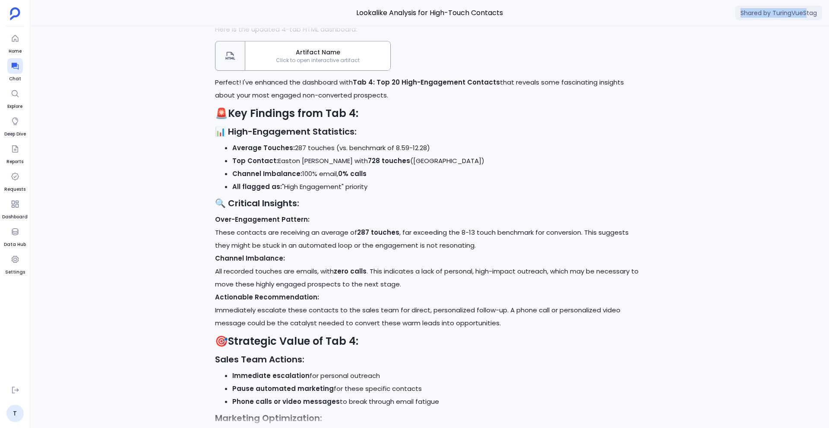
click at [666, 77] on div "This is a copy of a conversation between Petavue & TuringVueStag . Content may …" at bounding box center [429, 227] width 798 height 402
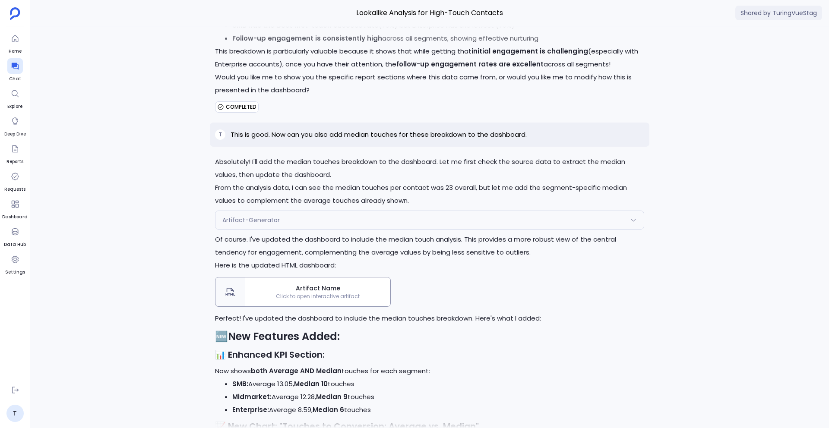
scroll to position [0, 0]
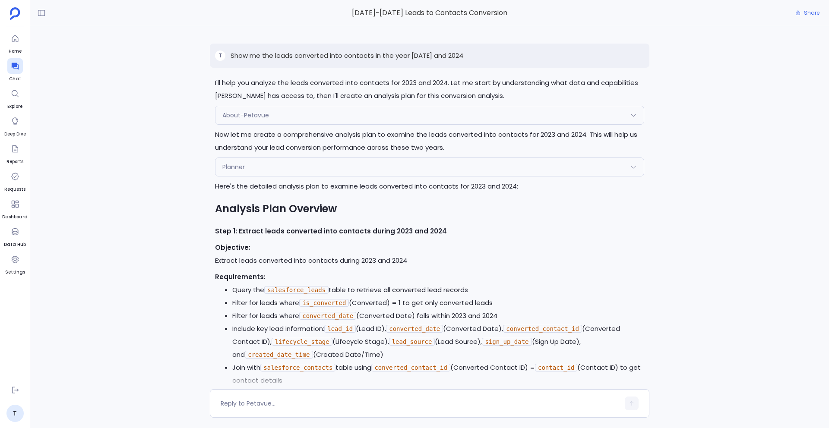
scroll to position [6372, 0]
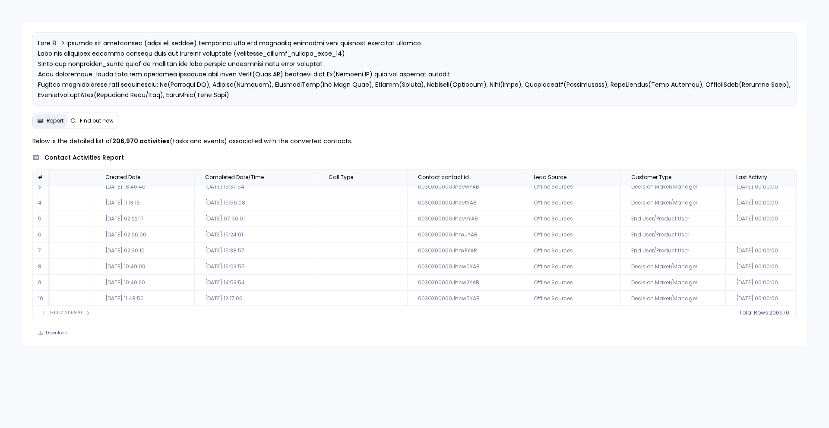
scroll to position [41, 1518]
click at [607, 180] on icon at bounding box center [609, 177] width 5 height 5
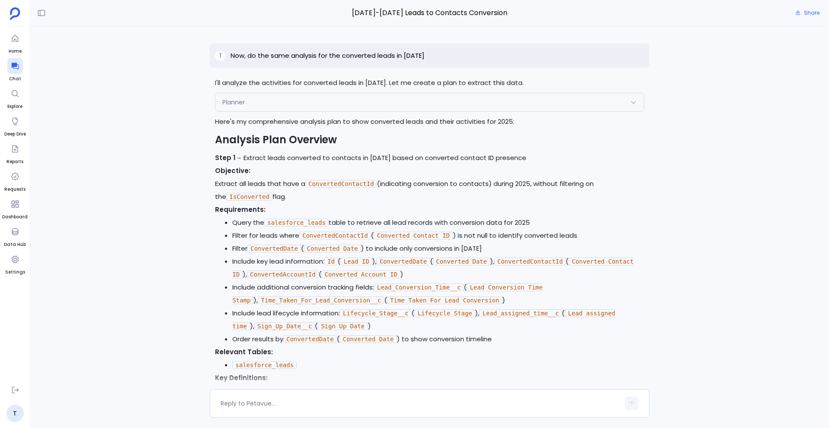
scroll to position [19066, 0]
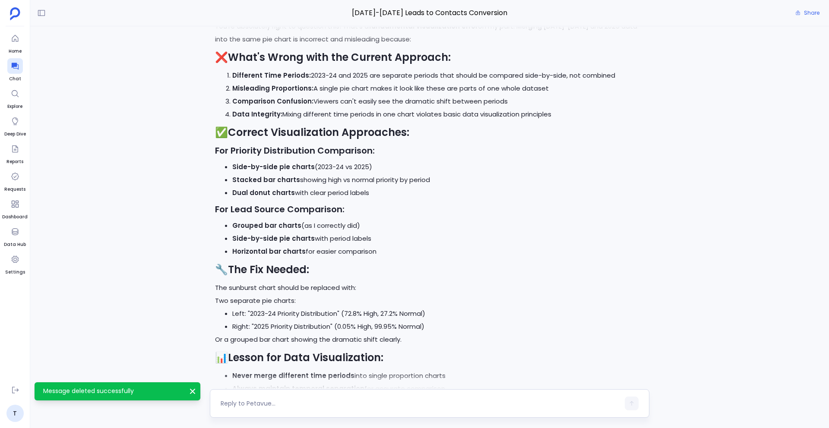
scroll to position [18995, 0]
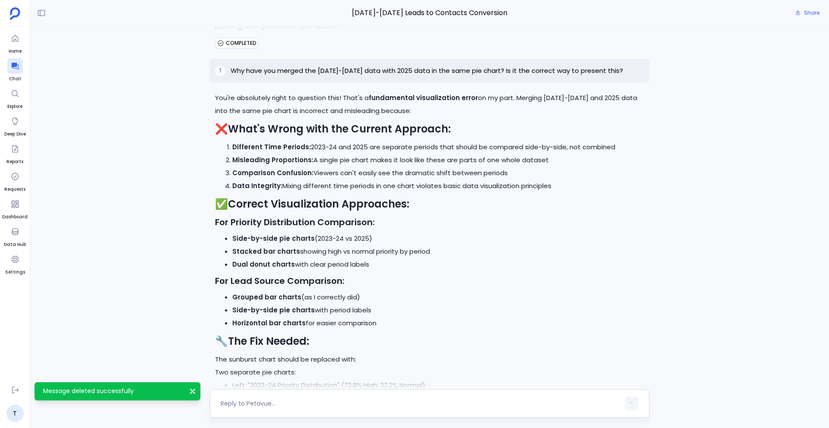
click at [237, 405] on textarea at bounding box center [420, 403] width 399 height 9
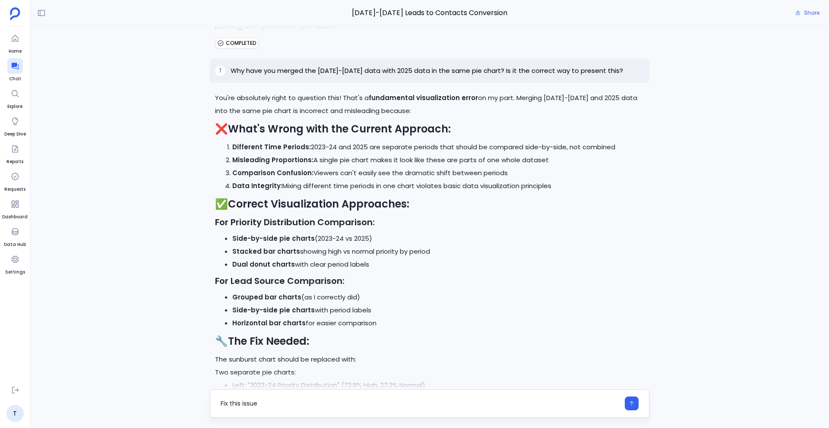
type textarea "Fix this issue"
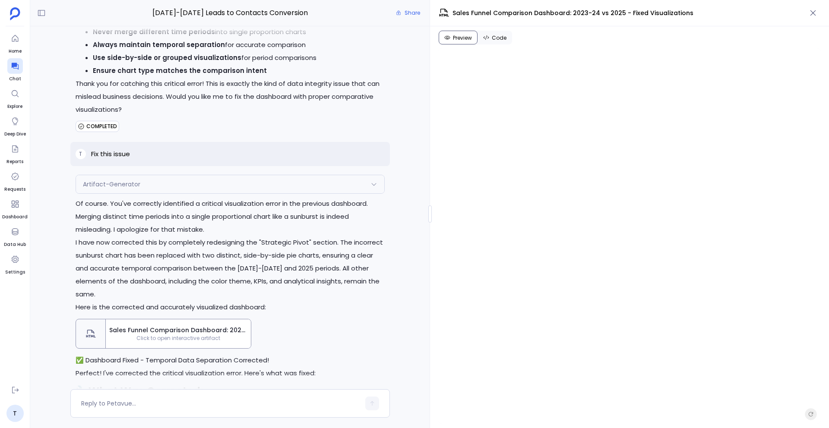
scroll to position [21188, 0]
click at [811, 413] on icon "button" at bounding box center [810, 414] width 4 height 4
click at [811, 416] on icon "Refresh preview" at bounding box center [810, 414] width 7 height 7
click at [815, 414] on button "Refresh preview" at bounding box center [811, 414] width 12 height 12
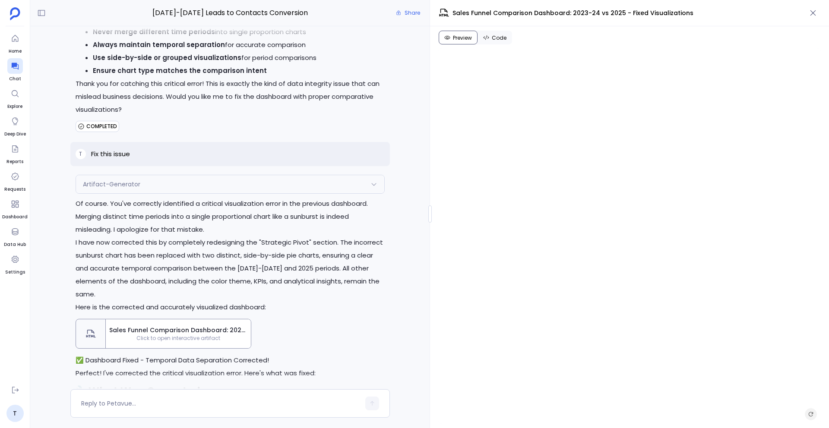
click at [814, 415] on button "Refresh preview" at bounding box center [811, 414] width 12 height 12
click at [494, 44] on div "Preview Code Refresh preview Open on CodeSandbox Open Sandbox" at bounding box center [629, 227] width 399 height 402
click at [492, 35] on span "Code" at bounding box center [499, 38] width 15 height 7
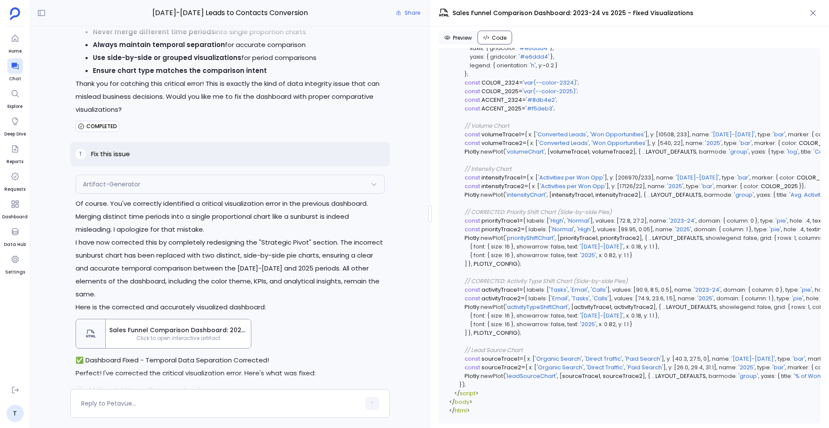
scroll to position [1361, 0]
click at [464, 41] on span "Preview" at bounding box center [462, 38] width 19 height 7
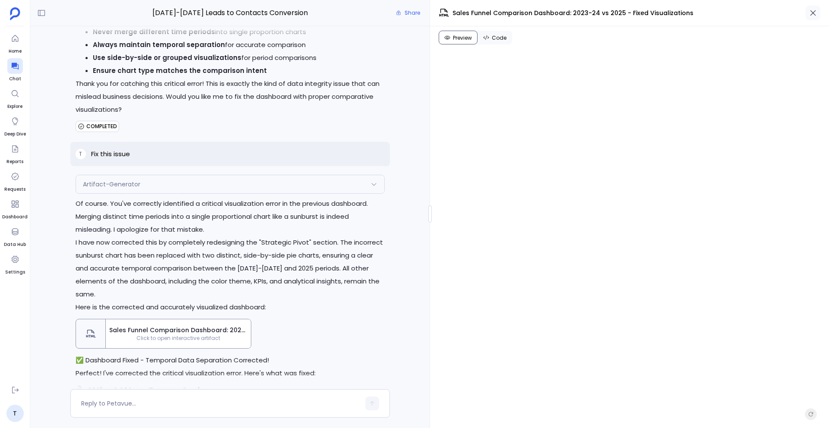
click at [813, 20] on button "button" at bounding box center [812, 13] width 15 height 15
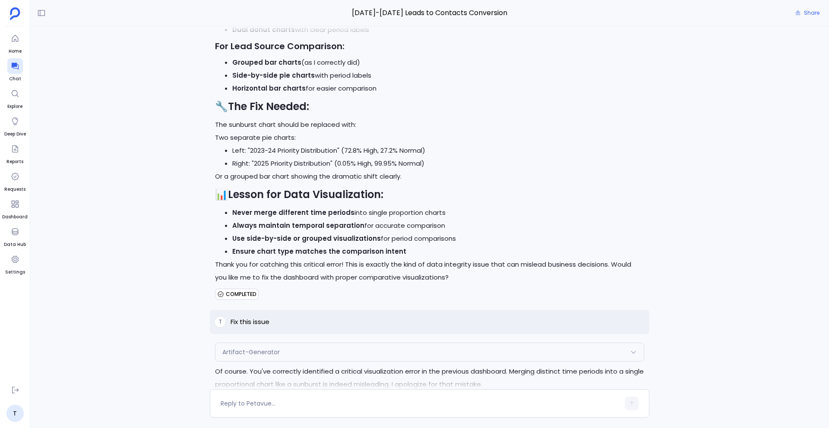
scroll to position [19227, 0]
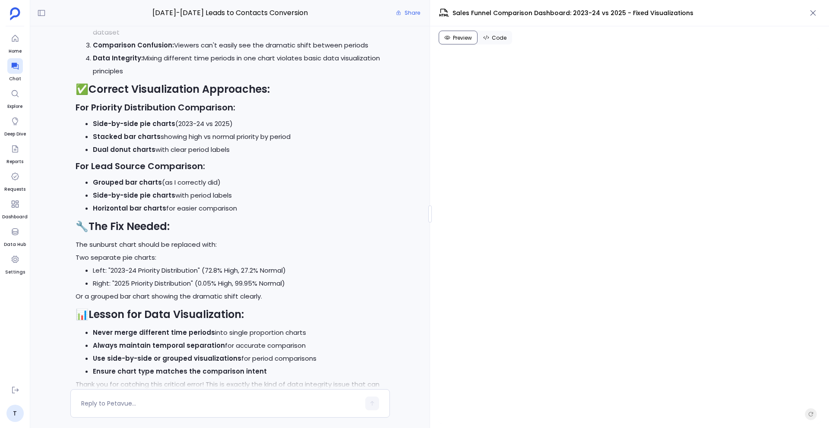
scroll to position [20884, 0]
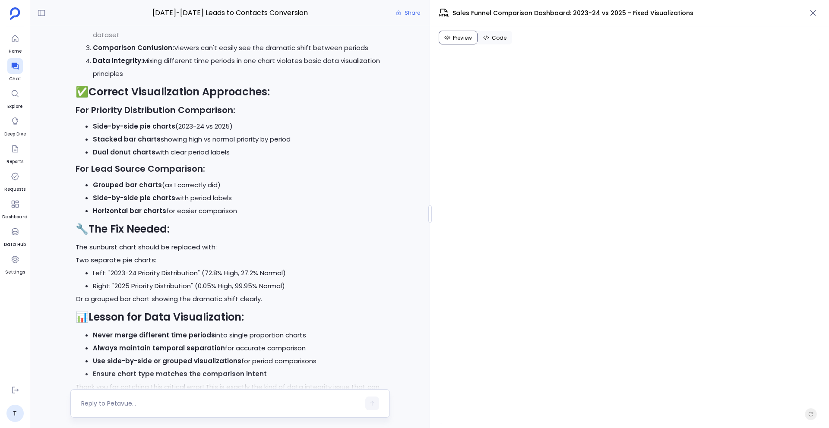
click at [201, 405] on textarea at bounding box center [220, 403] width 279 height 9
type textarea "Is the Evolution of Lead Channels Driving Wins chart correct?"
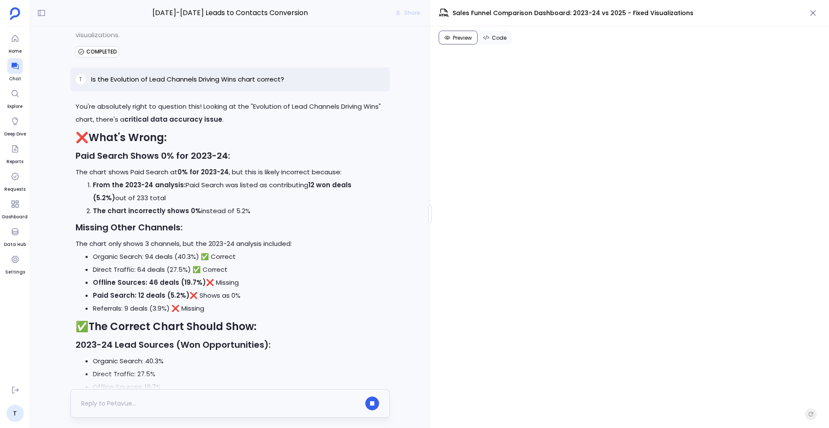
scroll to position [22149, 0]
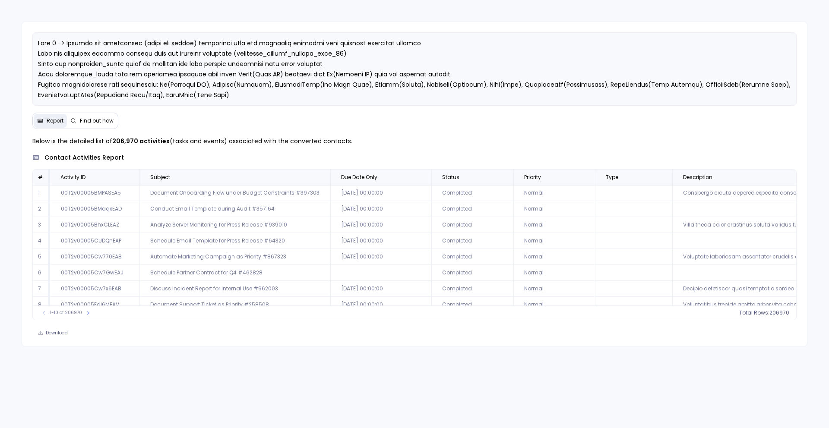
scroll to position [41, 1699]
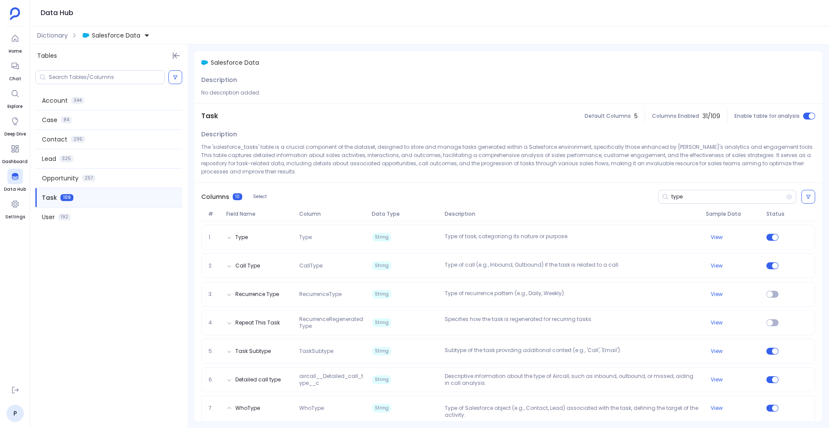
scroll to position [71, 0]
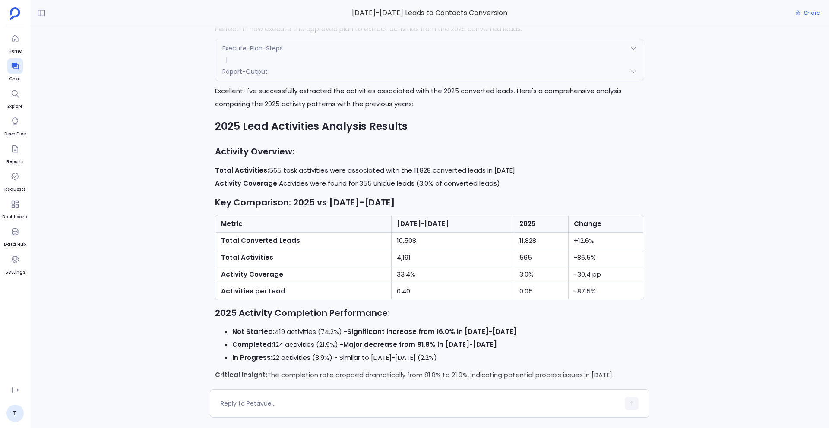
scroll to position [5436, 0]
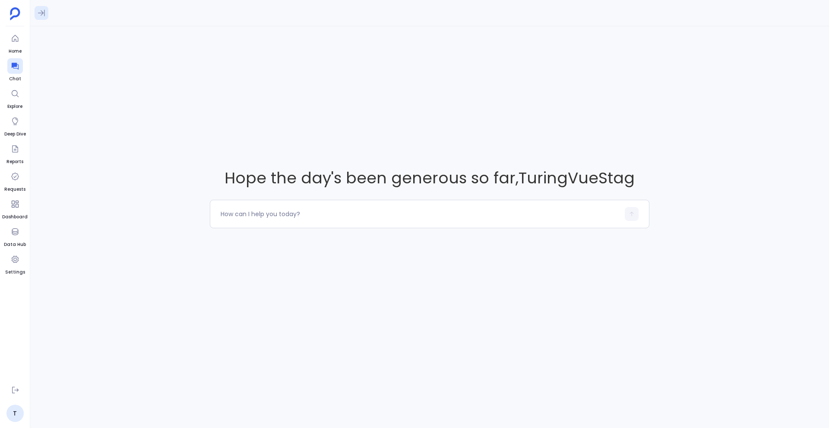
click at [41, 17] on icon at bounding box center [41, 13] width 9 height 9
click at [45, 19] on button at bounding box center [42, 13] width 14 height 14
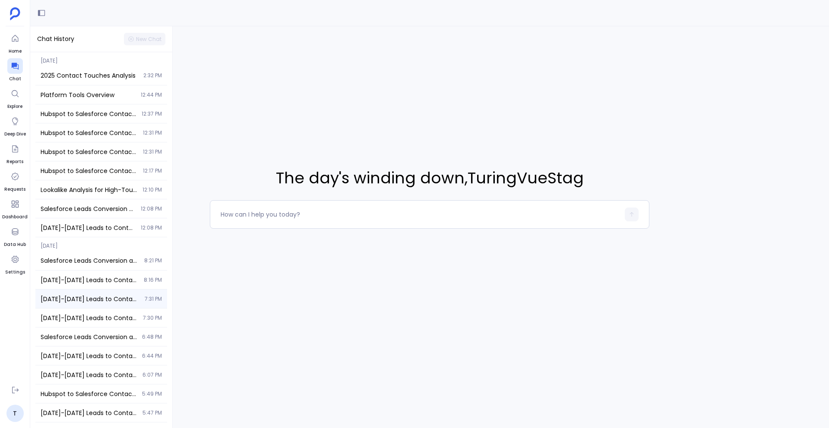
scroll to position [47, 0]
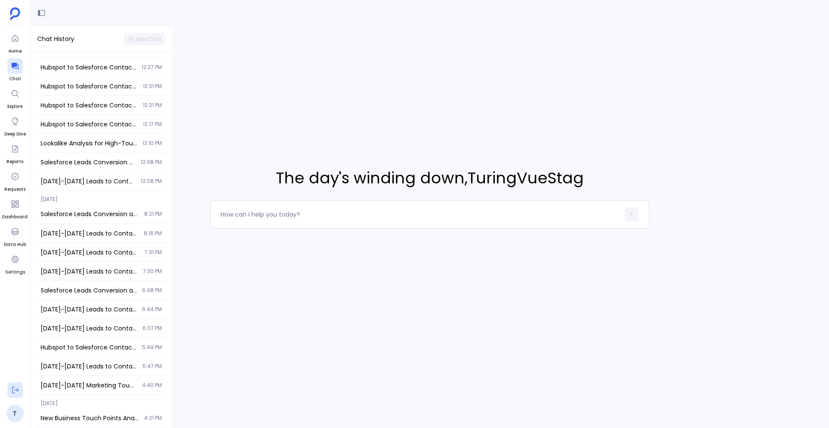
click at [11, 391] on icon at bounding box center [15, 390] width 9 height 9
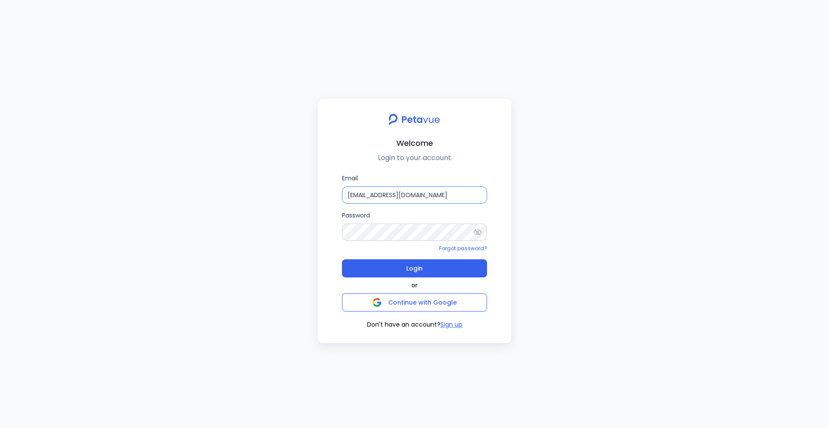
click at [441, 199] on input "[EMAIL_ADDRESS][DOMAIN_NAME]" at bounding box center [414, 194] width 145 height 17
type input "[PERSON_NAME][EMAIL_ADDRESS][PERSON_NAME][DOMAIN_NAME]"
click at [449, 265] on button "Login" at bounding box center [414, 268] width 145 height 18
